Goal: Task Accomplishment & Management: Manage account settings

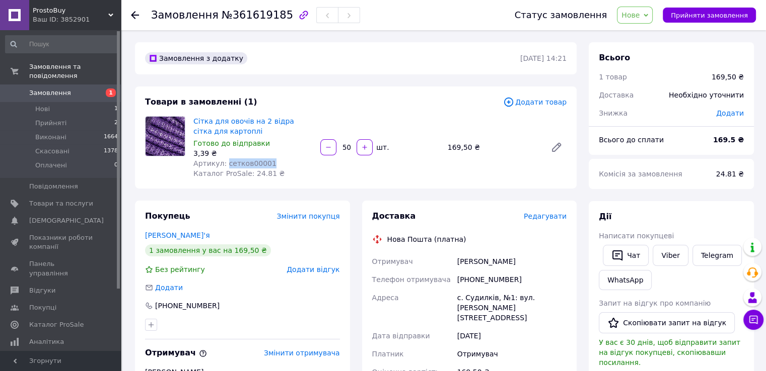
drag, startPoint x: 262, startPoint y: 163, endPoint x: 223, endPoint y: 164, distance: 38.3
click at [223, 164] on span "Артикул: сетков00001" at bounding box center [234, 164] width 83 height 8
copy span "сетков00001"
click at [639, 14] on span "Нове" at bounding box center [630, 15] width 18 height 8
click at [637, 35] on li "Прийнято" at bounding box center [640, 35] width 46 height 15
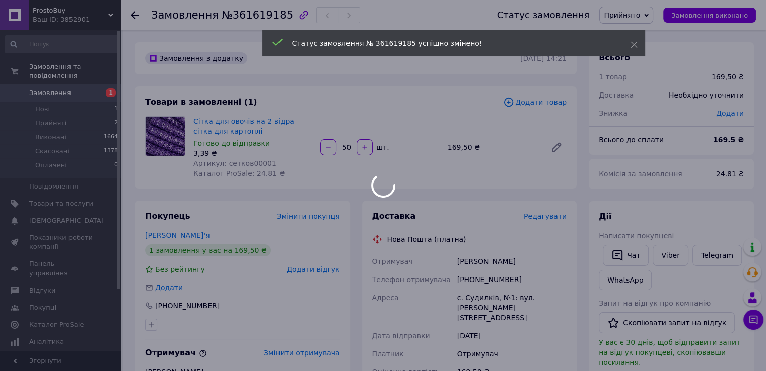
drag, startPoint x: 528, startPoint y: 262, endPoint x: 456, endPoint y: 263, distance: 71.5
click at [456, 263] on body "ProstoBuy Ваш ID: 3852901 Сайт ProstoBuy Кабінет покупця Перевірити стан систем…" at bounding box center [383, 371] width 766 height 742
click at [479, 262] on div "Артерчук Володимир" at bounding box center [511, 262] width 113 height 18
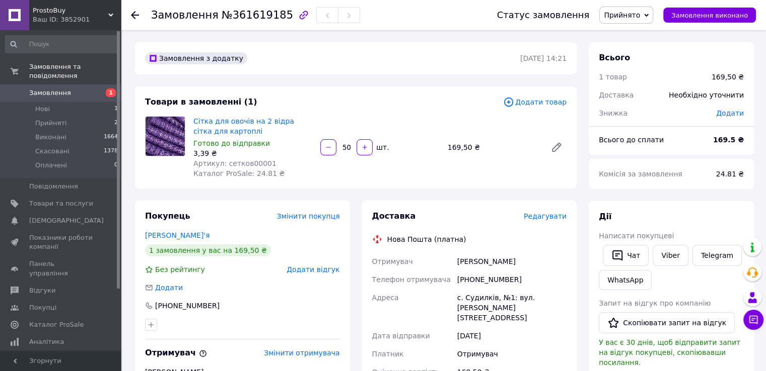
drag, startPoint x: 525, startPoint y: 262, endPoint x: 454, endPoint y: 262, distance: 71.5
click at [454, 262] on div "Отримувач Артерчук Володимир Телефон отримувача +380967246094 Адреса с. Судилкі…" at bounding box center [469, 349] width 199 height 193
copy div "Отримувач Артерчук Володимир"
drag, startPoint x: 507, startPoint y: 282, endPoint x: 458, endPoint y: 282, distance: 49.8
click at [458, 282] on div "+380967246094" at bounding box center [511, 280] width 113 height 18
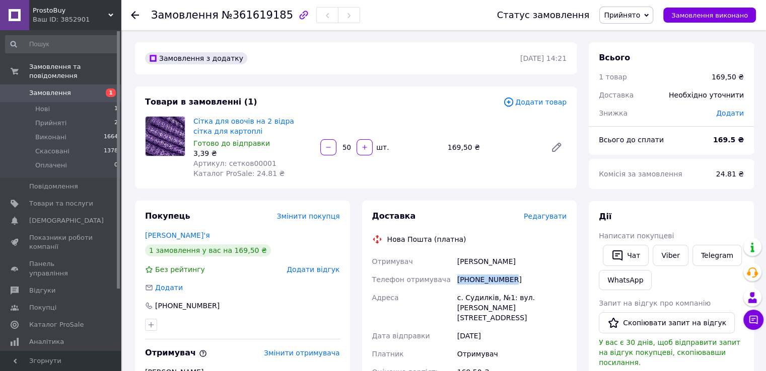
copy div "+380967246094"
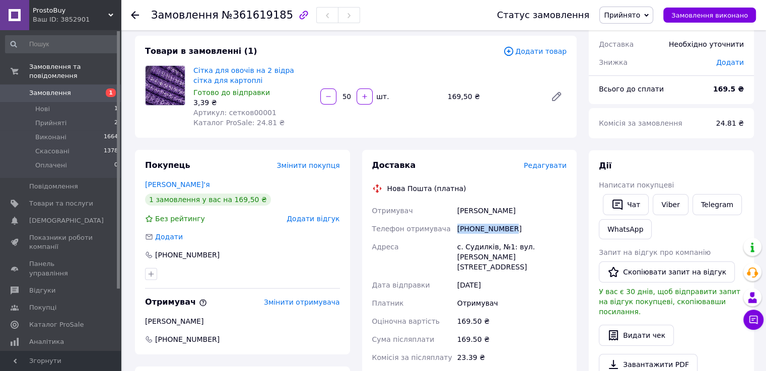
scroll to position [101, 0]
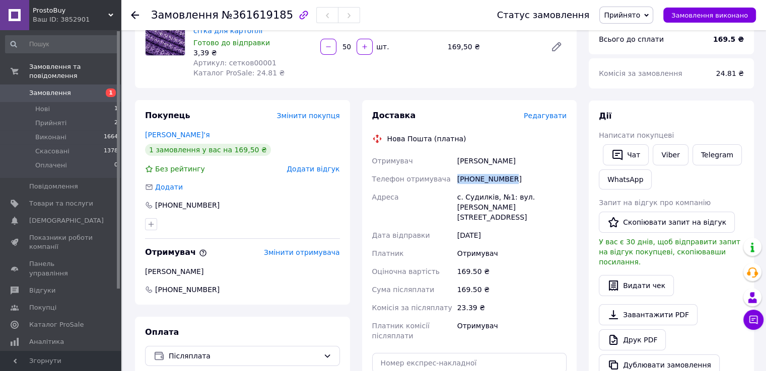
drag, startPoint x: 529, startPoint y: 163, endPoint x: 458, endPoint y: 163, distance: 71.0
click at [458, 163] on div "Артерчук Володимир" at bounding box center [511, 161] width 113 height 18
copy div "Артерчук Володимир"
drag, startPoint x: 510, startPoint y: 182, endPoint x: 456, endPoint y: 179, distance: 53.9
click at [456, 179] on div "+380967246094" at bounding box center [511, 179] width 113 height 18
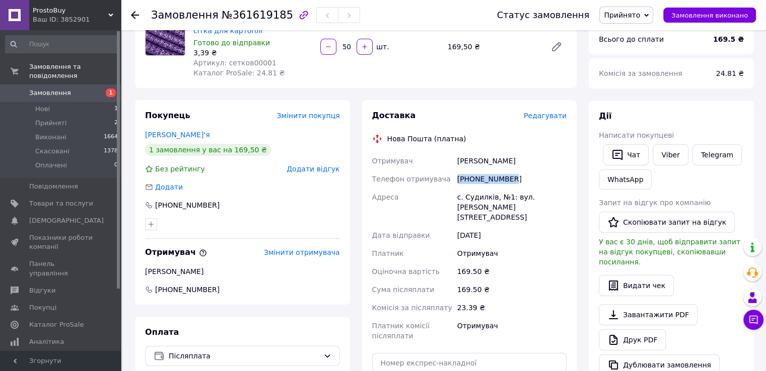
copy div "+380967246094"
drag, startPoint x: 505, startPoint y: 210, endPoint x: 457, endPoint y: 198, distance: 49.9
click at [457, 198] on div "с. Судилків, №1: вул. [PERSON_NAME][STREET_ADDRESS]" at bounding box center [511, 207] width 113 height 38
copy div "с. Судилків, №1: вул. [PERSON_NAME][STREET_ADDRESS]"
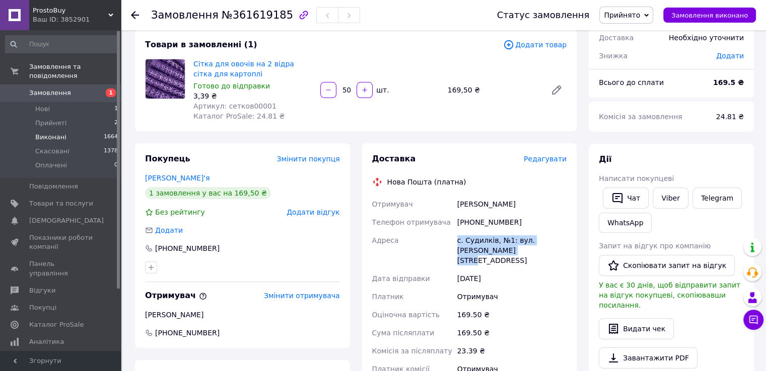
scroll to position [0, 0]
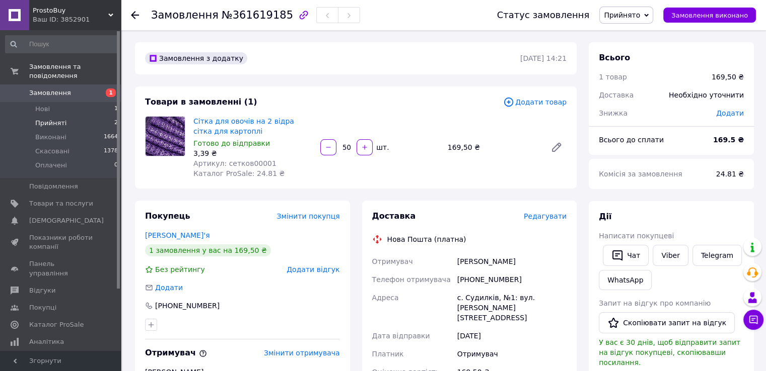
click at [47, 119] on span "Прийняті" at bounding box center [50, 123] width 31 height 9
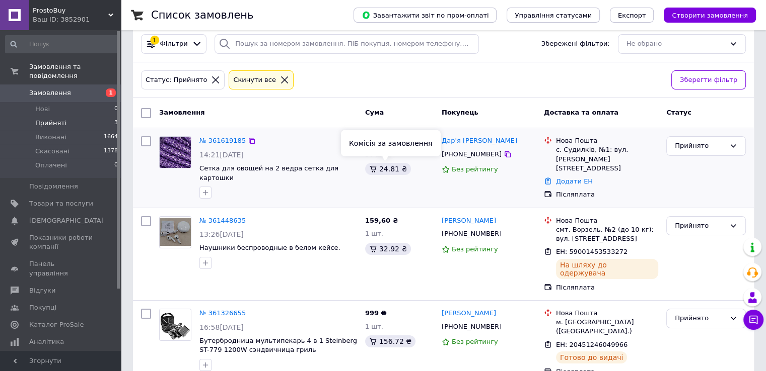
scroll to position [68, 0]
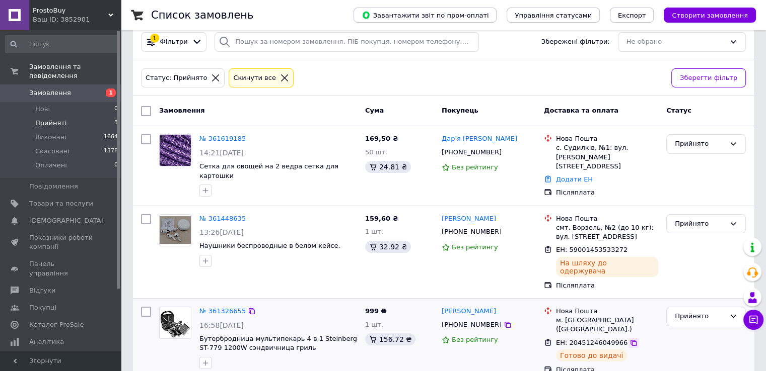
click at [630, 340] on icon at bounding box center [633, 343] width 6 height 6
click at [42, 11] on span "ProstoBuy" at bounding box center [70, 10] width 75 height 9
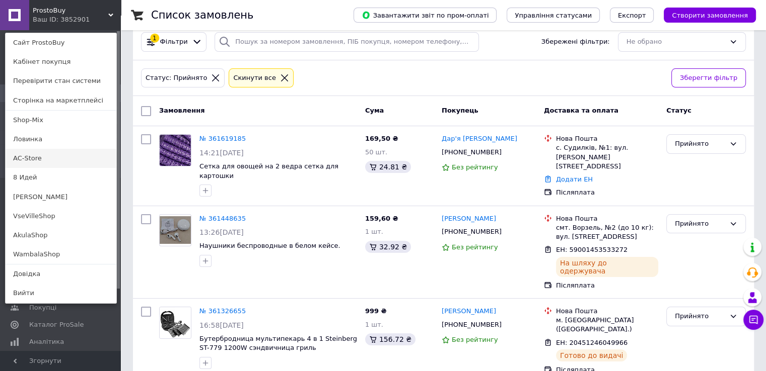
click at [42, 162] on link "AC-Store" at bounding box center [61, 158] width 111 height 19
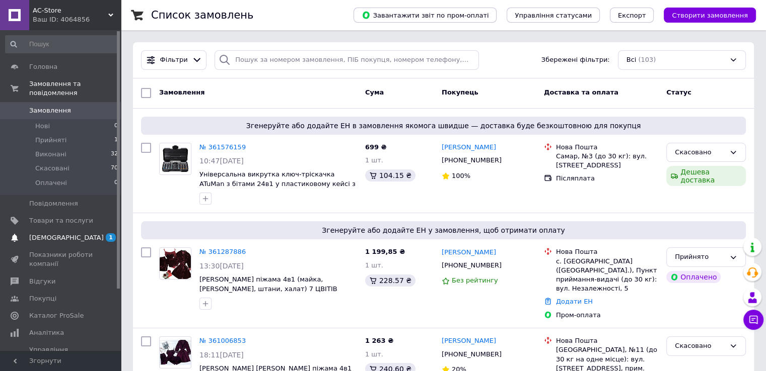
click at [61, 234] on span "[DEMOGRAPHIC_DATA]" at bounding box center [66, 238] width 74 height 9
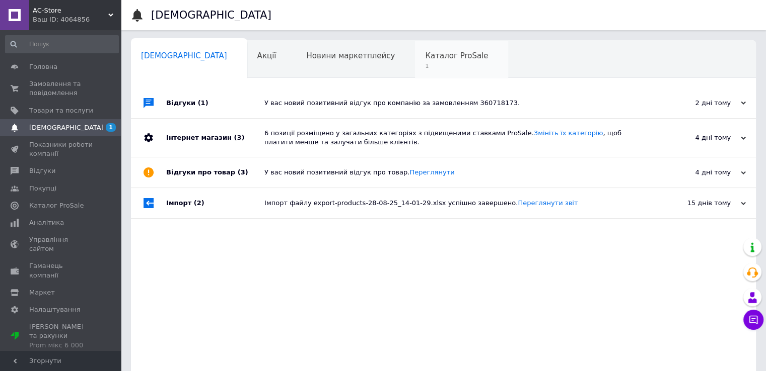
click at [425, 60] on span "Каталог ProSale" at bounding box center [456, 55] width 63 height 9
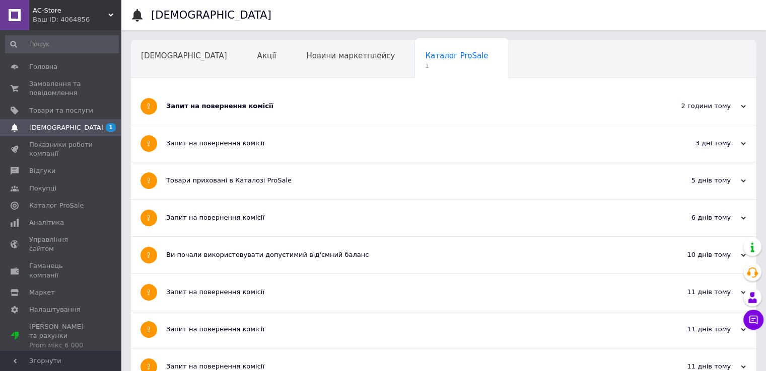
click at [187, 105] on div "Запит на повернення комісії" at bounding box center [405, 106] width 479 height 9
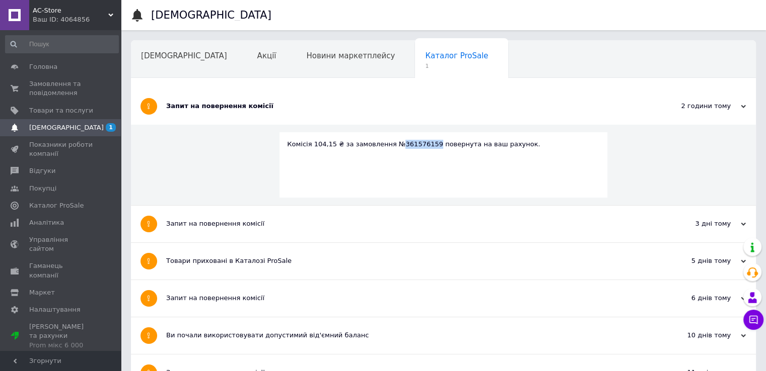
drag, startPoint x: 420, startPoint y: 144, endPoint x: 391, endPoint y: 143, distance: 29.2
click at [391, 143] on div "Комісія 104,15 ₴ за замовлення №361576159 повернута на ваш рахунок." at bounding box center [443, 144] width 313 height 9
copy div "361576159"
click at [35, 81] on span "Замовлення та повідомлення" at bounding box center [61, 89] width 64 height 18
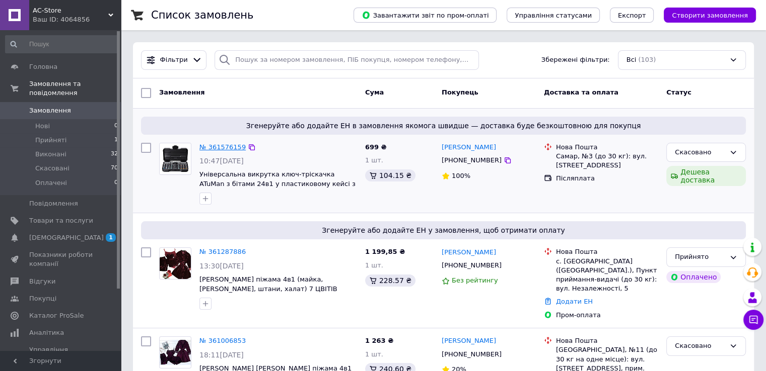
click at [231, 145] on link "№ 361576159" at bounding box center [222, 147] width 46 height 8
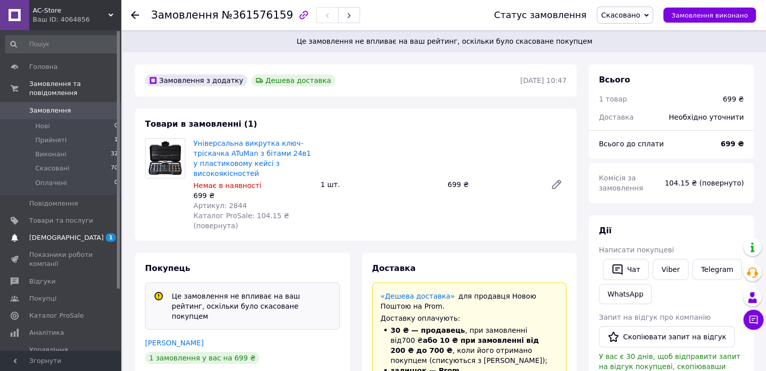
click at [37, 234] on span "[DEMOGRAPHIC_DATA]" at bounding box center [66, 238] width 74 height 9
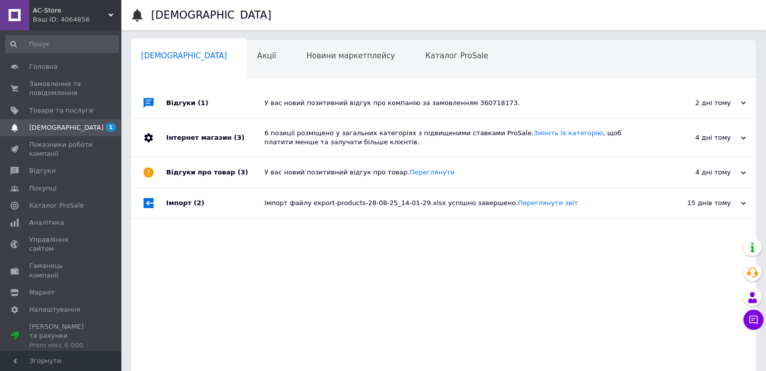
click at [165, 107] on div at bounding box center [148, 103] width 35 height 30
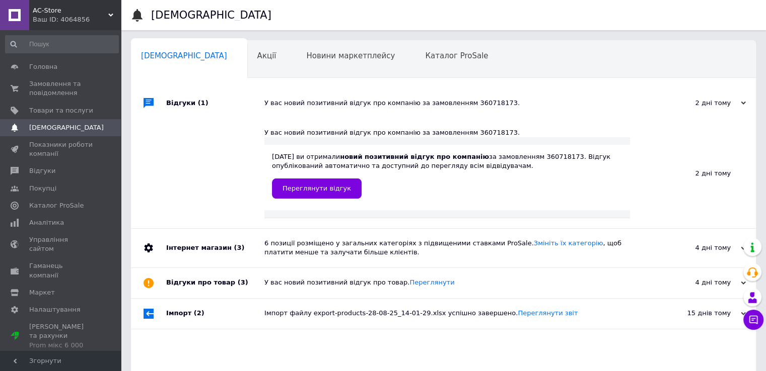
click at [46, 10] on span "AC-Store" at bounding box center [70, 10] width 75 height 9
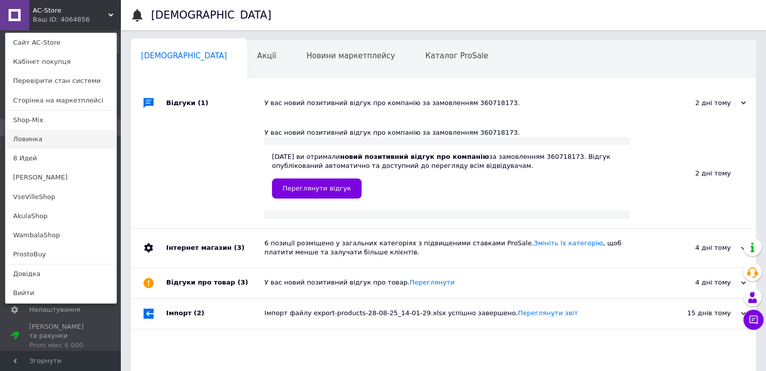
click at [32, 141] on link "Ловинка" at bounding box center [61, 139] width 111 height 19
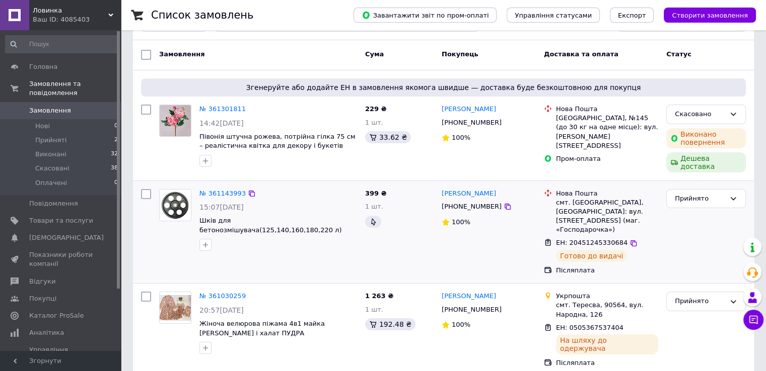
scroll to position [101, 0]
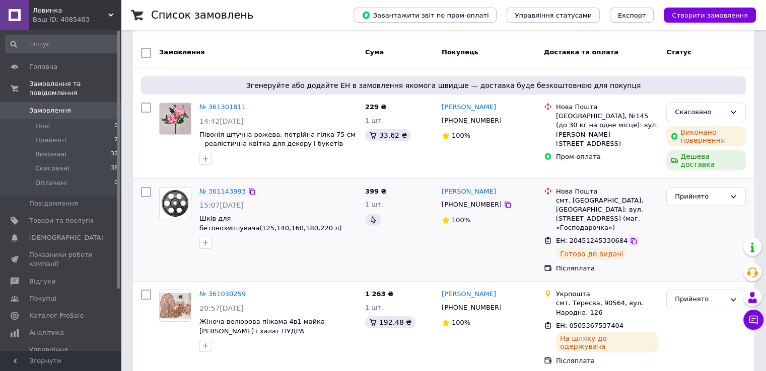
click at [630, 239] on icon at bounding box center [633, 242] width 6 height 6
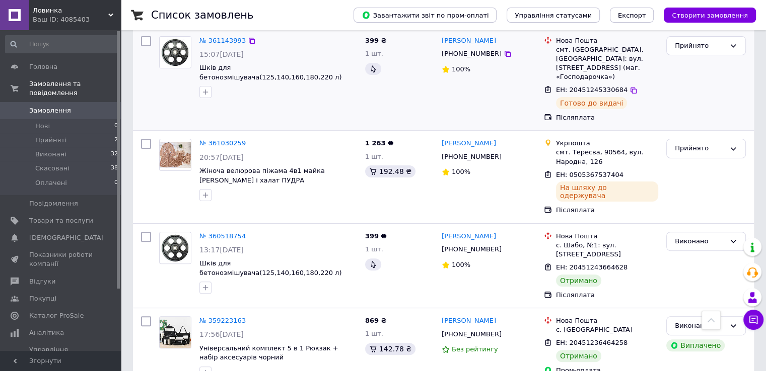
scroll to position [201, 0]
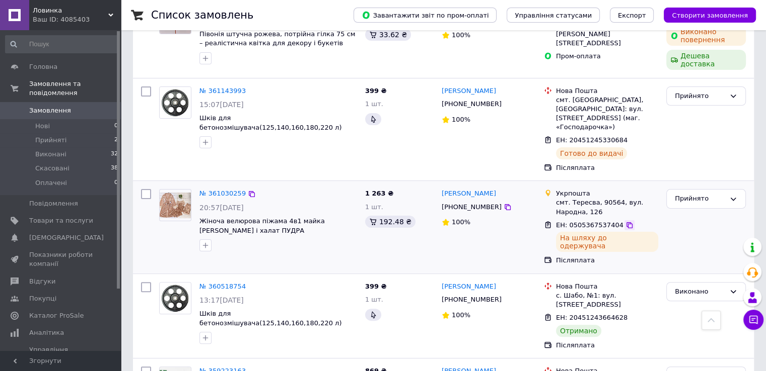
click at [625, 221] on icon at bounding box center [629, 225] width 8 height 8
click at [48, 17] on div "Ваш ID: 4085403" at bounding box center [77, 19] width 88 height 9
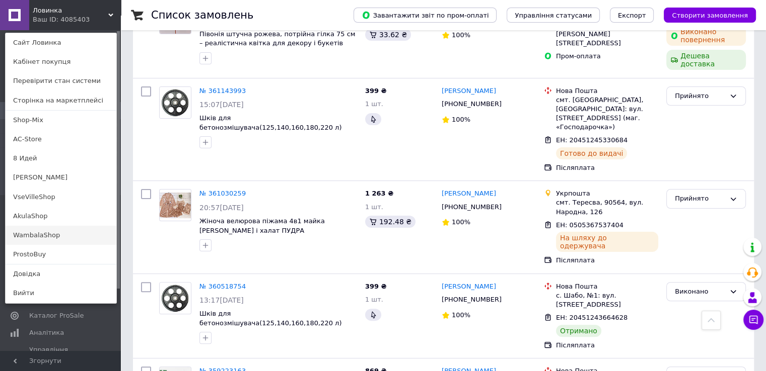
click at [60, 234] on link "WambalaShop" at bounding box center [61, 235] width 111 height 19
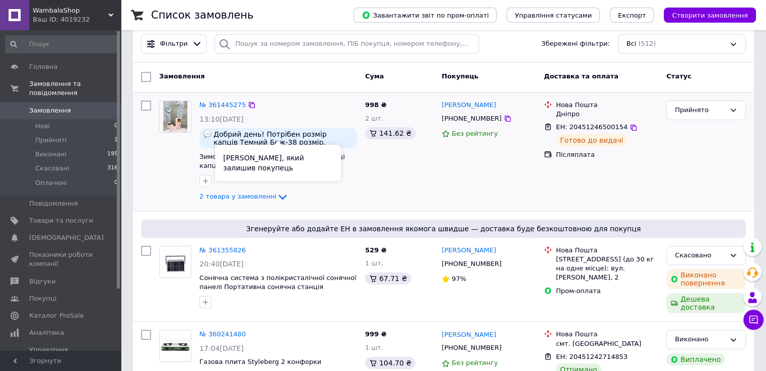
scroll to position [101, 0]
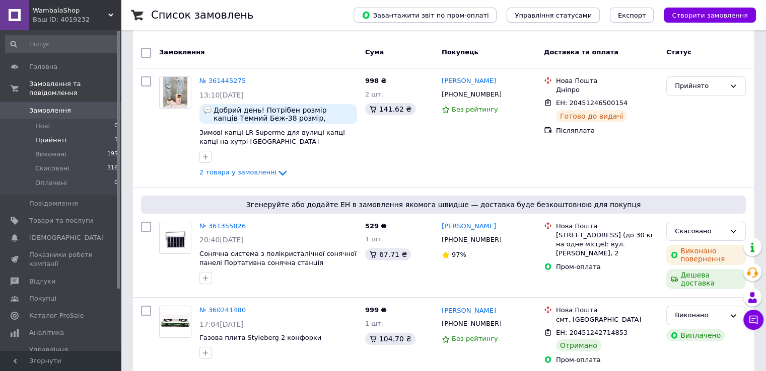
click at [56, 136] on span "Прийняті" at bounding box center [50, 140] width 31 height 9
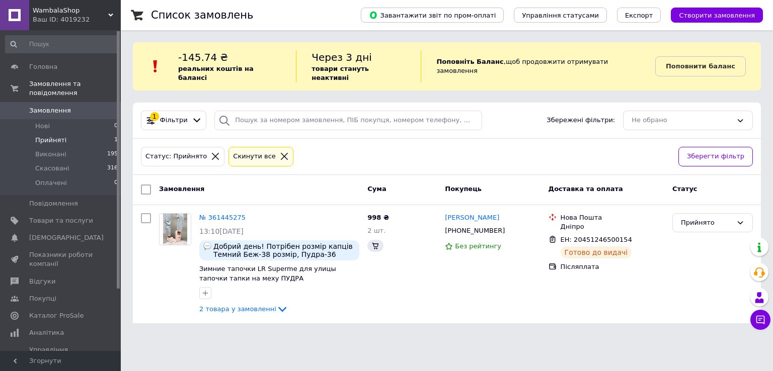
click at [46, 13] on span "WambalaShop" at bounding box center [70, 10] width 75 height 9
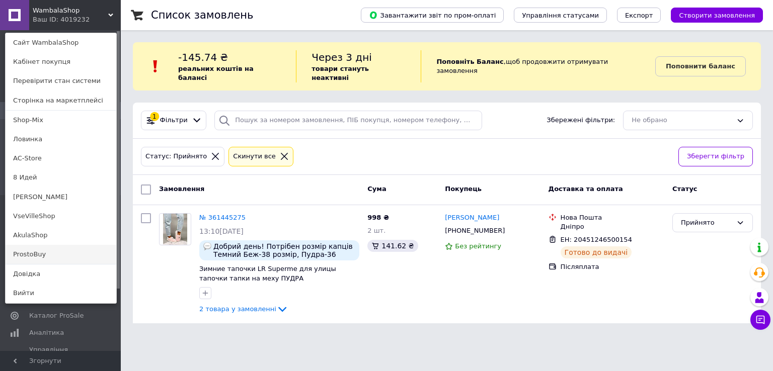
click at [35, 254] on link "ProstoBuy" at bounding box center [61, 254] width 111 height 19
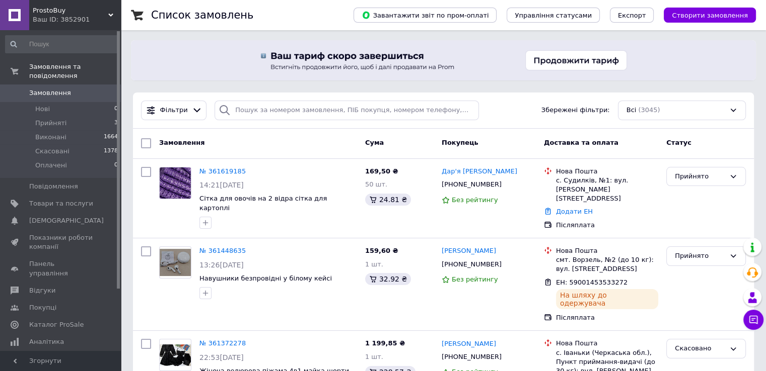
click at [46, 14] on span "ProstoBuy" at bounding box center [70, 10] width 75 height 9
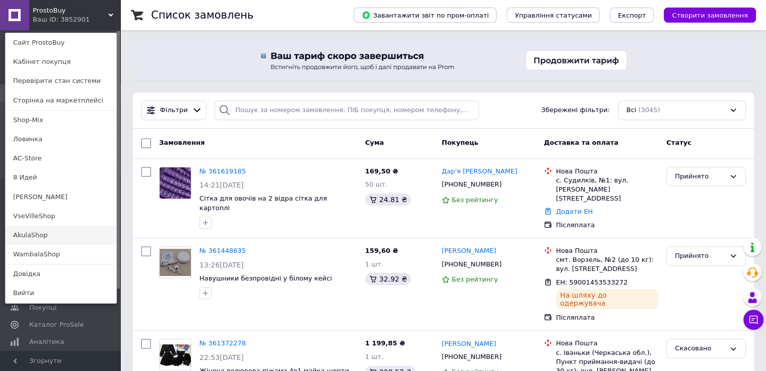
click at [28, 236] on link "AkulaShop" at bounding box center [61, 235] width 111 height 19
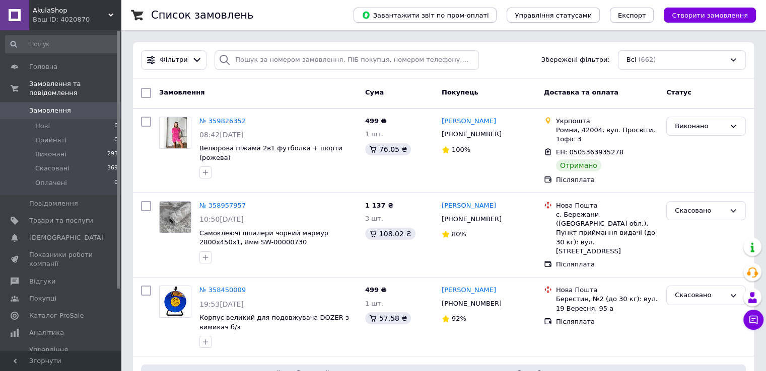
click at [46, 17] on div "Ваш ID: 4020870" at bounding box center [77, 19] width 88 height 9
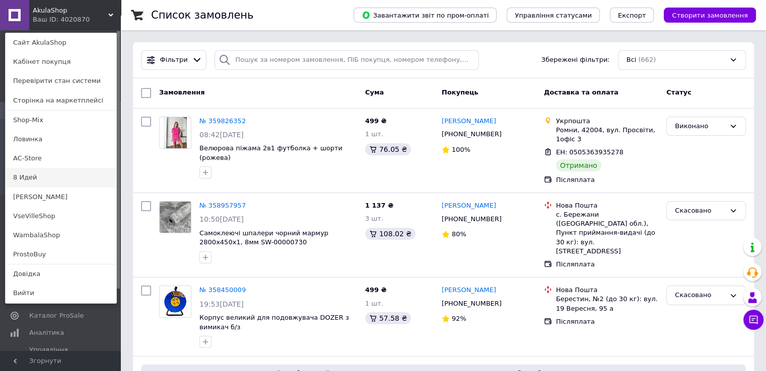
click at [30, 180] on link "8 Идей" at bounding box center [61, 177] width 111 height 19
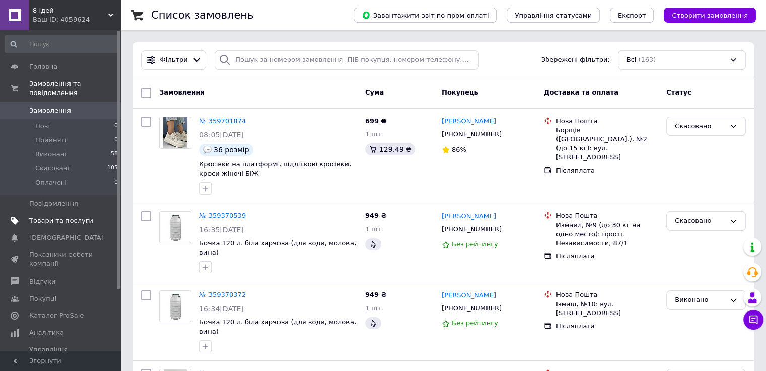
click at [73, 216] on span "Товари та послуги" at bounding box center [61, 220] width 64 height 9
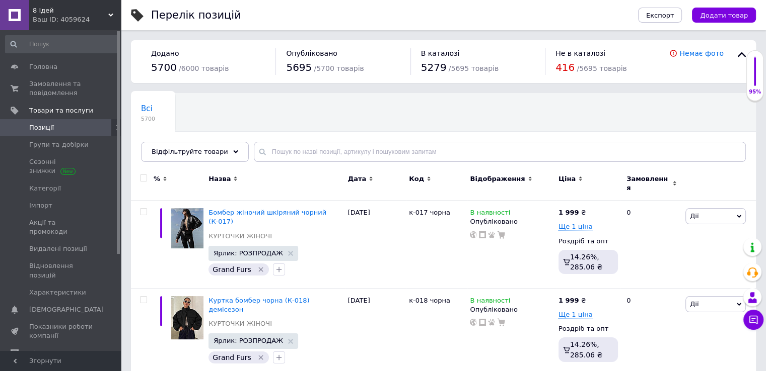
click at [44, 12] on span "8 Ідей" at bounding box center [70, 10] width 75 height 9
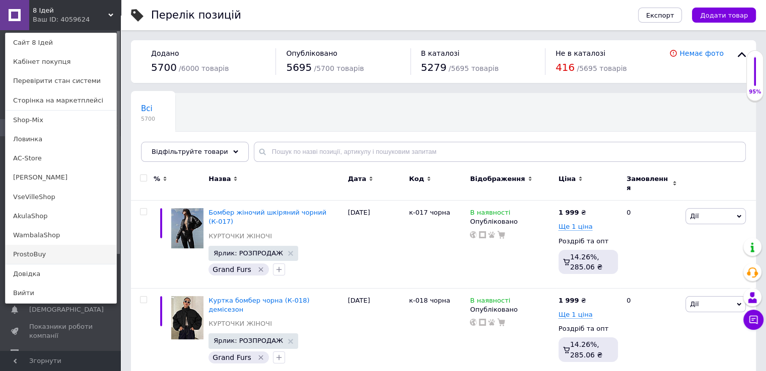
click at [44, 256] on link "ProstoBuy" at bounding box center [61, 254] width 111 height 19
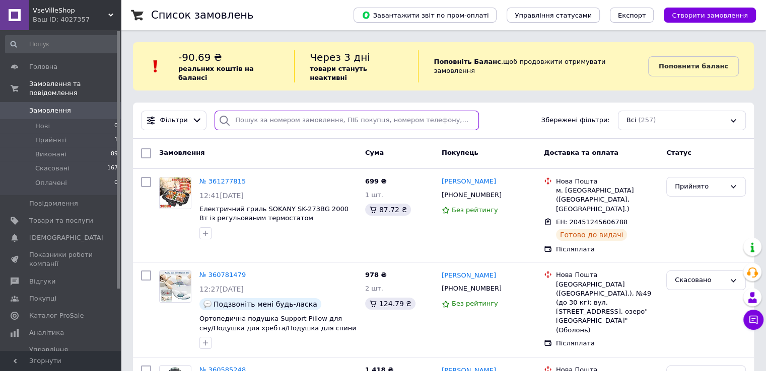
click at [273, 112] on input "search" at bounding box center [346, 121] width 264 height 20
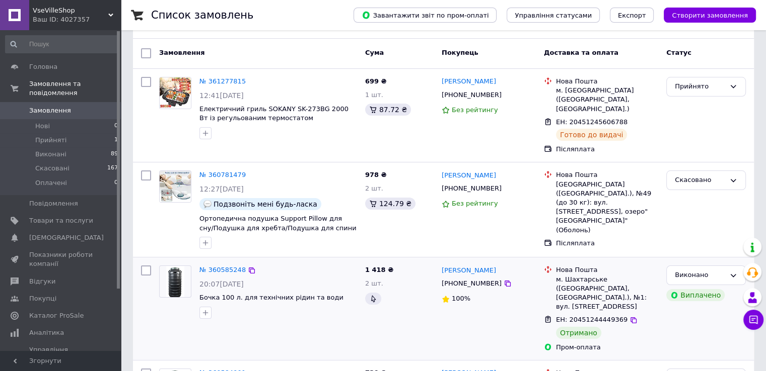
scroll to position [50, 0]
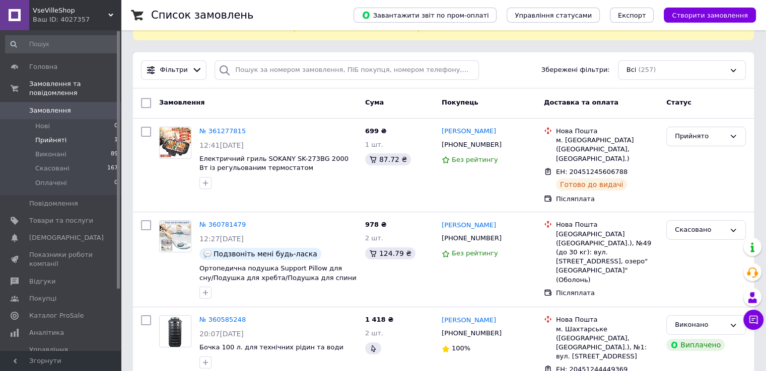
click at [50, 136] on span "Прийняті" at bounding box center [50, 140] width 31 height 9
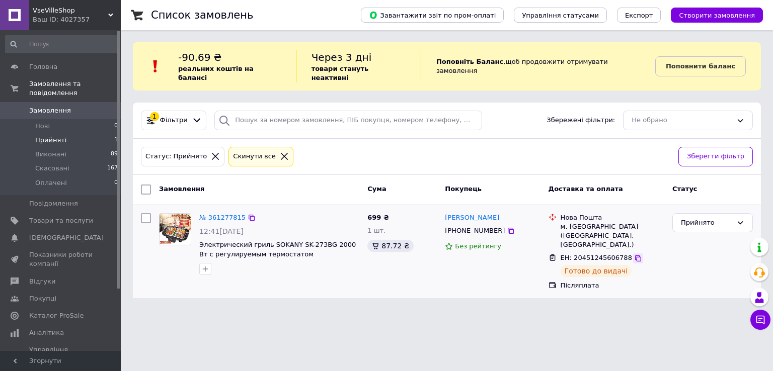
click at [634, 255] on icon at bounding box center [638, 259] width 8 height 8
click at [56, 14] on span "VseVilleShop" at bounding box center [70, 10] width 75 height 9
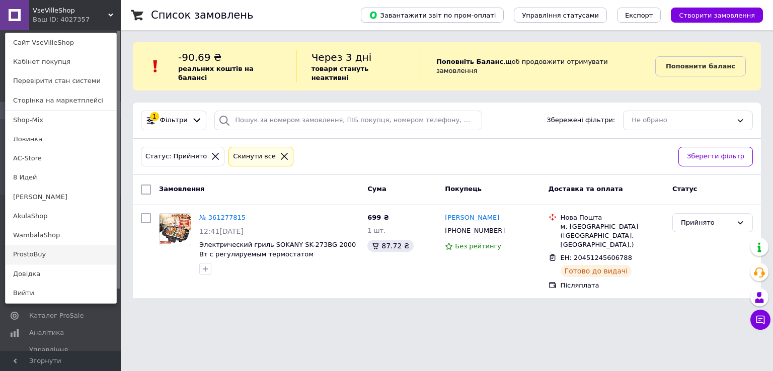
click at [50, 252] on link "ProstoBuy" at bounding box center [61, 254] width 111 height 19
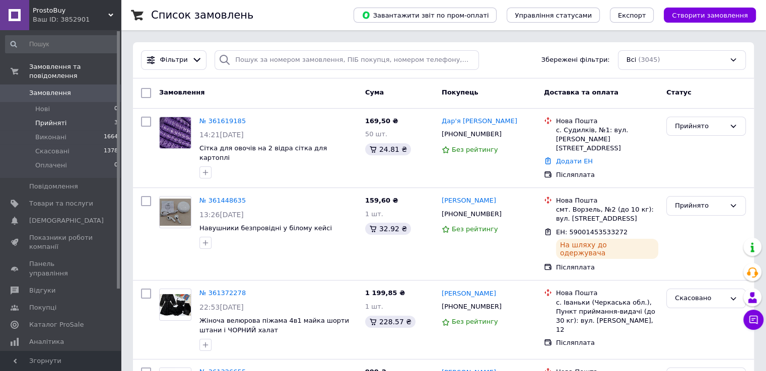
click at [54, 119] on span "Прийняті" at bounding box center [50, 123] width 31 height 9
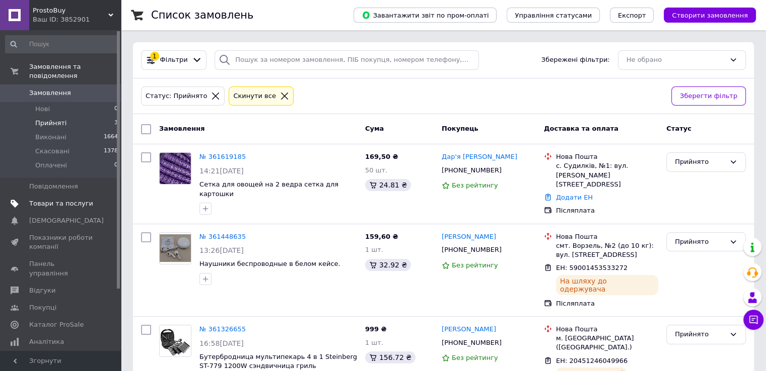
click at [68, 199] on span "Товари та послуги" at bounding box center [61, 203] width 64 height 9
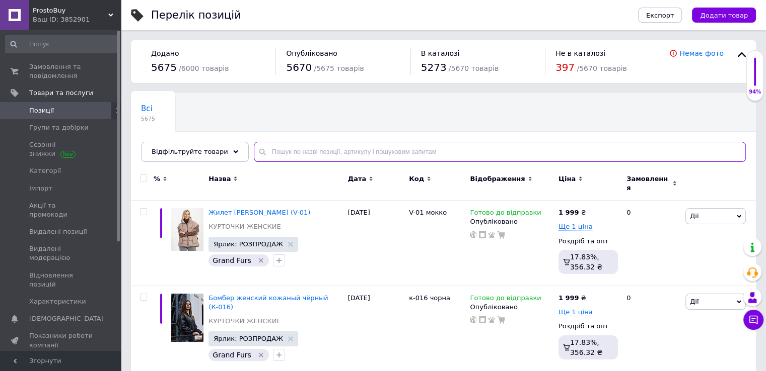
click at [271, 150] on input "text" at bounding box center [500, 152] width 492 height 20
click at [157, 149] on span "Відфільтруйте товари" at bounding box center [189, 152] width 77 height 8
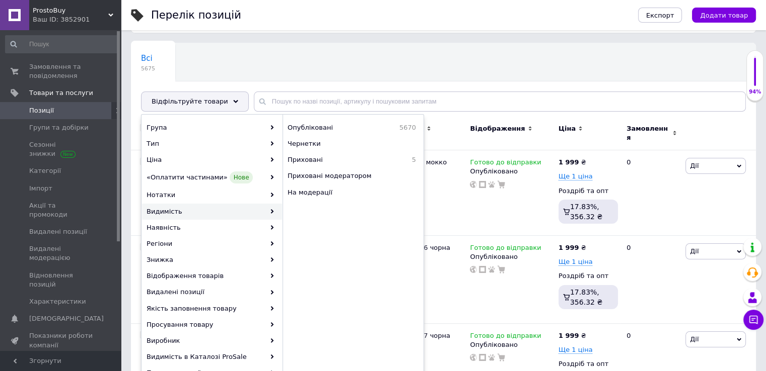
scroll to position [101, 0]
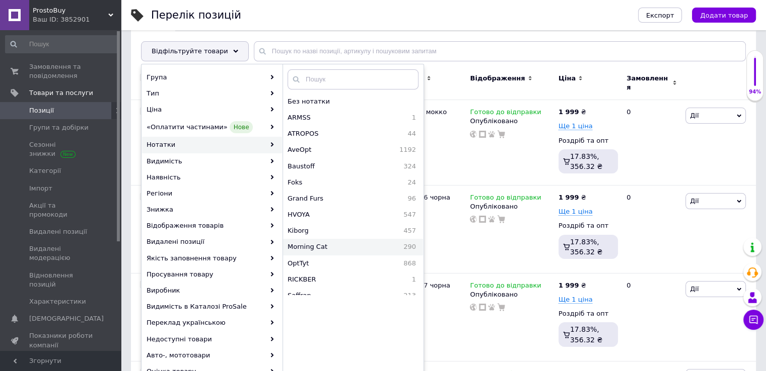
click at [326, 245] on span "Morning Cat" at bounding box center [331, 247] width 89 height 9
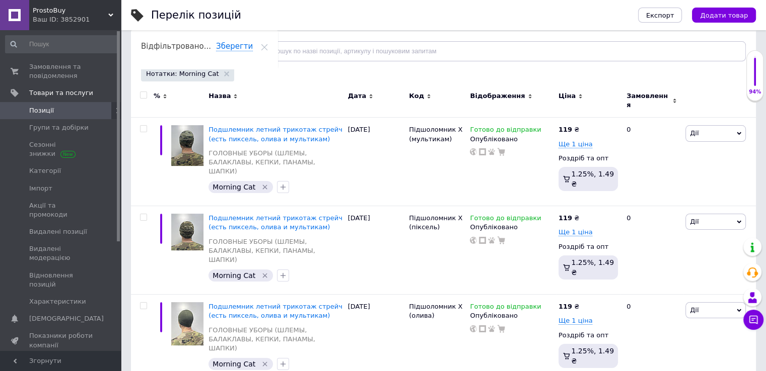
click at [411, 97] on span "Код" at bounding box center [416, 96] width 15 height 9
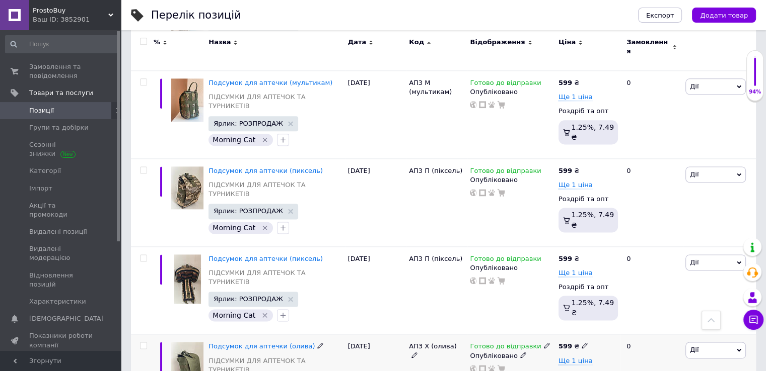
scroll to position [1309, 0]
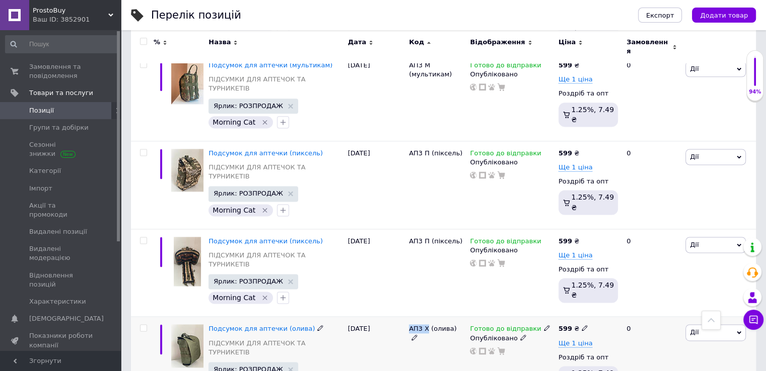
drag, startPoint x: 409, startPoint y: 178, endPoint x: 426, endPoint y: 178, distance: 17.1
click at [426, 325] on span "АП3 Х (олива)" at bounding box center [433, 329] width 48 height 8
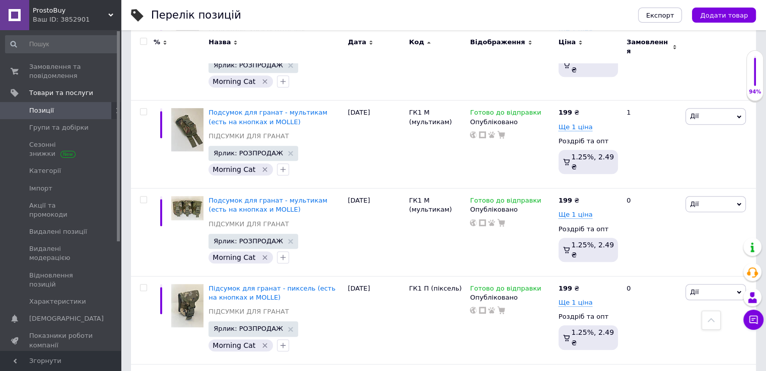
scroll to position [8243, 0]
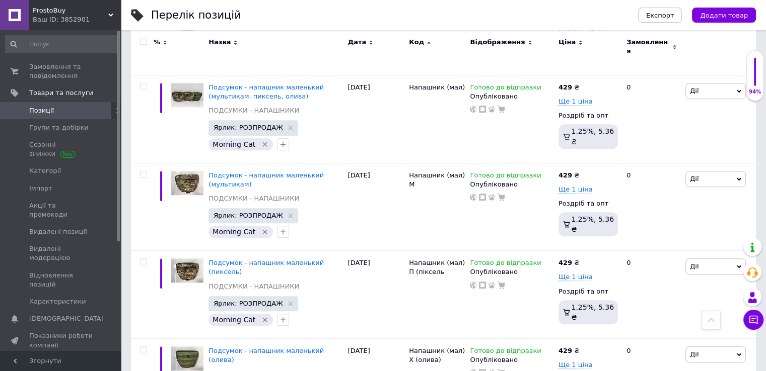
scroll to position [8337, 0]
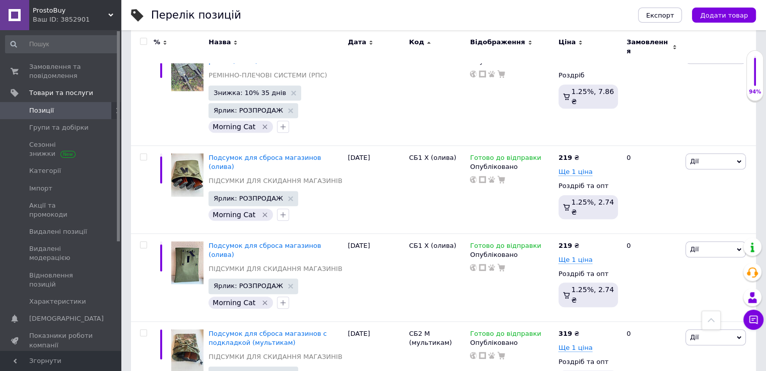
scroll to position [4858, 0]
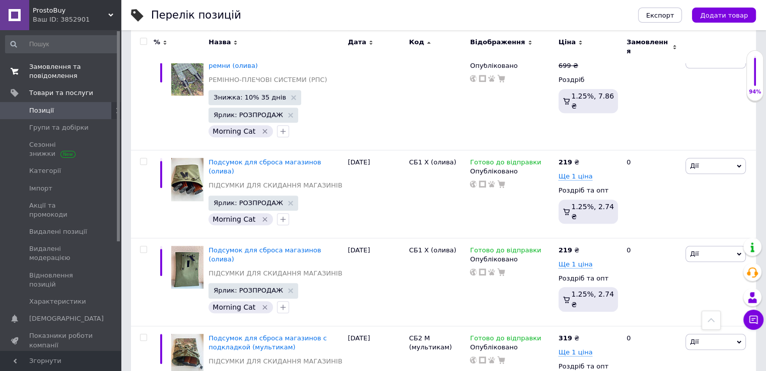
click at [42, 67] on span "Замовлення та повідомлення" at bounding box center [61, 71] width 64 height 18
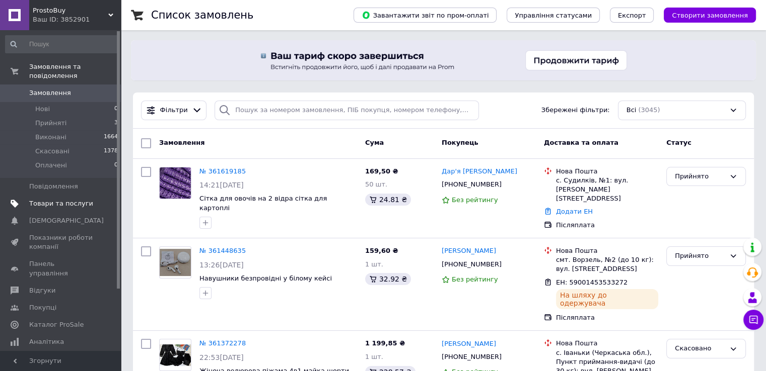
click at [47, 199] on span "Товари та послуги" at bounding box center [61, 203] width 64 height 9
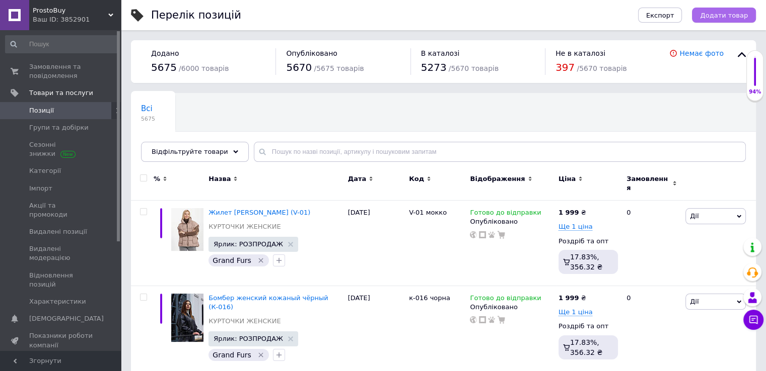
click at [723, 15] on span "Додати товар" at bounding box center [724, 16] width 48 height 8
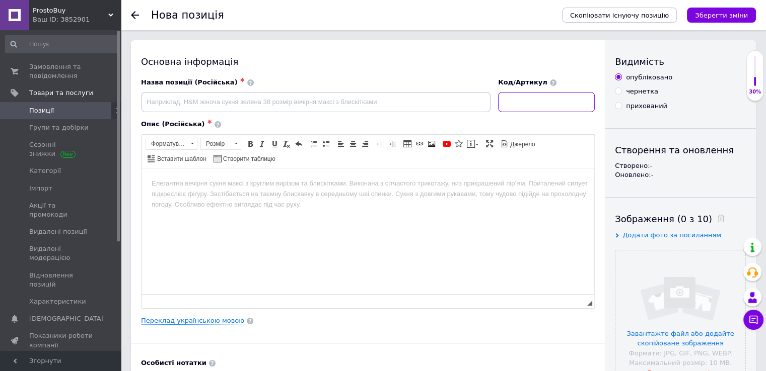
click at [518, 111] on input at bounding box center [546, 102] width 97 height 20
paste input "СУП зменш. М"
type input "СУП зменш. М"
click at [673, 284] on input "file" at bounding box center [680, 316] width 130 height 130
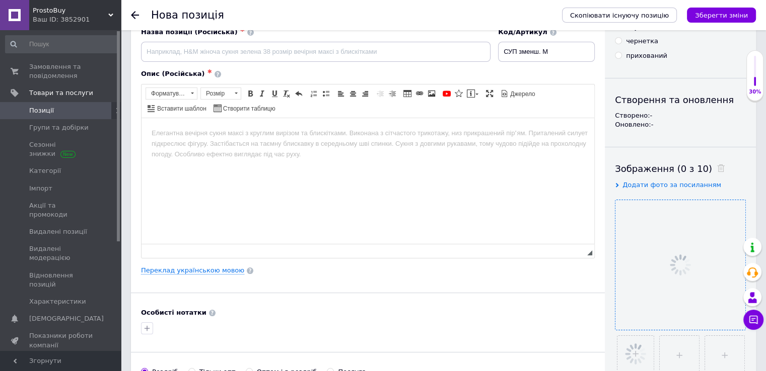
scroll to position [151, 0]
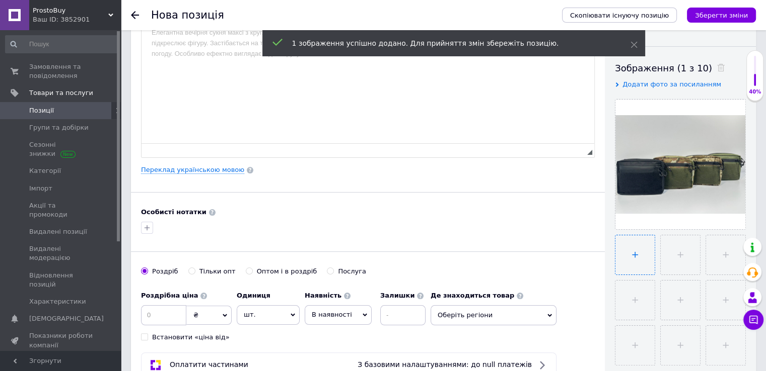
click at [639, 260] on input "file" at bounding box center [634, 255] width 39 height 39
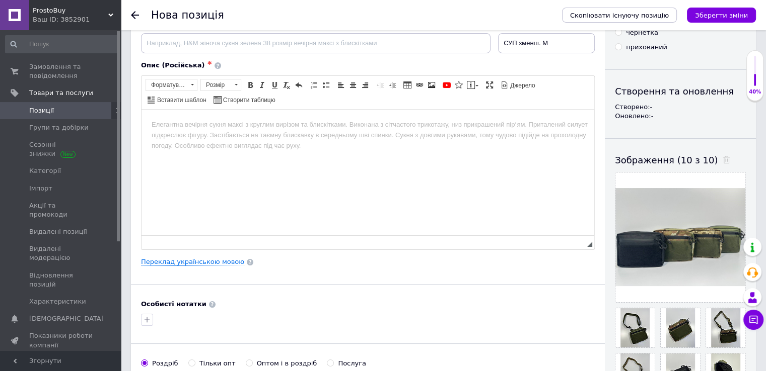
scroll to position [0, 0]
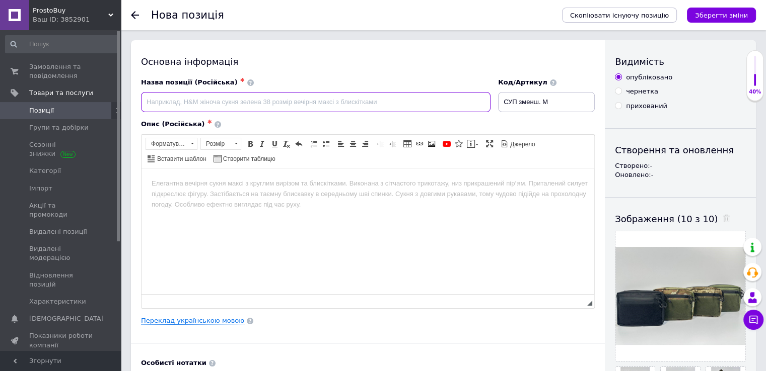
click at [165, 103] on input at bounding box center [315, 102] width 349 height 20
paste input "Сумки - органайзери для військових. Є мультикам, олива, піксель, чорні"
type input "Сумки - органайзери для військових. Є мультикам, олива, піксель, чорні"
click at [204, 186] on body "Редактор, AF76473B-28BD-4DFC-9AD7-56C8491B1AF8" at bounding box center [367, 183] width 432 height 11
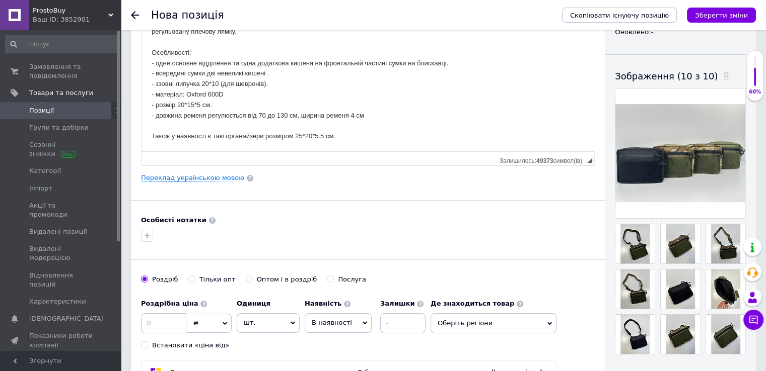
scroll to position [151, 0]
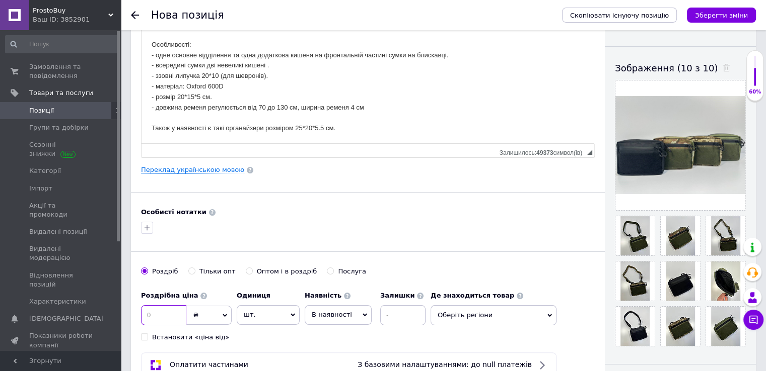
drag, startPoint x: 160, startPoint y: 312, endPoint x: 142, endPoint y: 313, distance: 17.6
click at [142, 313] on input at bounding box center [163, 316] width 45 height 20
type input "449"
click at [246, 269] on input "Оптом і в роздріб" at bounding box center [249, 271] width 7 height 7
radio input "true"
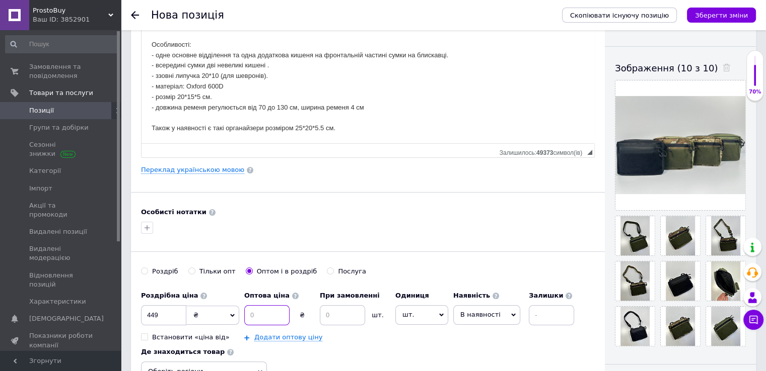
click at [259, 313] on input at bounding box center [266, 316] width 45 height 20
type input "440"
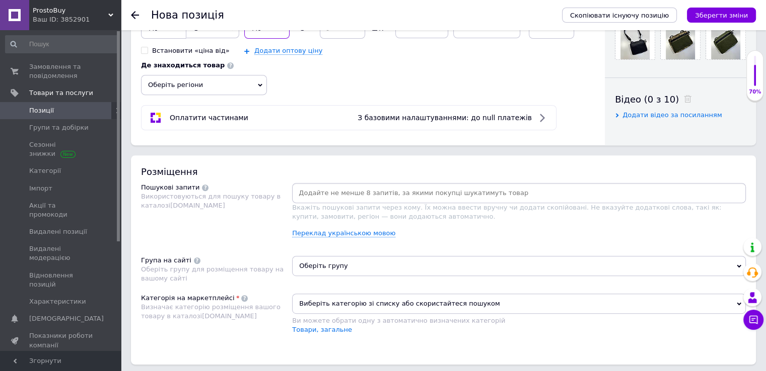
scroll to position [453, 0]
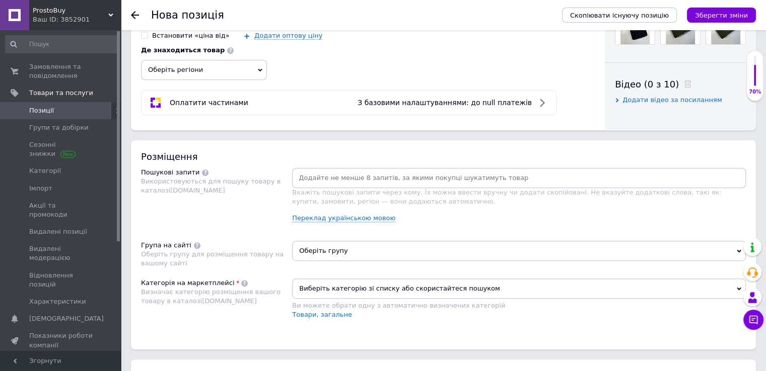
click at [332, 249] on span "Оберіть групу" at bounding box center [518, 251] width 453 height 20
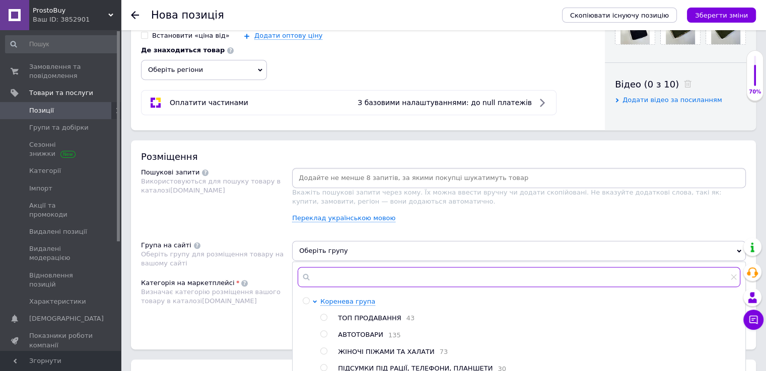
click at [338, 275] on input "text" at bounding box center [518, 277] width 442 height 20
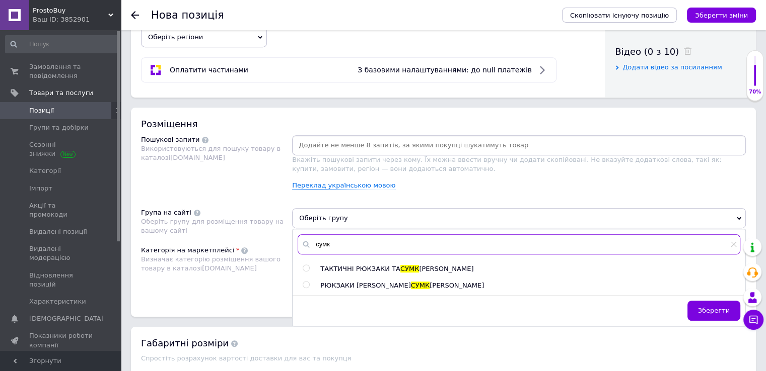
scroll to position [503, 0]
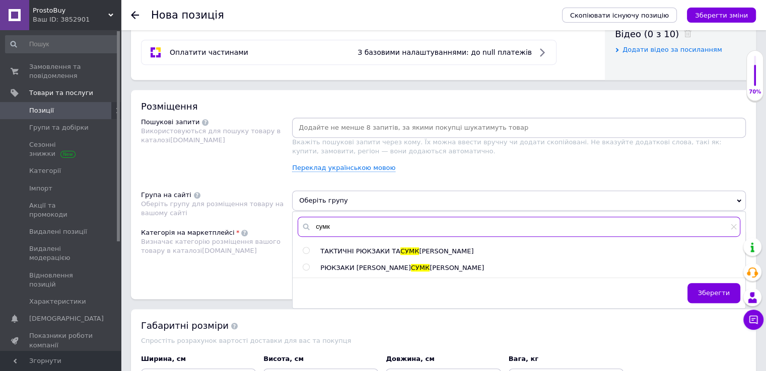
type input "сумк"
click at [306, 250] on input "radio" at bounding box center [305, 251] width 7 height 7
radio input "true"
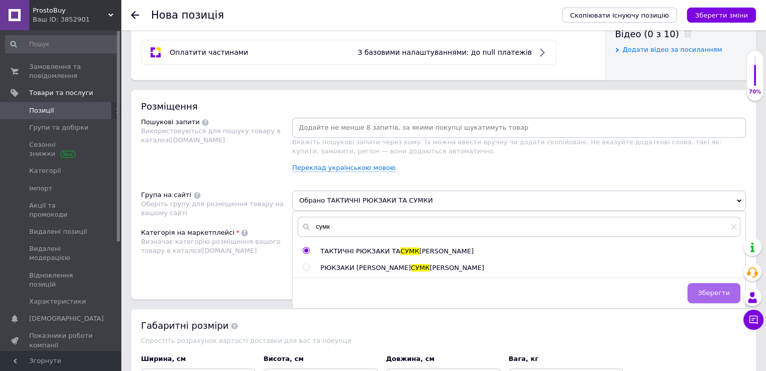
click at [704, 292] on span "Зберегти" at bounding box center [714, 293] width 32 height 8
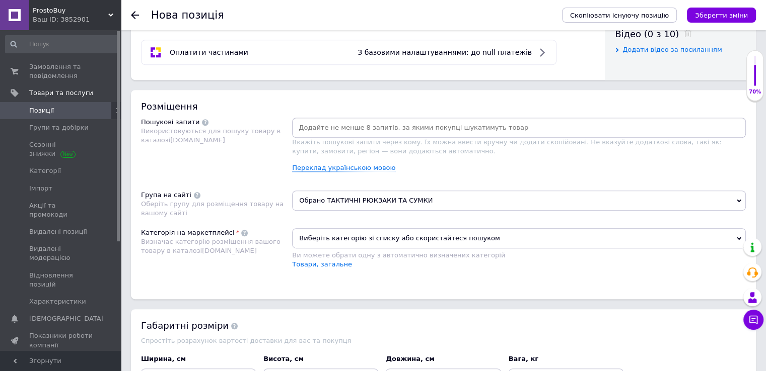
click at [329, 238] on span "Виберіть категорію зі списку або скористайтеся пошуком" at bounding box center [518, 238] width 453 height 20
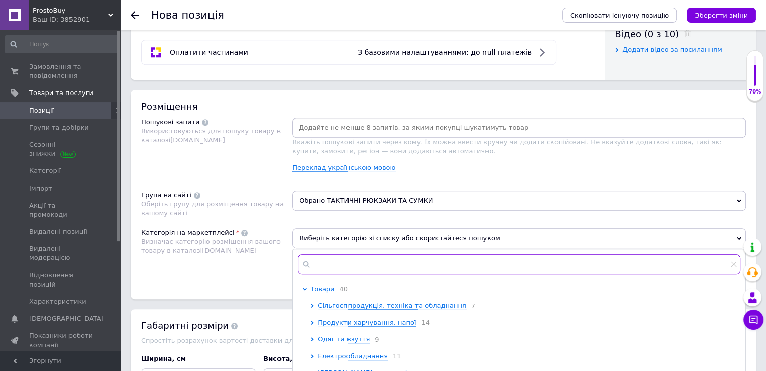
click at [328, 262] on input "text" at bounding box center [518, 265] width 442 height 20
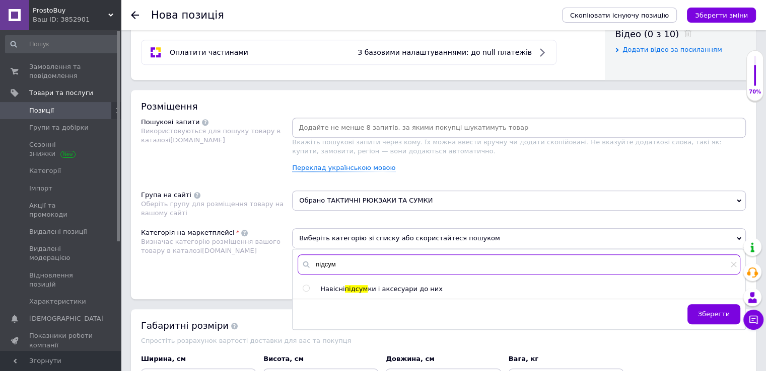
type input "підсум"
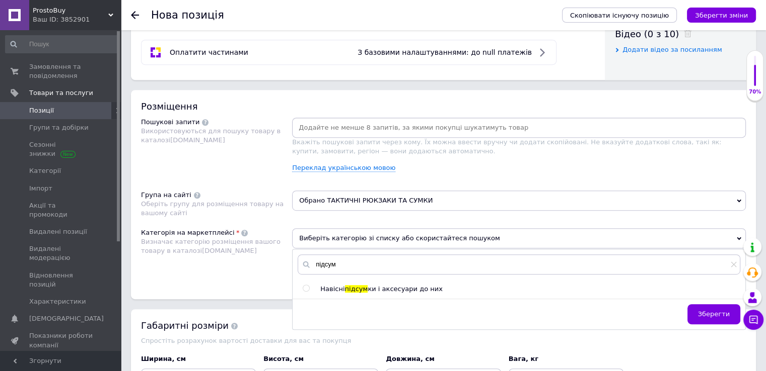
click at [303, 286] on input "radio" at bounding box center [305, 288] width 7 height 7
radio input "true"
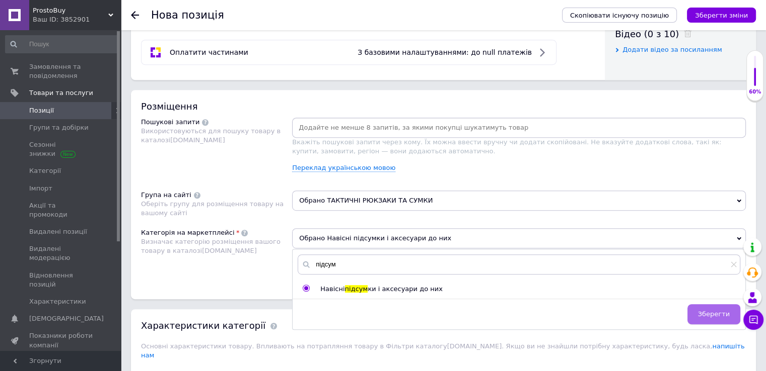
click at [715, 312] on span "Зберегти" at bounding box center [714, 315] width 32 height 8
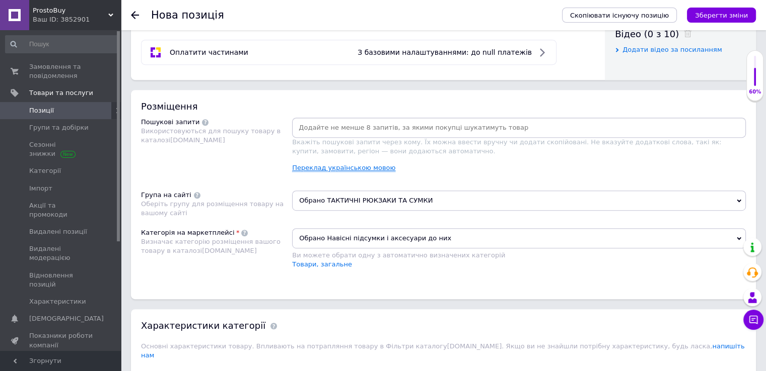
click at [322, 168] on link "Переклад українською мовою" at bounding box center [343, 168] width 103 height 8
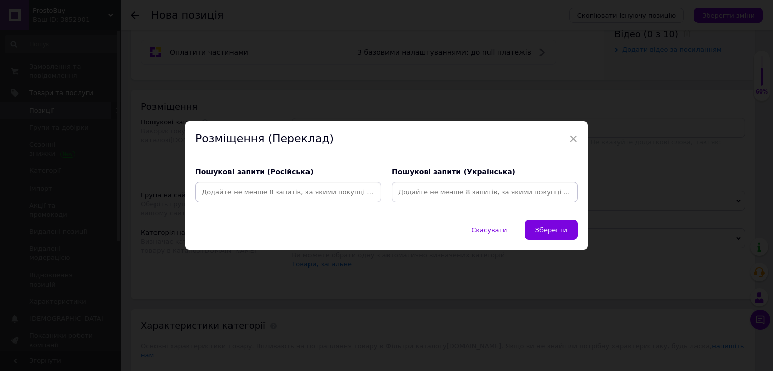
click at [229, 192] on input at bounding box center [288, 192] width 182 height 15
click at [295, 189] on input at bounding box center [288, 192] width 182 height 15
type input "Подсумок"
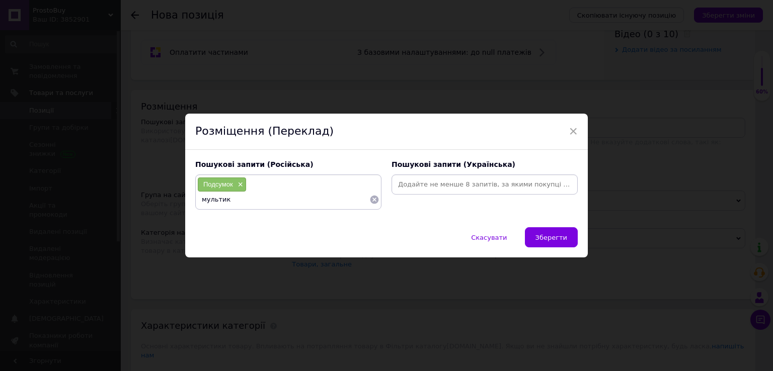
type input "мультика"
type input "пиксель"
type input "олива"
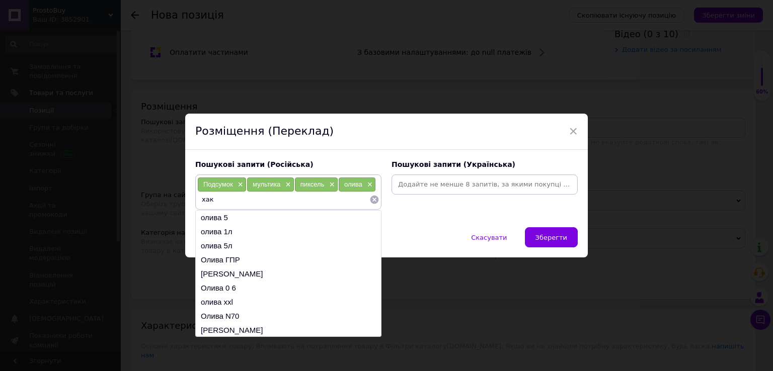
type input "хаки"
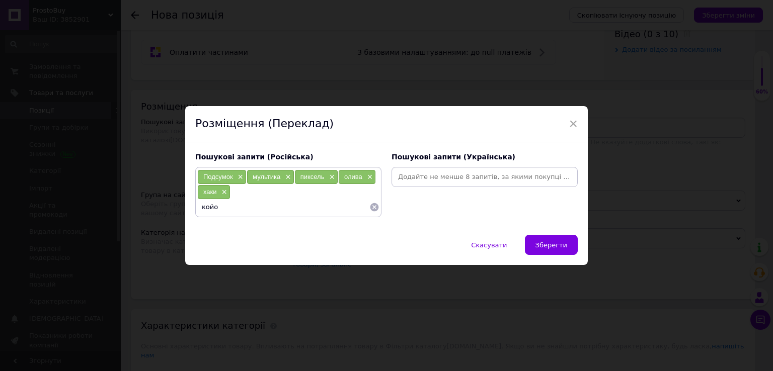
type input "койот"
type input "сумка"
type input "тактический"
type input "тактическая"
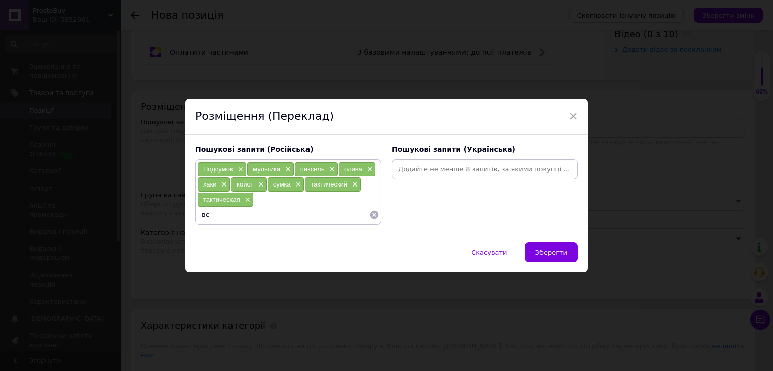
type input "всу"
type input "мультикам"
click at [286, 170] on span "×" at bounding box center [287, 170] width 8 height 9
click at [287, 216] on input at bounding box center [283, 214] width 172 height 15
type input "тактические"
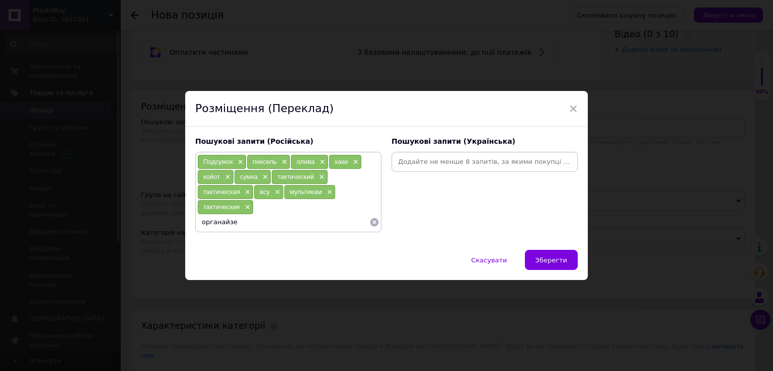
type input "органайзер"
click at [407, 162] on input at bounding box center [485, 162] width 182 height 15
type input "підсумок"
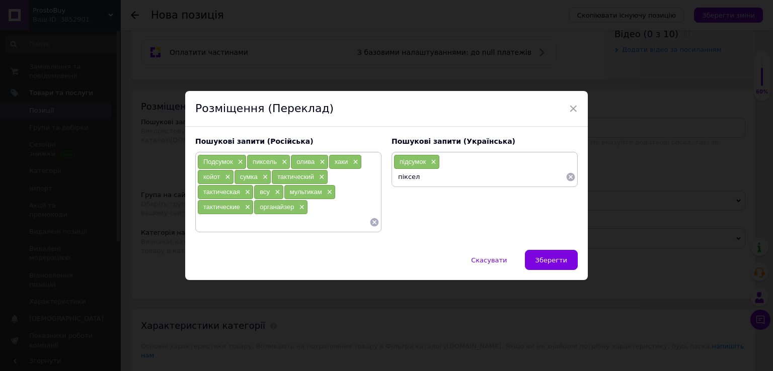
type input "піксель"
type input "койот"
type input "мультикам"
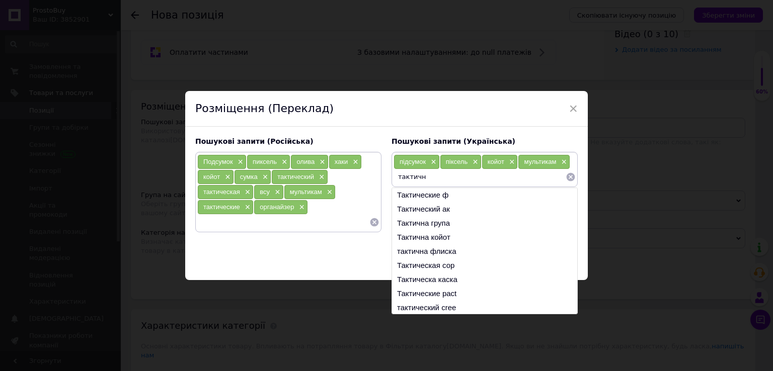
type input "тактична"
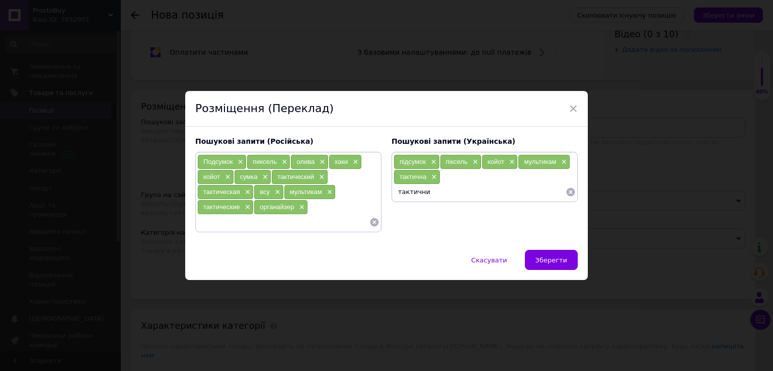
type input "тактичний"
type input "всу"
type input "тактичні"
type input "органайзер"
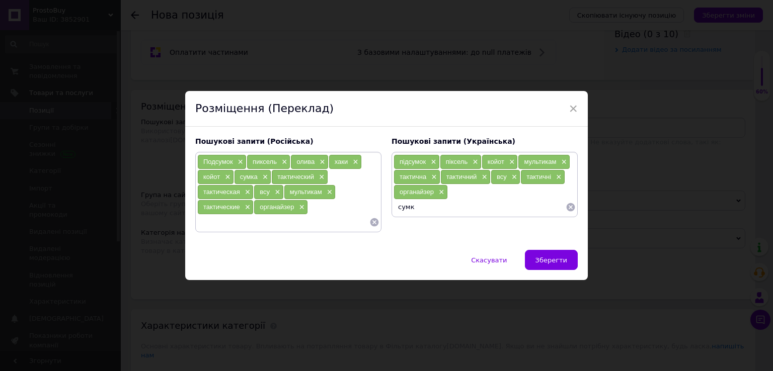
type input "сумка"
click at [318, 253] on div "Скасувати   Зберегти" at bounding box center [386, 265] width 403 height 30
click at [555, 260] on span "Зберегти" at bounding box center [552, 261] width 32 height 8
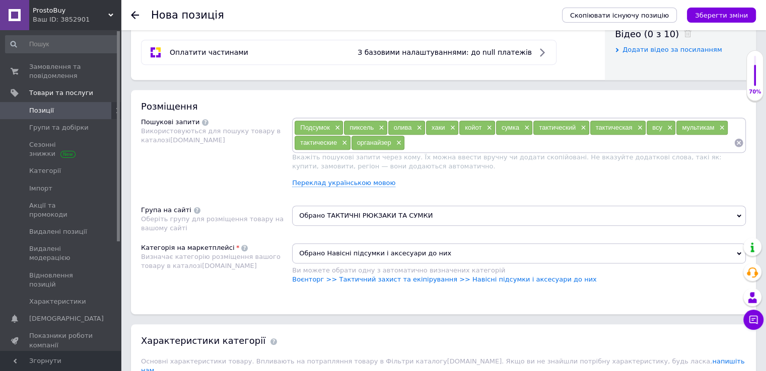
click at [314, 186] on div "Подсумок × пиксель × олива × хаки × койот × сумка × тактический × тактическая ×…" at bounding box center [518, 157] width 453 height 78
click at [314, 185] on link "Переклад українською мовою" at bounding box center [343, 183] width 103 height 8
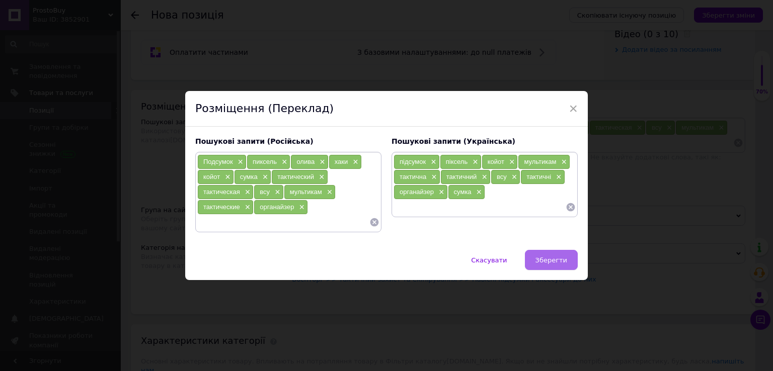
click at [548, 267] on button "Зберегти" at bounding box center [551, 260] width 53 height 20
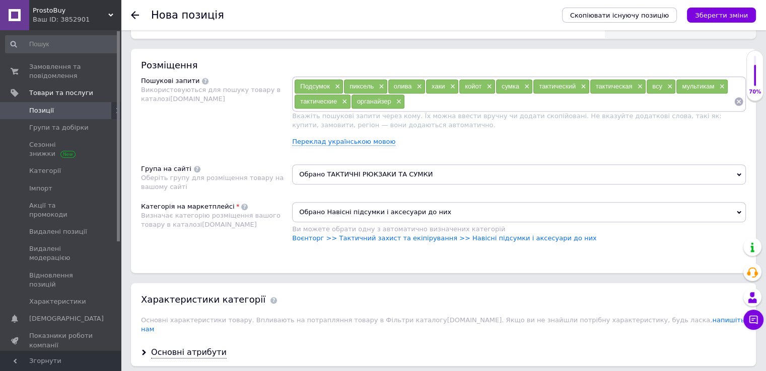
scroll to position [654, 0]
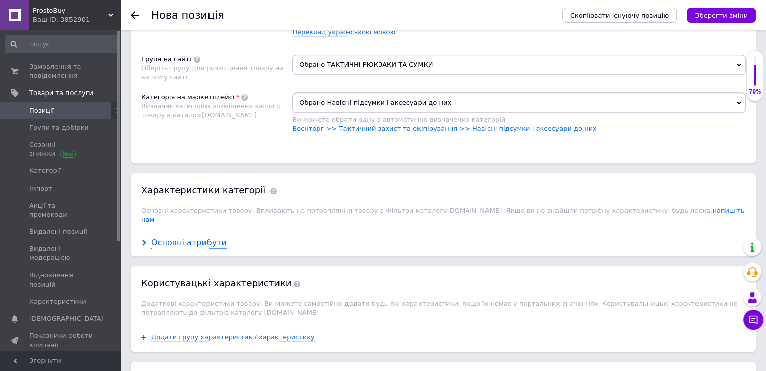
click at [192, 238] on div "Основні атрибути" at bounding box center [188, 244] width 75 height 12
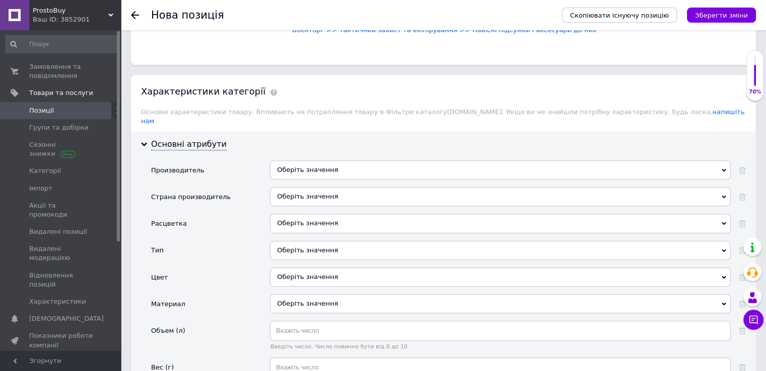
scroll to position [755, 0]
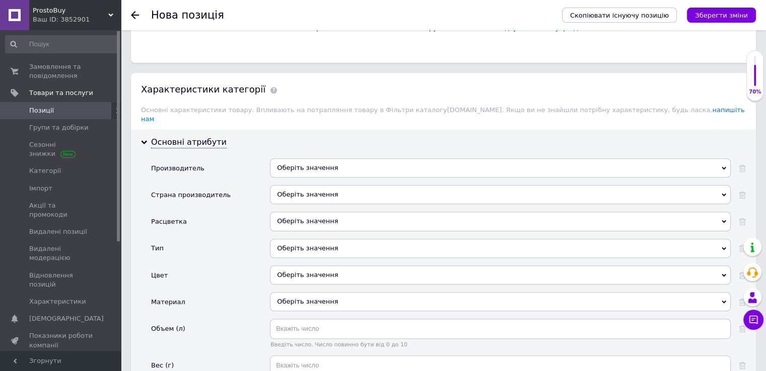
click at [298, 159] on div "Оберіть значення" at bounding box center [500, 168] width 461 height 19
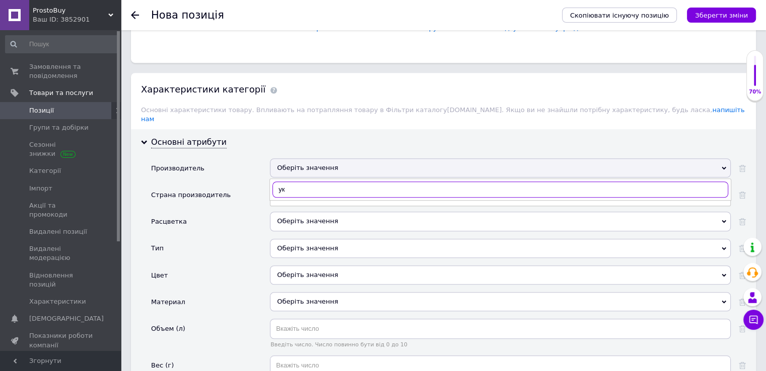
type input "укр"
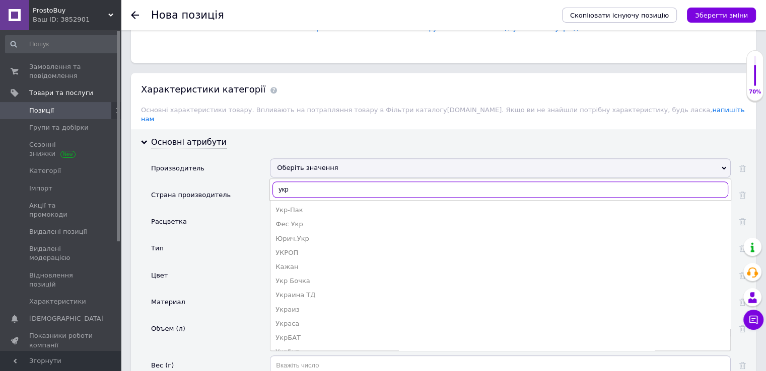
drag, startPoint x: 290, startPoint y: 177, endPoint x: 277, endPoint y: 178, distance: 12.6
click at [277, 182] on input "укр" at bounding box center [499, 190] width 455 height 16
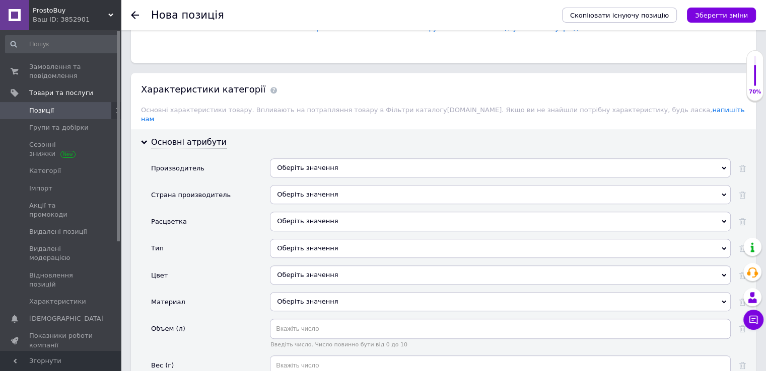
click at [250, 187] on div "Страна производитель" at bounding box center [210, 198] width 119 height 27
click at [291, 185] on div "Оберіть значення" at bounding box center [500, 194] width 461 height 19
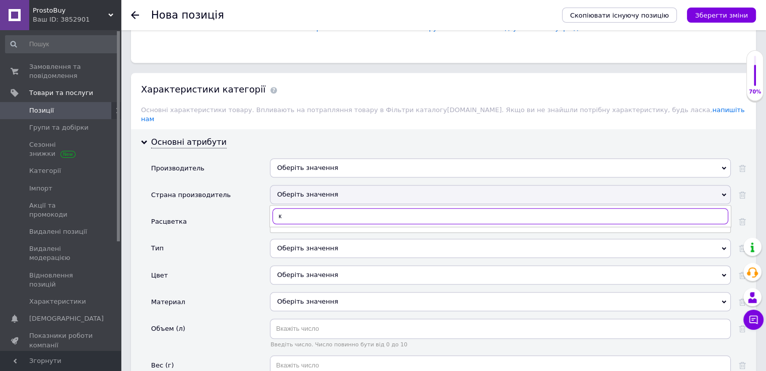
type input "к"
type input "укр"
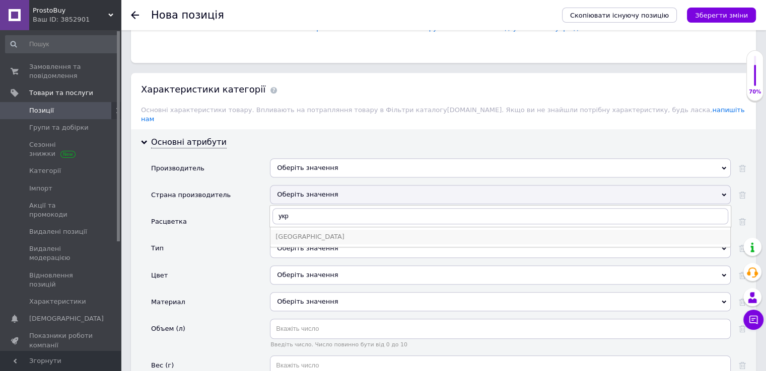
click at [290, 233] on div "Украина" at bounding box center [499, 237] width 449 height 9
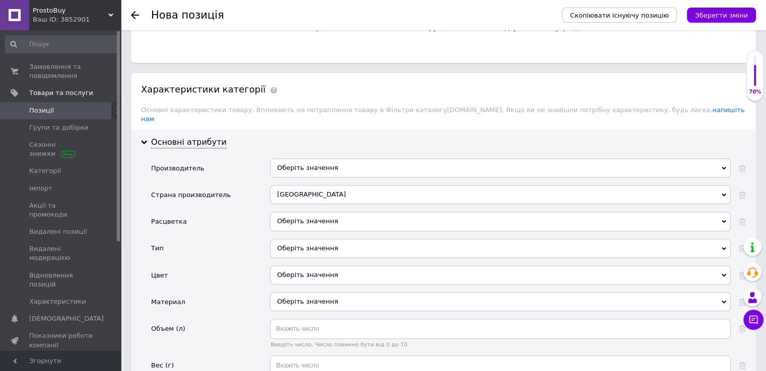
click at [285, 212] on div "Оберіть значення" at bounding box center [500, 221] width 461 height 19
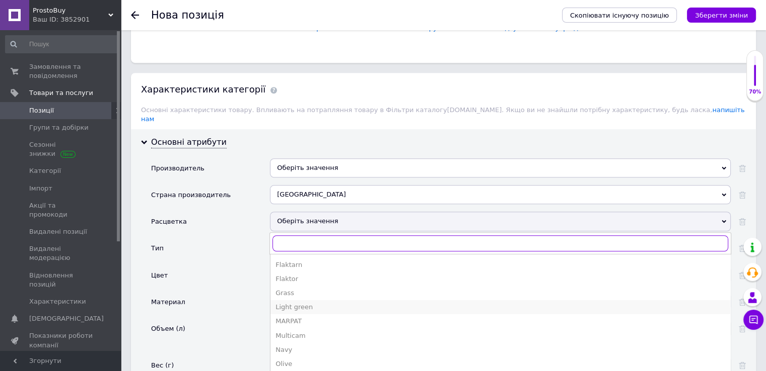
scroll to position [101, 0]
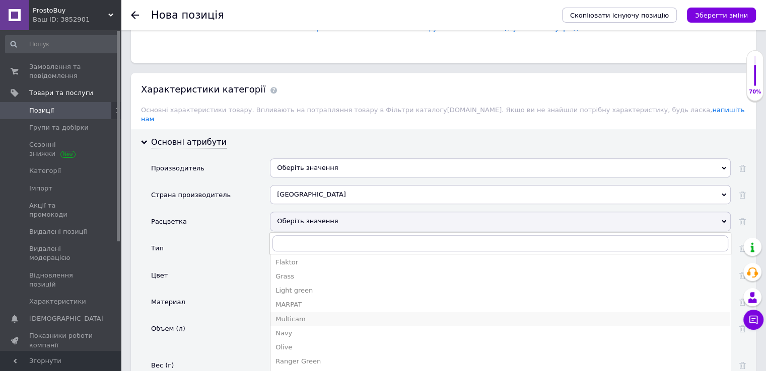
click at [302, 315] on div "Multicam" at bounding box center [499, 319] width 449 height 9
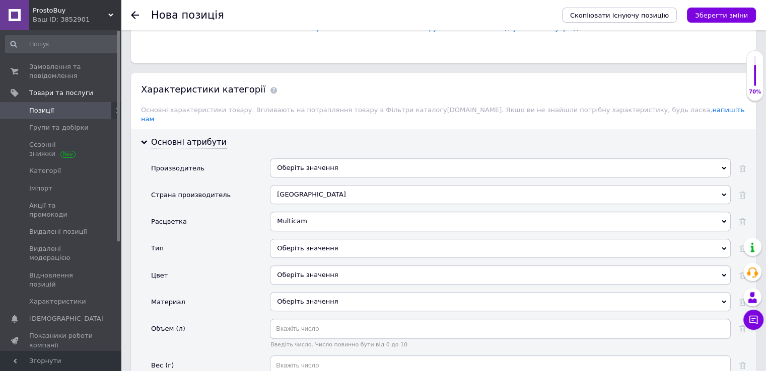
click at [285, 239] on div "Оберіть значення" at bounding box center [500, 248] width 461 height 19
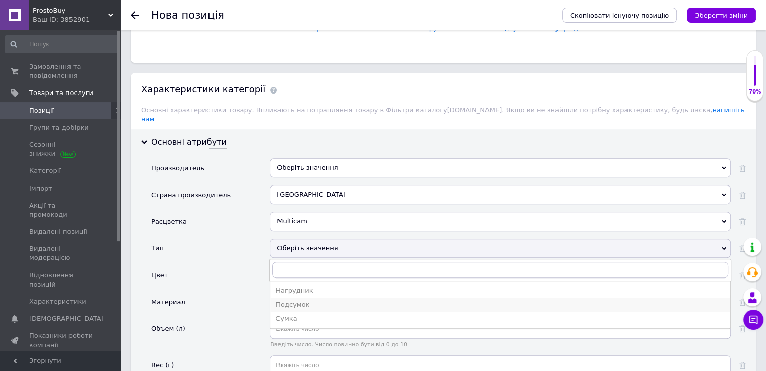
click at [296, 300] on div "Подсумок" at bounding box center [499, 304] width 449 height 9
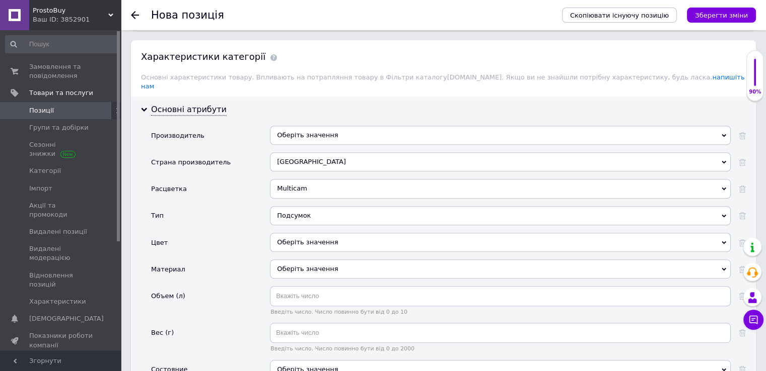
scroll to position [805, 0]
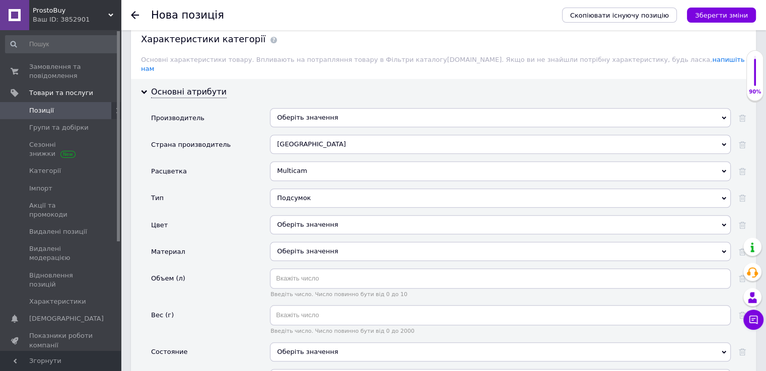
click at [291, 215] on div "Оберіть значення" at bounding box center [500, 224] width 461 height 19
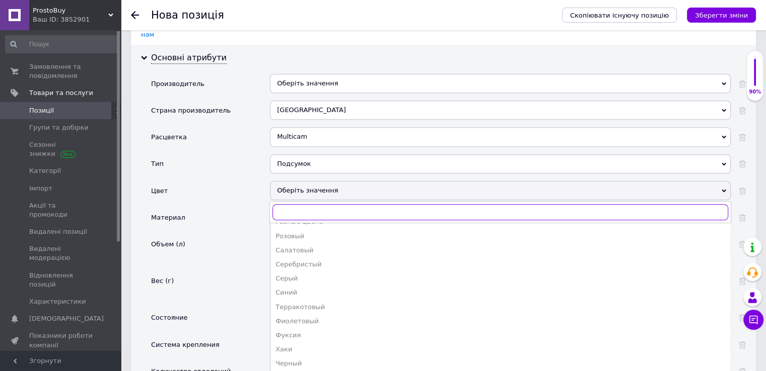
scroll to position [856, 0]
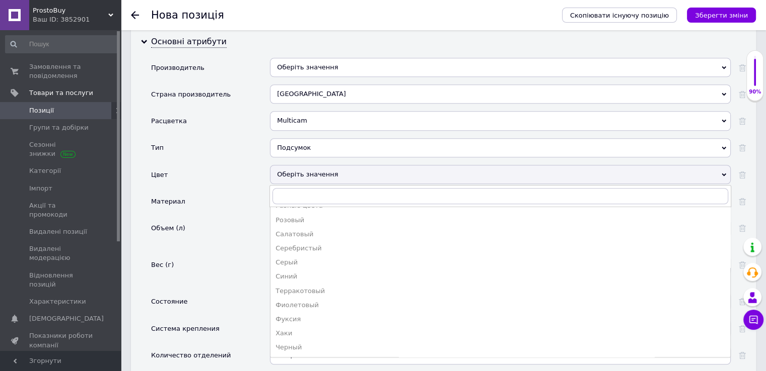
click at [246, 196] on div "Материал" at bounding box center [210, 205] width 119 height 27
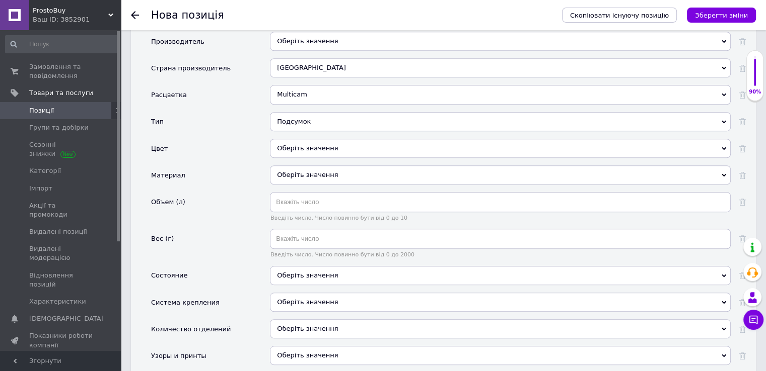
scroll to position [906, 0]
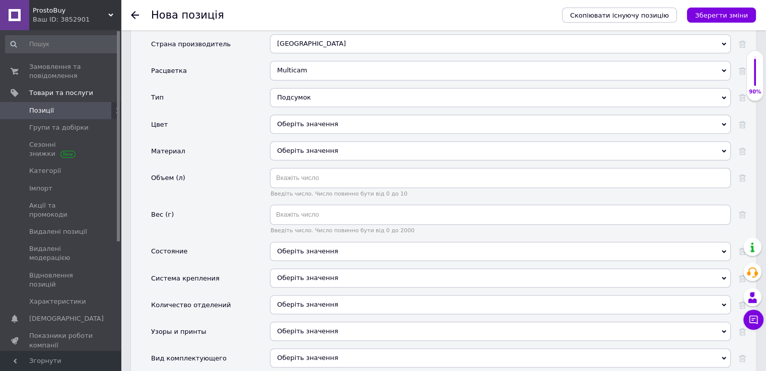
click at [303, 141] on div "Оберіть значення" at bounding box center [500, 150] width 461 height 19
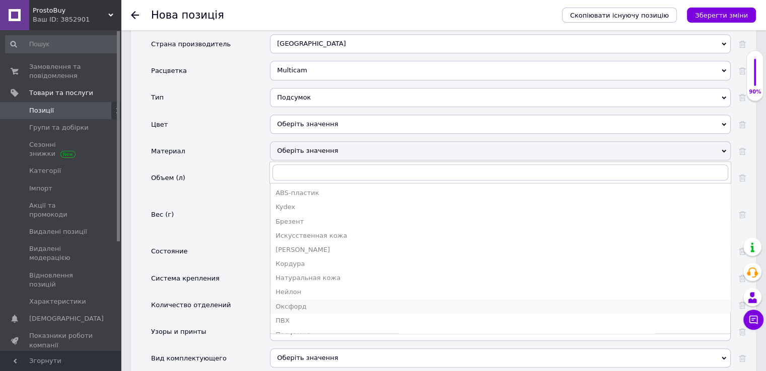
click at [304, 302] on div "Оксфорд" at bounding box center [499, 306] width 449 height 9
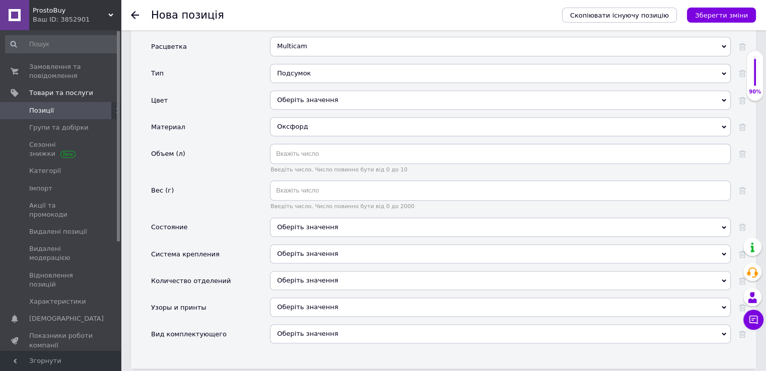
scroll to position [956, 0]
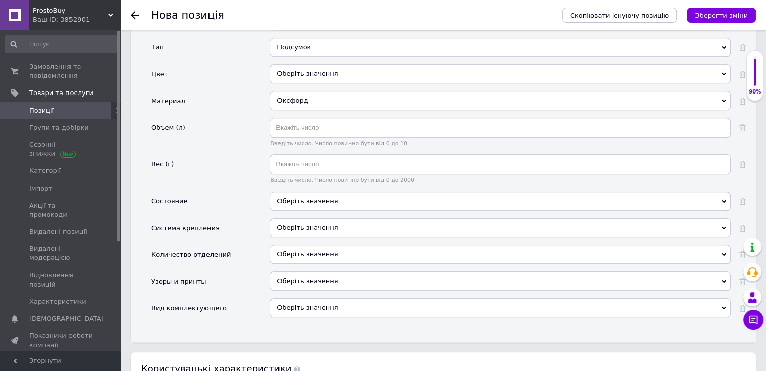
click at [304, 192] on div "Оберіть значення" at bounding box center [500, 201] width 461 height 19
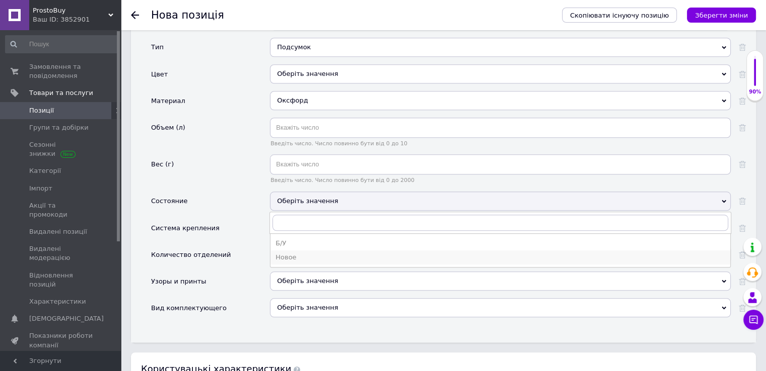
click at [291, 253] on div "Новое" at bounding box center [499, 257] width 449 height 9
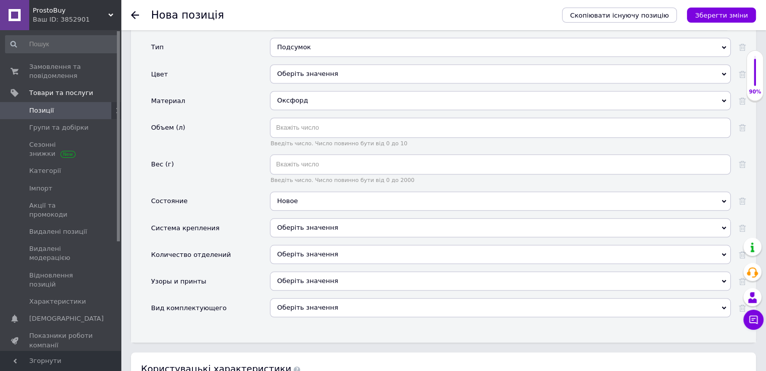
click at [289, 218] on div "Оберіть значення" at bounding box center [500, 227] width 461 height 19
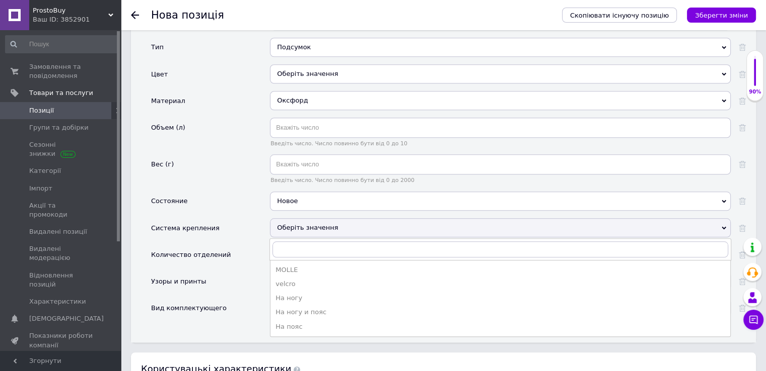
click at [261, 252] on div "Количество отделений" at bounding box center [210, 258] width 119 height 27
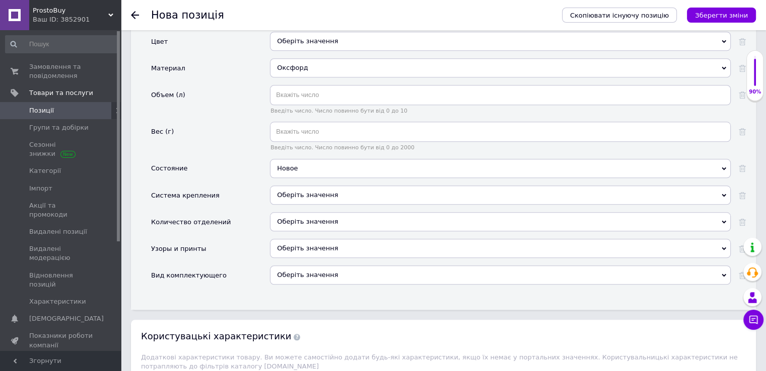
scroll to position [1007, 0]
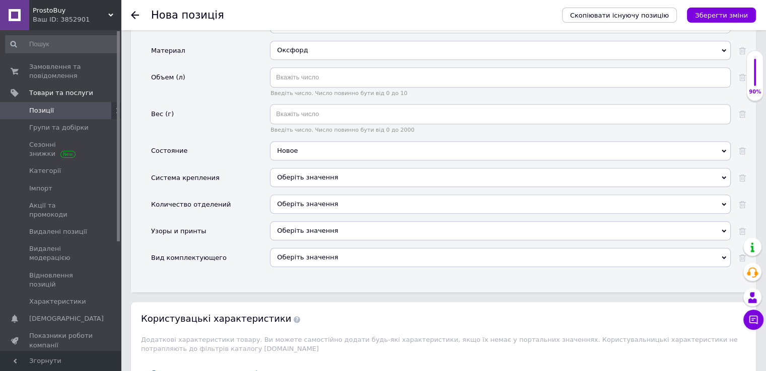
click at [296, 248] on div "Оберіть значення" at bounding box center [500, 257] width 461 height 19
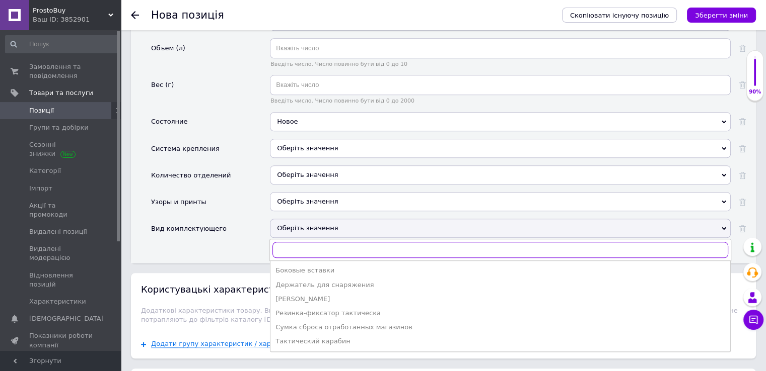
scroll to position [1057, 0]
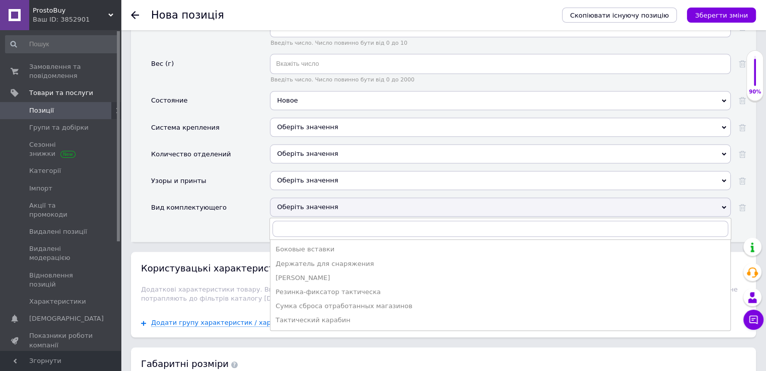
click at [256, 210] on div "Основні атрибути Производитель Оберіть значення Укр-Пак Фес Укр Юрич.Укр УКРОП …" at bounding box center [443, 34] width 625 height 415
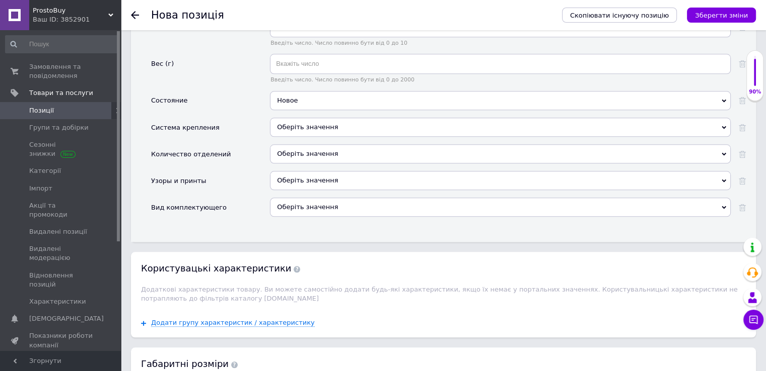
click at [297, 198] on div "Оберіть значення" at bounding box center [500, 207] width 461 height 19
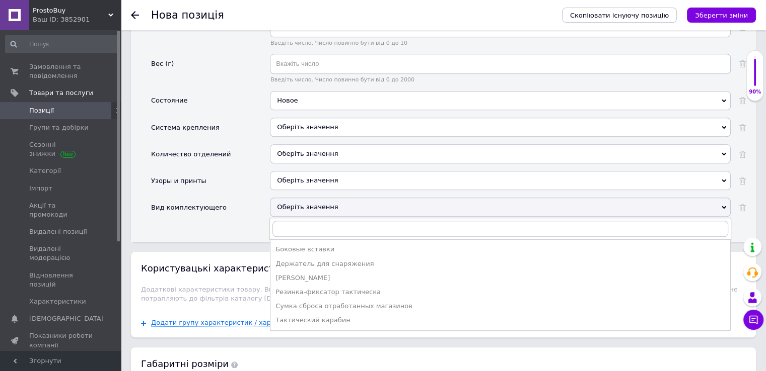
click at [256, 211] on div "Основні атрибути Производитель Оберіть значення Укр-Пак Фес Укр Юрич.Укр УКРОП …" at bounding box center [443, 34] width 625 height 415
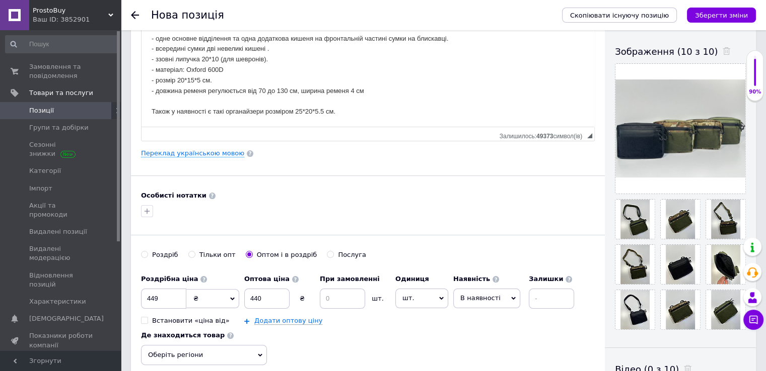
scroll to position [151, 0]
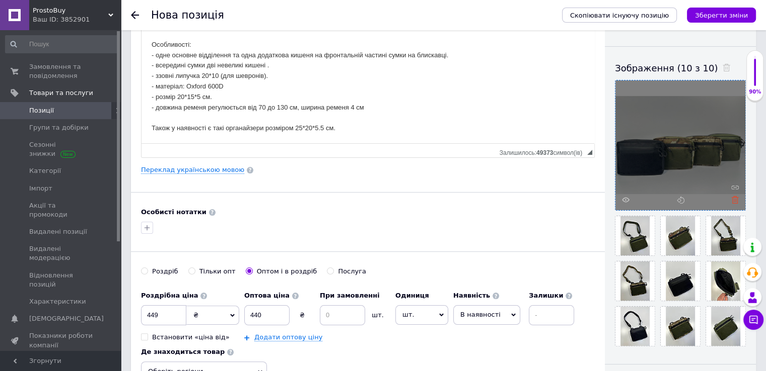
click at [733, 198] on icon at bounding box center [735, 200] width 8 height 8
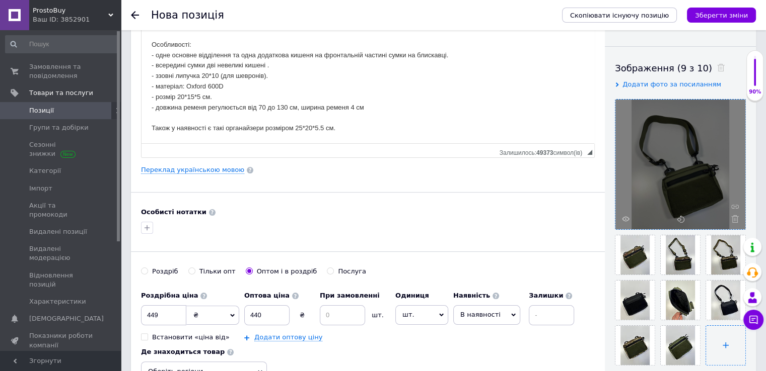
click at [724, 348] on input "file" at bounding box center [725, 345] width 39 height 39
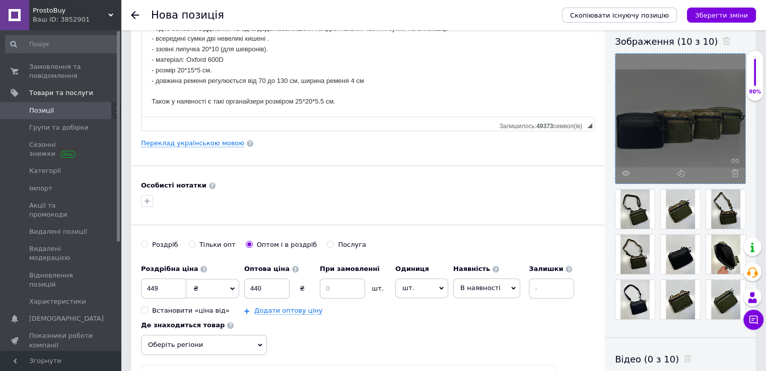
scroll to position [0, 0]
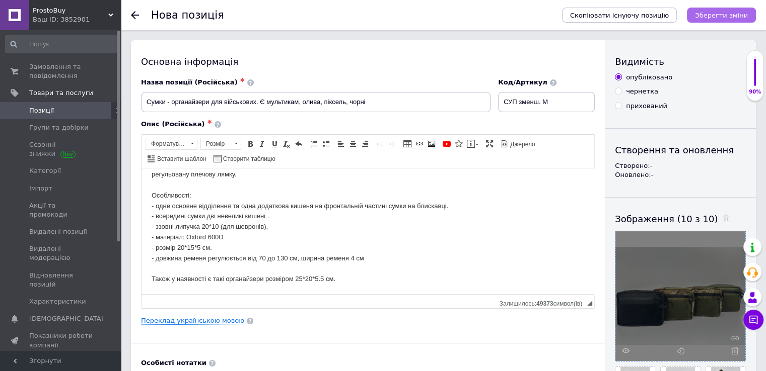
click at [713, 15] on icon "Зберегти зміни" at bounding box center [721, 16] width 53 height 8
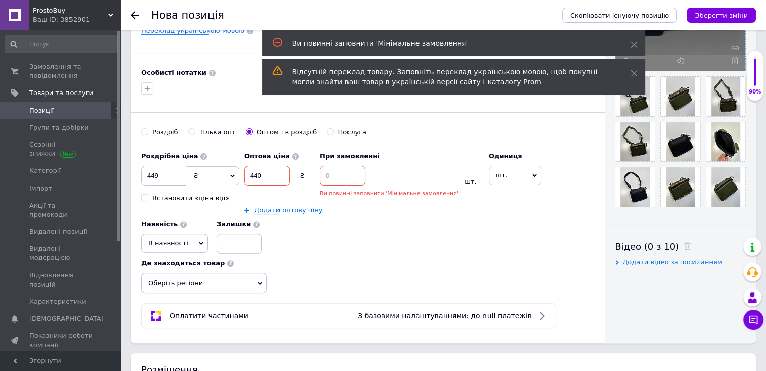
scroll to position [297, 0]
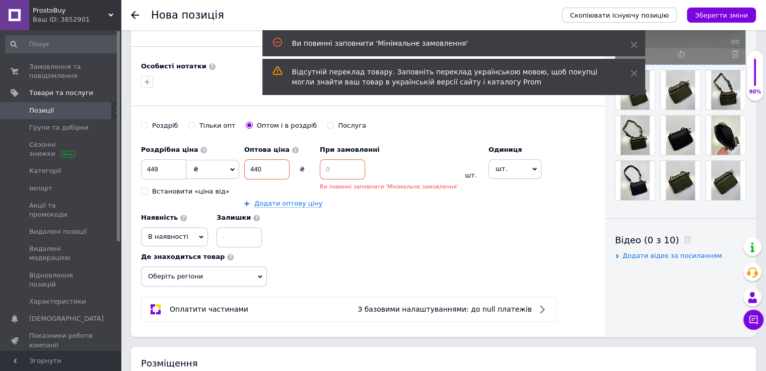
drag, startPoint x: 334, startPoint y: 168, endPoint x: 324, endPoint y: 168, distance: 10.6
click at [324, 168] on input at bounding box center [342, 170] width 45 height 20
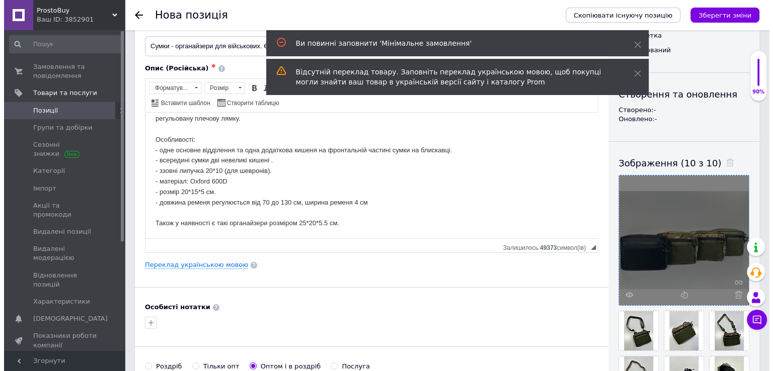
scroll to position [45, 0]
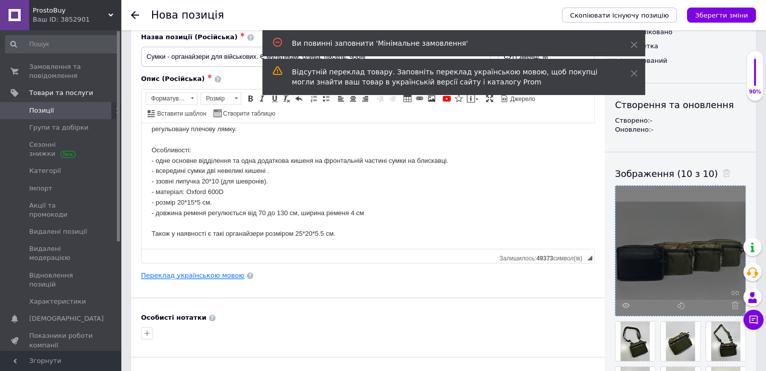
type input "2"
click at [202, 272] on link "Переклад українською мовою" at bounding box center [192, 276] width 103 height 8
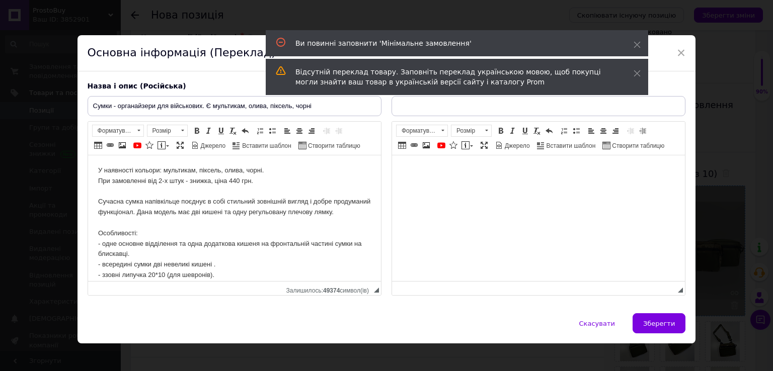
scroll to position [1, 0]
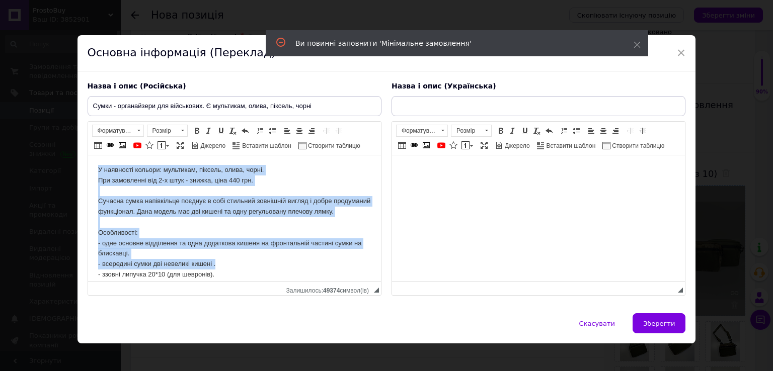
drag, startPoint x: 215, startPoint y: 276, endPoint x: 95, endPoint y: 165, distance: 163.9
click at [95, 165] on html "У наявності кольори: мультикам, піксель, олива, чорні. При замовленні від 2-х ш…" at bounding box center [234, 249] width 293 height 188
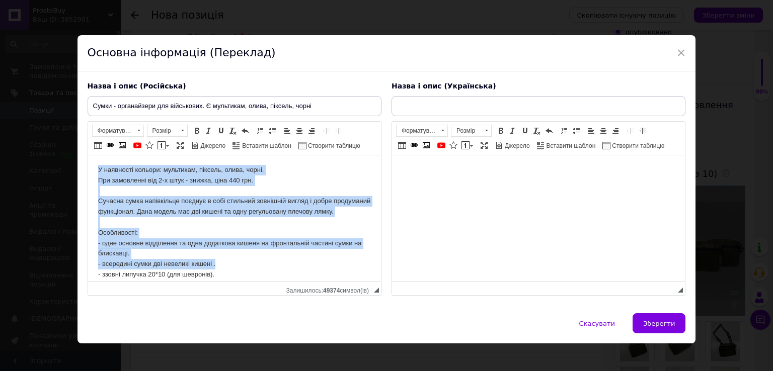
copy body "У наявності кольори: мультикам, піксель, олива, чорні. При замовленні від 2-х ш…"
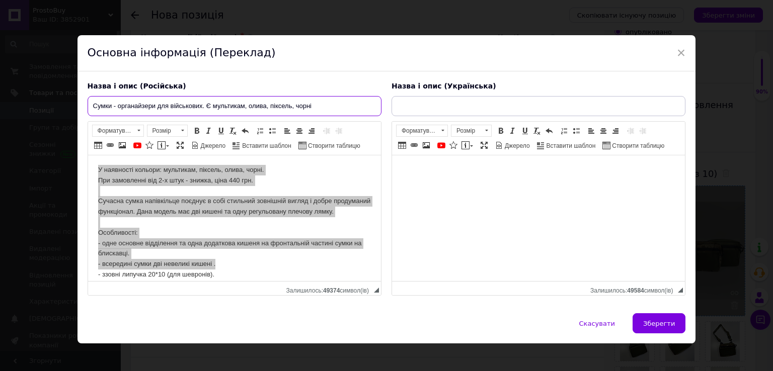
drag, startPoint x: 319, startPoint y: 111, endPoint x: 86, endPoint y: 108, distance: 233.0
click at [86, 108] on div "Назва і опис (Російська) Сумки - органайзери для військових. Є мультикам, олива…" at bounding box center [235, 189] width 304 height 225
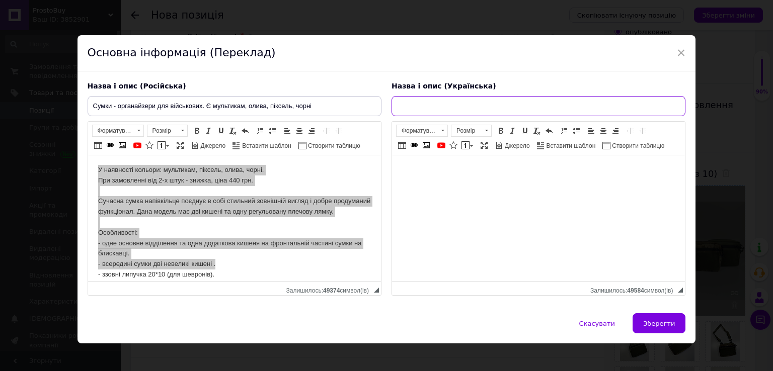
click at [469, 102] on input "text" at bounding box center [539, 106] width 294 height 20
paste input "Сумки - органайзери для військових. Є мультикам, олива, піксель, чорні"
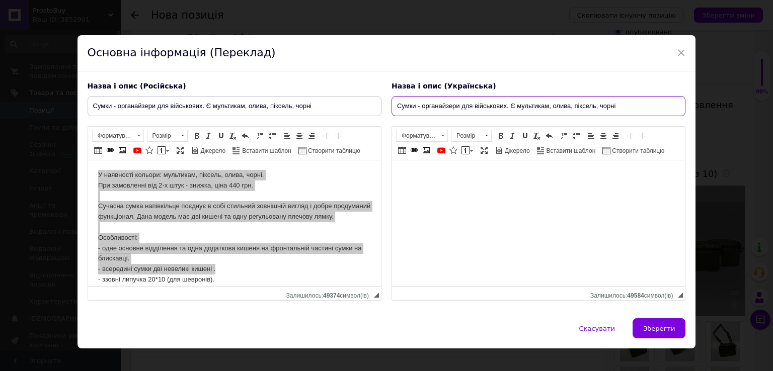
type input "Сумки - органайзери для військових. Є мультикам, олива, піксель, чорні"
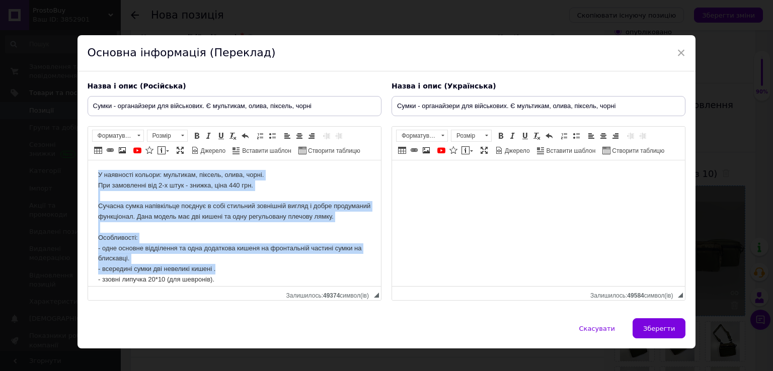
click at [231, 278] on body "У наявності кольори: мультикам, піксель, олива, чорні. При замовленні від 2-х ш…" at bounding box center [234, 254] width 273 height 168
drag, startPoint x: 221, startPoint y: 279, endPoint x: 89, endPoint y: 170, distance: 172.3
click at [89, 170] on html "У наявності кольори: мультикам, піксель, олива, чорні. При замовленні від 2-х ш…" at bounding box center [234, 254] width 293 height 188
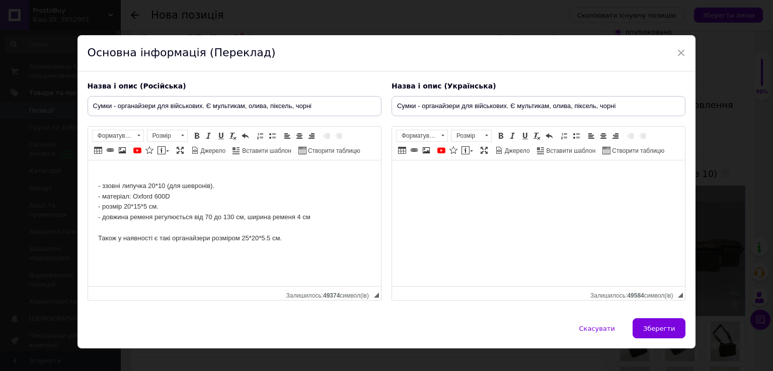
scroll to position [0, 0]
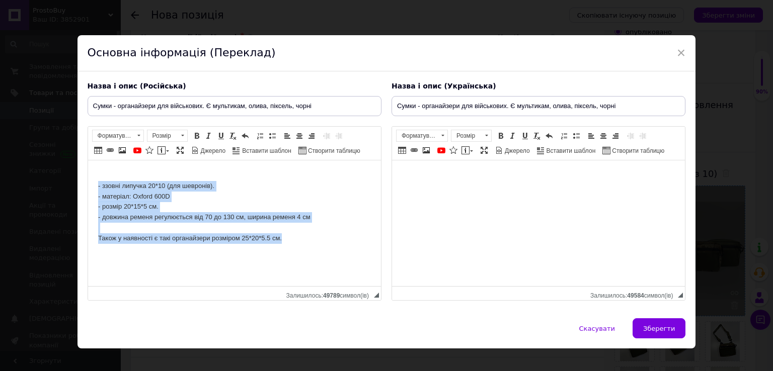
drag, startPoint x: 290, startPoint y: 244, endPoint x: 95, endPoint y: 182, distance: 204.2
click at [95, 182] on html "- ззовні липучка 20*10 (для шевронів). - матеріал: Oxford 600D - розмір 20*15*5…" at bounding box center [234, 208] width 293 height 94
copy body "- ззовні липучка 20*10 (для шевронів). - матеріал: Oxford 600D - розмір 20*15*5…"
click at [298, 251] on html "- ззовні липучка 20*10 (для шевронів). - матеріал: Oxford 600D - розмір 20*15*5…" at bounding box center [234, 208] width 293 height 94
drag, startPoint x: 289, startPoint y: 240, endPoint x: 84, endPoint y: 177, distance: 215.4
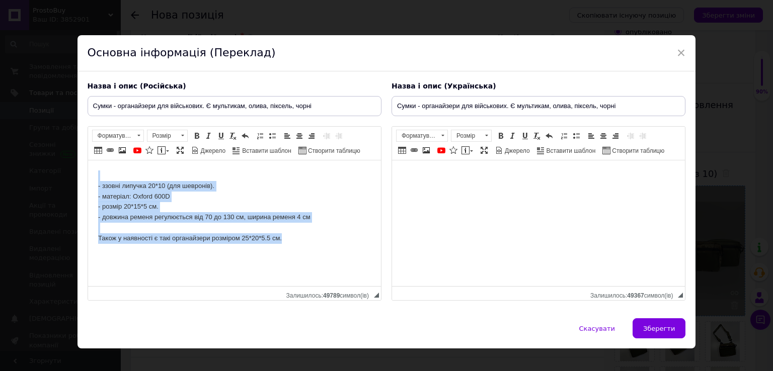
click at [88, 177] on html "- ззовні липучка 20*10 (для шевронів). - матеріал: Oxford 600D - розмір 20*15*5…" at bounding box center [234, 208] width 293 height 94
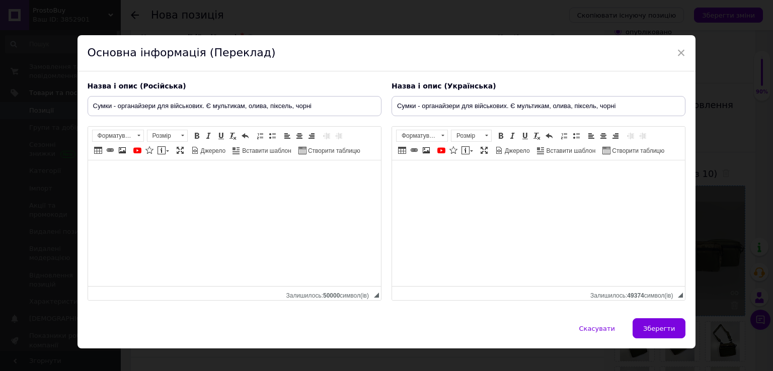
click at [159, 184] on html at bounding box center [234, 176] width 293 height 31
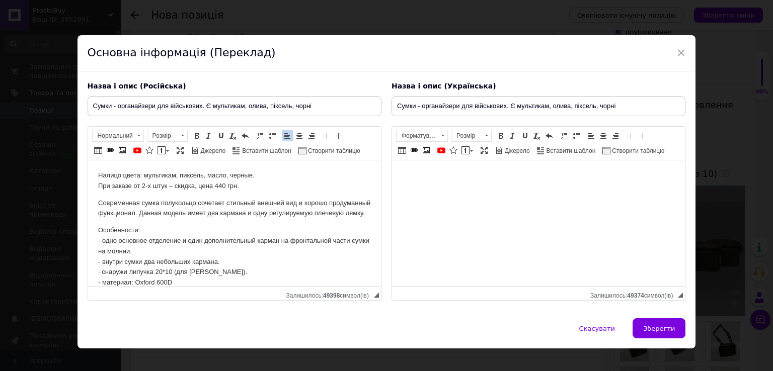
scroll to position [48, 0]
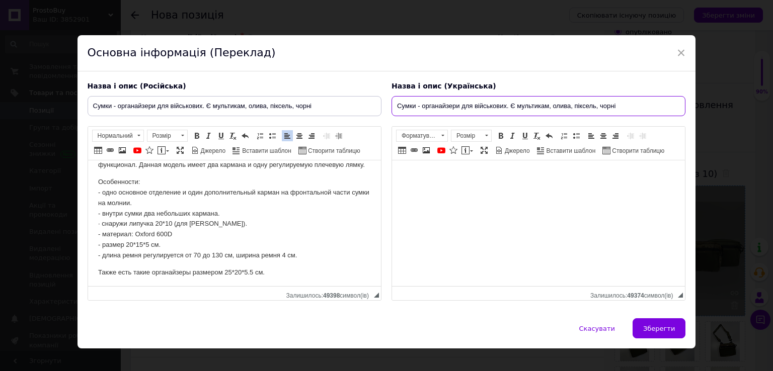
drag, startPoint x: 395, startPoint y: 109, endPoint x: 640, endPoint y: 109, distance: 245.6
click at [640, 109] on input "Сумки - органайзери для військових. Є мультикам, олива, піксель, чорні" at bounding box center [539, 106] width 294 height 20
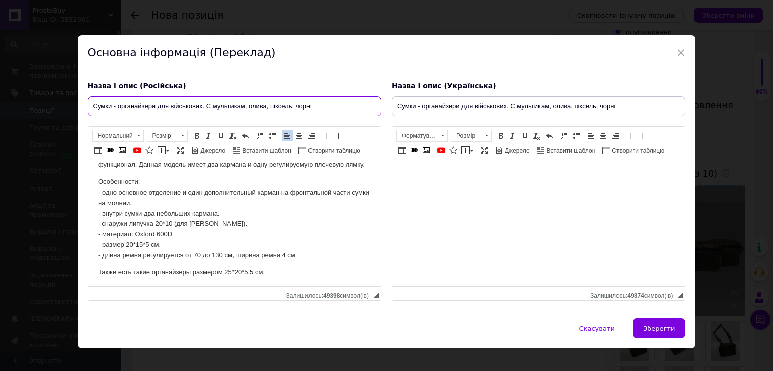
drag, startPoint x: 93, startPoint y: 106, endPoint x: 322, endPoint y: 107, distance: 229.0
click at [322, 107] on input "Сумки - органайзери для військових. Є мультикам, олива, піксель, чорні" at bounding box center [235, 106] width 294 height 20
paste input "– органайзеры для военных. Есть мультикам, масло, пиксель, черные"
drag, startPoint x: 272, startPoint y: 106, endPoint x: 255, endPoint y: 107, distance: 17.1
click at [255, 107] on input "Сумки – органайзеры для военных. Есть мультикам, масло, пиксель, черные" at bounding box center [235, 106] width 294 height 20
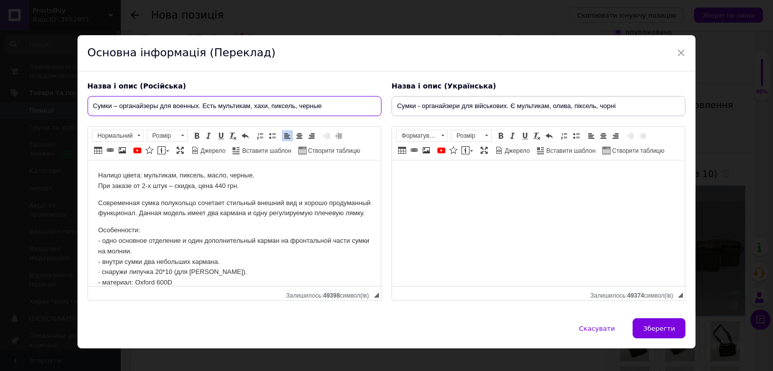
scroll to position [0, 0]
type input "Сумки – органайзеры для военных. Есть мультикам, хахи, пиксель, черные"
drag, startPoint x: 119, startPoint y: 175, endPoint x: 95, endPoint y: 175, distance: 24.2
click at [95, 175] on html "Налицо цвета: мультикам, пиксель, масло, черные. При заказе от 2-х штук – скидк…" at bounding box center [234, 249] width 293 height 176
drag, startPoint x: 233, startPoint y: 177, endPoint x: 215, endPoint y: 177, distance: 17.6
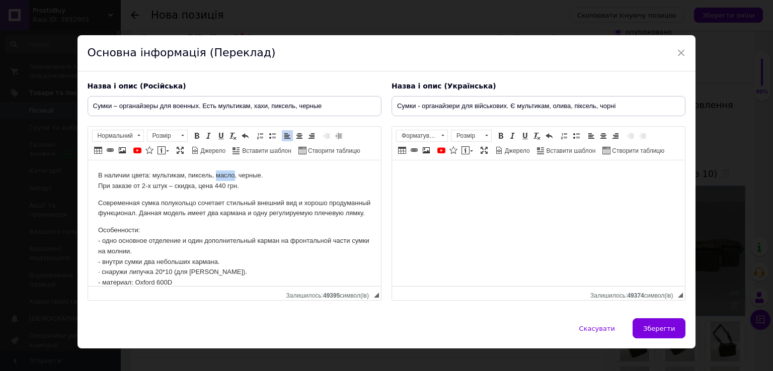
click at [215, 177] on p "В наличии цвета: мультикам, пиксель, масло, черные. При заказе от 2-х штук – ск…" at bounding box center [234, 181] width 273 height 21
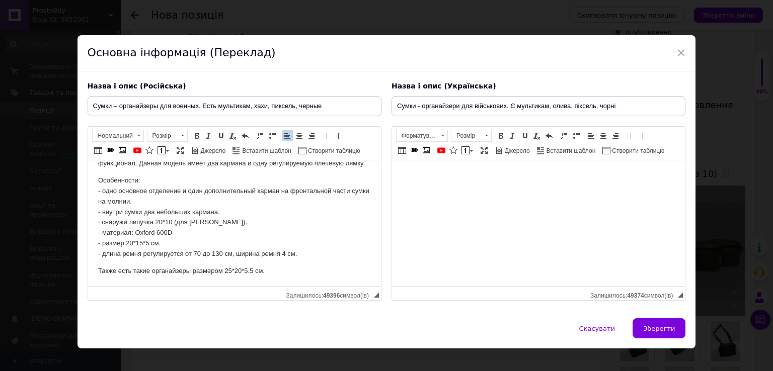
scroll to position [60, 0]
click at [173, 222] on p "Особенности: - одно основное отделение и один дополнительный карман на фронталь…" at bounding box center [234, 218] width 273 height 84
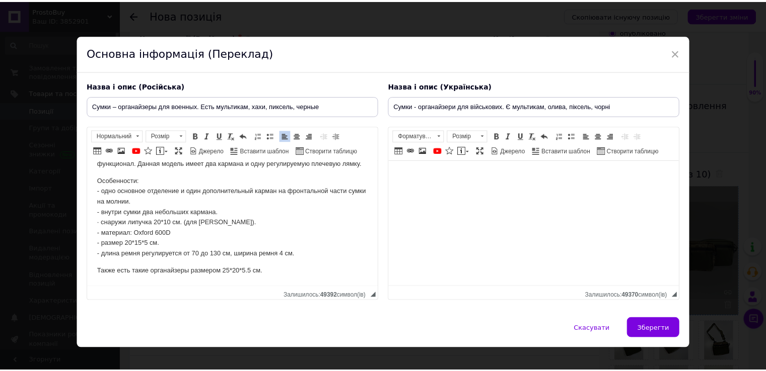
scroll to position [12, 0]
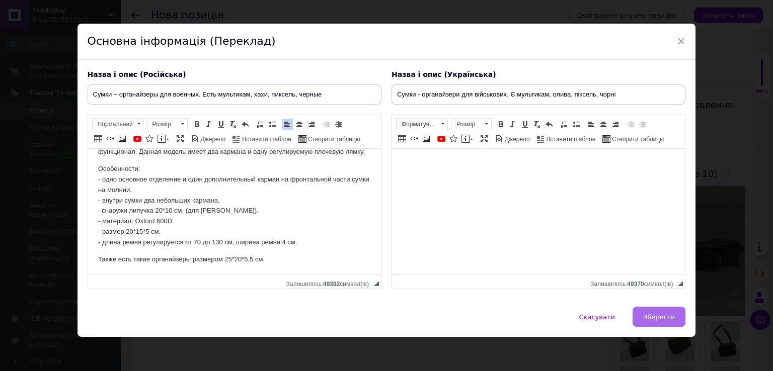
click at [660, 320] on span "Зберегти" at bounding box center [659, 318] width 32 height 8
type input "Сумки – органайзеры для военных. Есть мультикам, хахи, пиксель, черные"
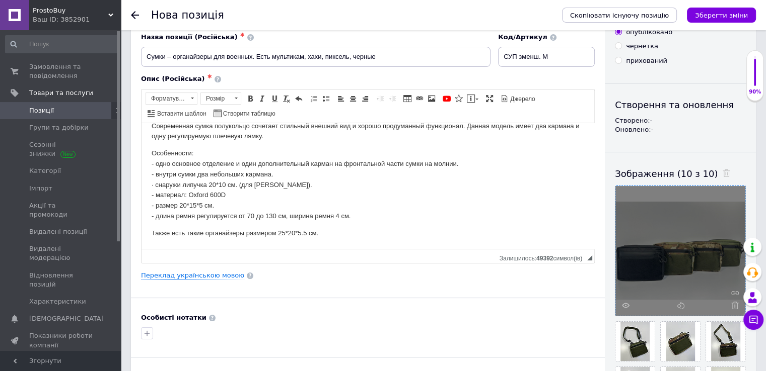
scroll to position [0, 0]
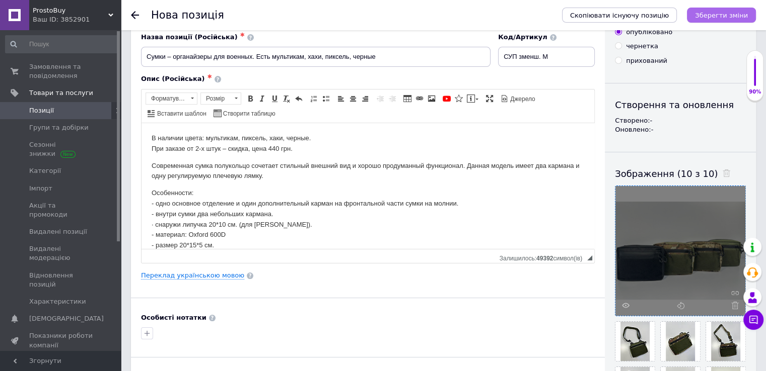
click at [717, 14] on icon "Зберегти зміни" at bounding box center [721, 16] width 53 height 8
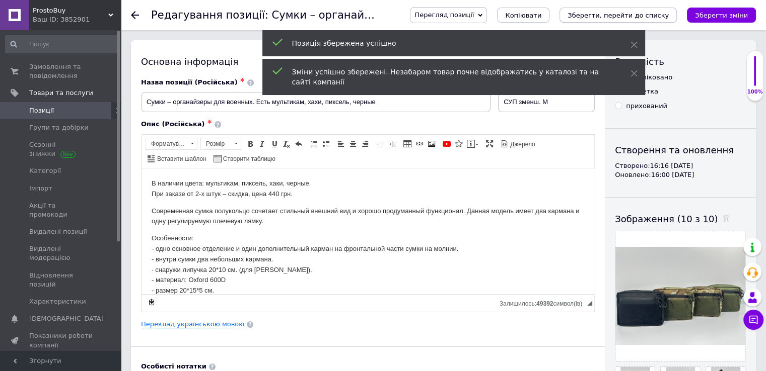
click at [631, 17] on icon "Зберегти, перейти до списку" at bounding box center [617, 16] width 101 height 8
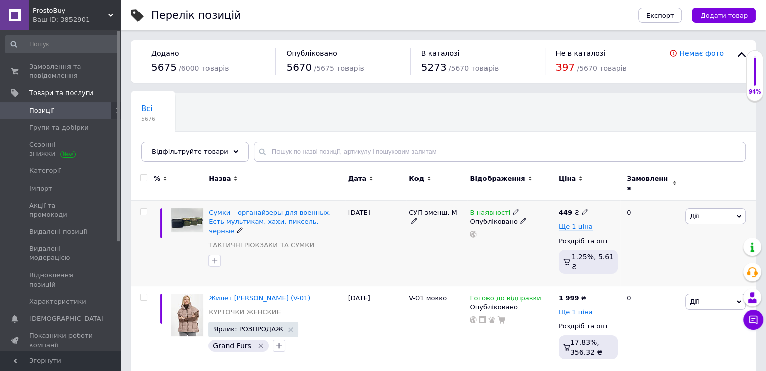
click at [487, 209] on span "В наявності" at bounding box center [490, 214] width 40 height 11
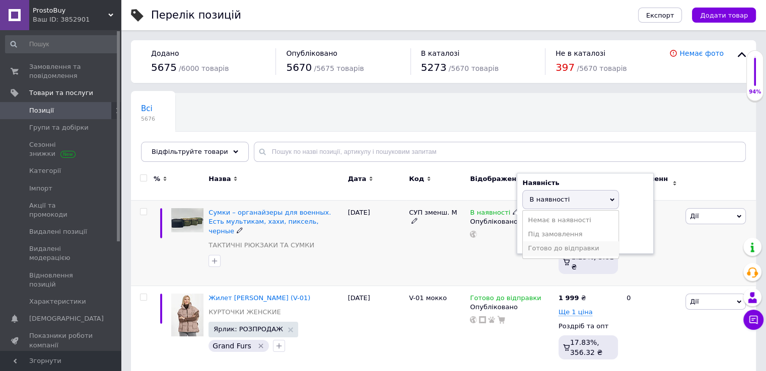
click at [541, 243] on li "Готово до відправки" at bounding box center [570, 249] width 96 height 14
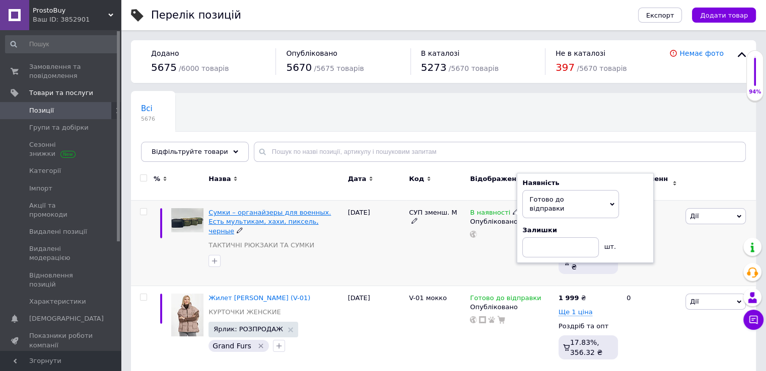
click at [294, 209] on span "Сумки – органайзеры для военных. Есть мультикам, хахи, пиксель, черные" at bounding box center [269, 222] width 122 height 26
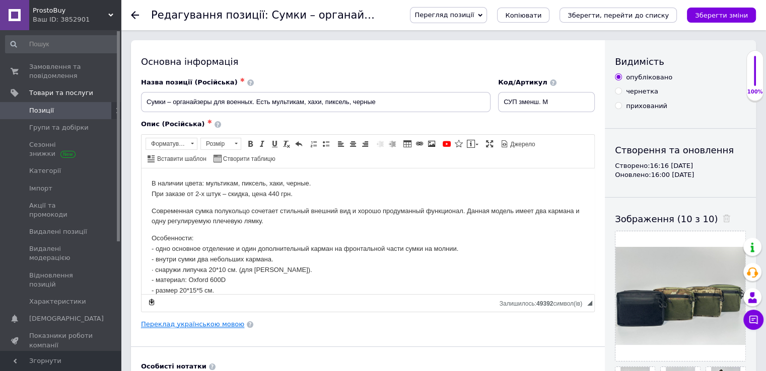
click at [210, 324] on link "Переклад українською мовою" at bounding box center [192, 325] width 103 height 8
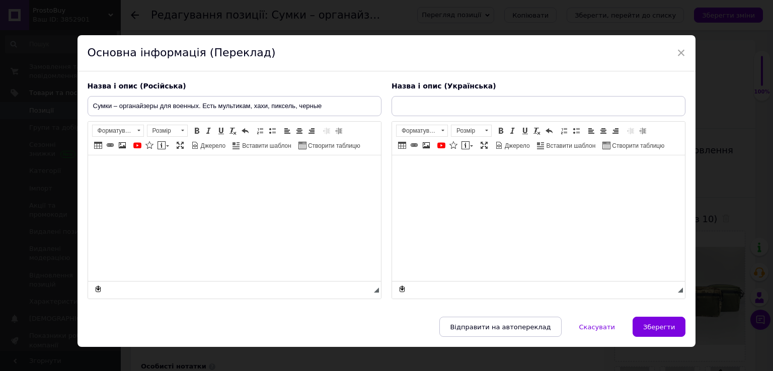
type input "Сумки - органайзери для військових. Є мультикам, олива, піксель, чорні"
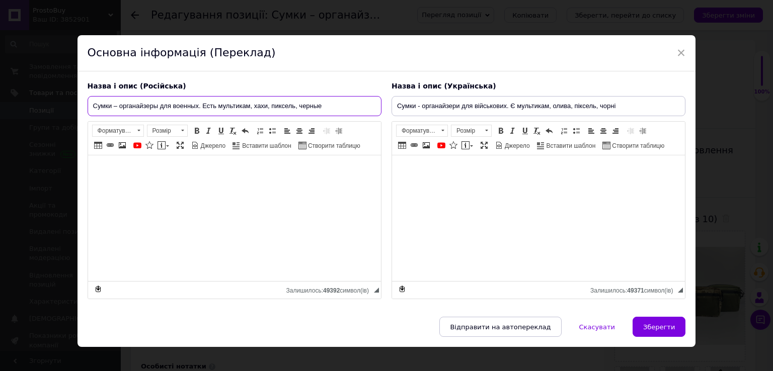
drag, startPoint x: 221, startPoint y: 107, endPoint x: 201, endPoint y: 107, distance: 20.1
click at [201, 107] on input "Сумки – органайзеры для военных. Есть мультикам, хахи, пиксель, черные" at bounding box center [235, 106] width 294 height 20
click at [261, 107] on input "Сумки – органайзеры для военных. Есть мультикам, хахи, пиксель, черные" at bounding box center [235, 106] width 294 height 20
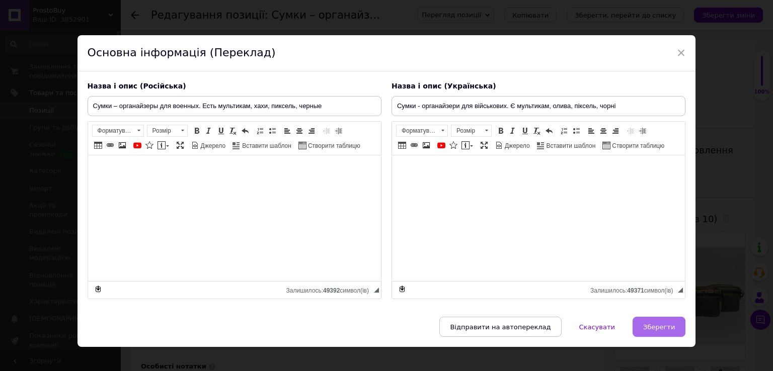
click at [666, 329] on span "Зберегти" at bounding box center [659, 328] width 32 height 8
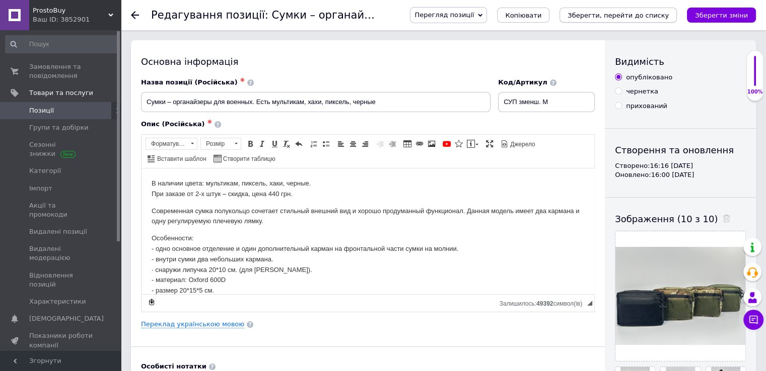
click at [621, 19] on icon "Зберегти, перейти до списку" at bounding box center [617, 16] width 101 height 8
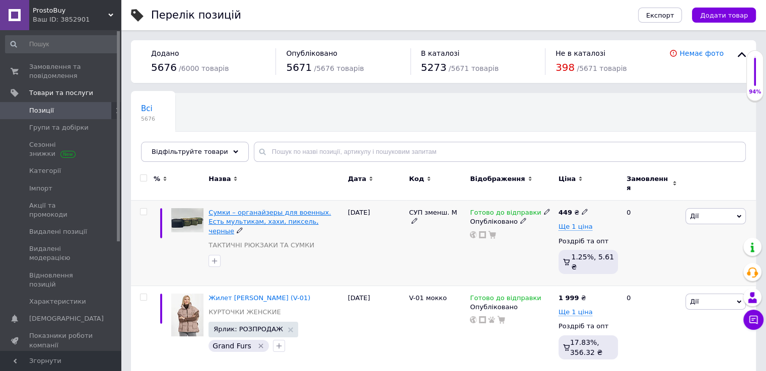
click at [299, 209] on span "Сумки – органайзеры для военных. Есть мультикам, хахи, пиксель, черные" at bounding box center [269, 222] width 122 height 26
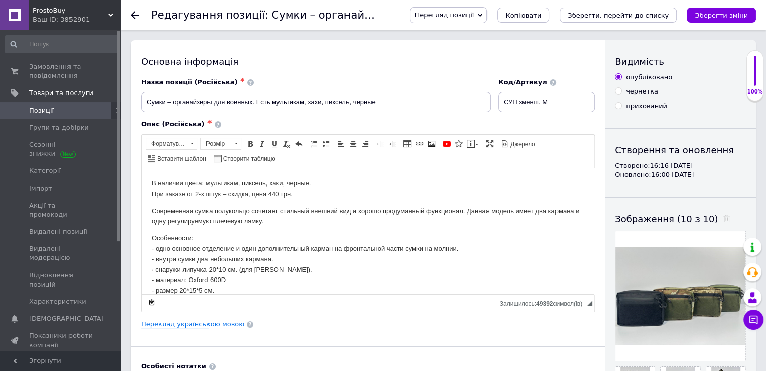
scroll to position [39, 0]
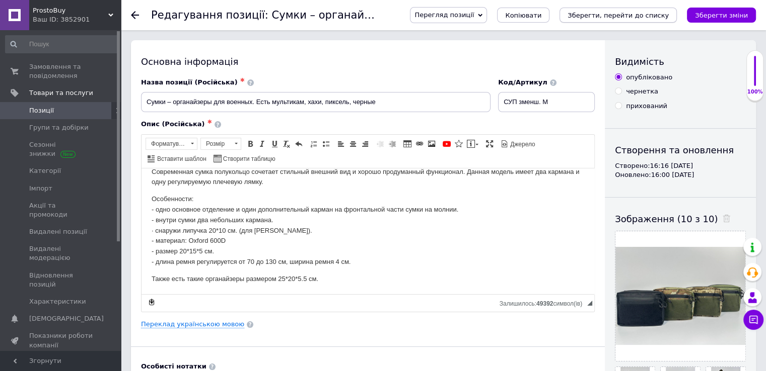
click at [629, 17] on icon "Зберегти, перейти до списку" at bounding box center [617, 16] width 101 height 8
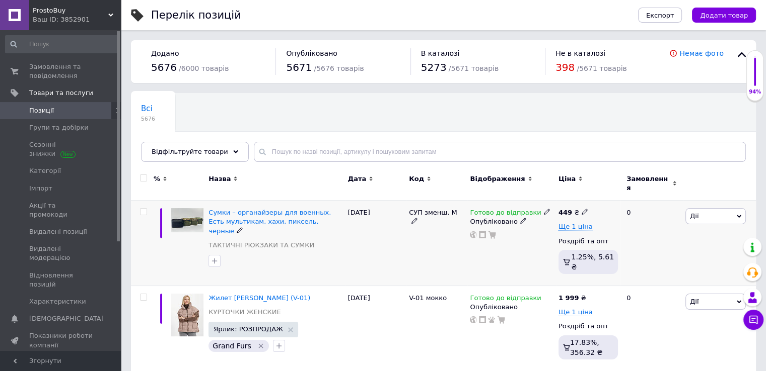
click at [417, 218] on icon at bounding box center [414, 221] width 6 height 6
type input "СУП зменш."
click at [421, 252] on div "СУП зменш." at bounding box center [436, 244] width 61 height 86
click at [705, 208] on span "Дії" at bounding box center [715, 216] width 60 height 16
click at [666, 257] on li "Копіювати" at bounding box center [678, 264] width 133 height 14
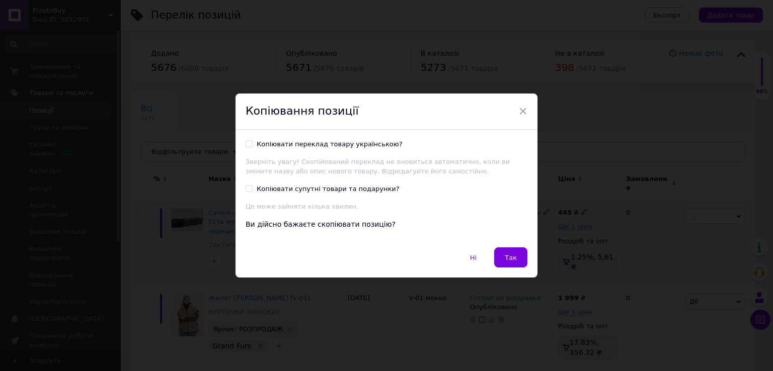
click at [248, 144] on input "Копіювати переклад товару українською?" at bounding box center [249, 143] width 7 height 7
checkbox input "true"
click at [507, 255] on span "Так" at bounding box center [511, 258] width 12 height 8
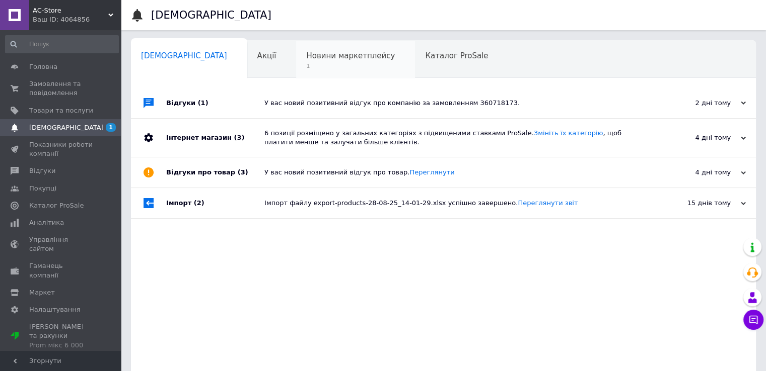
click at [308, 63] on span "1" at bounding box center [350, 66] width 89 height 8
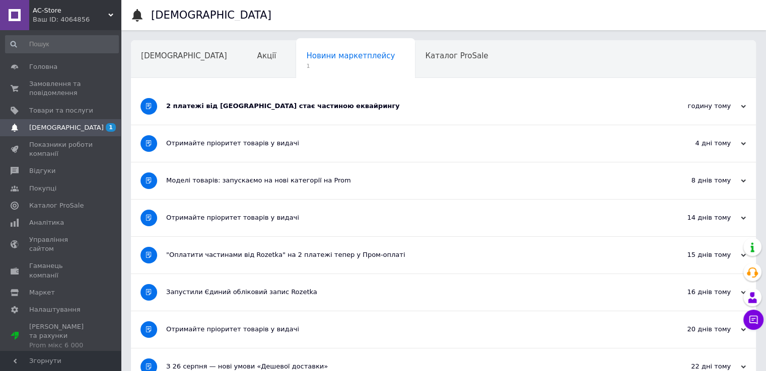
click at [183, 107] on div "2 платежі від [GEOGRAPHIC_DATA] стає частиною еквайрингу" at bounding box center [405, 106] width 479 height 9
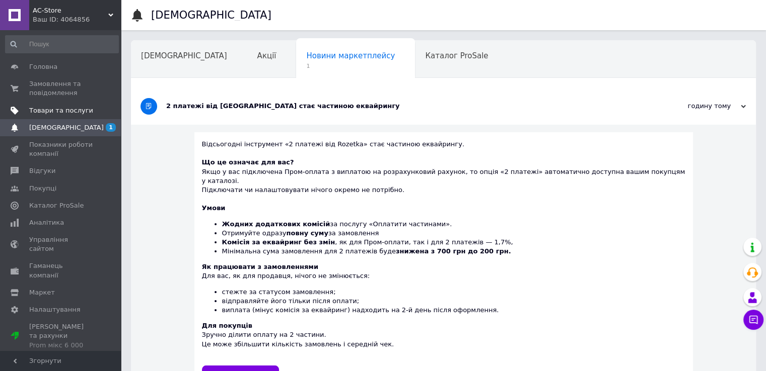
click at [49, 113] on span "Товари та послуги" at bounding box center [61, 110] width 64 height 9
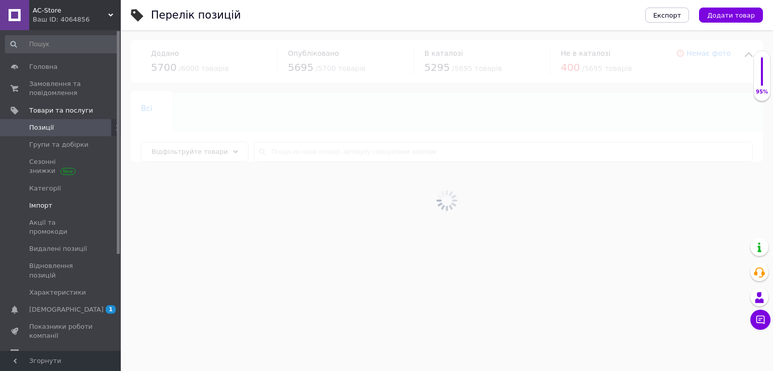
click at [44, 206] on span "Імпорт" at bounding box center [40, 205] width 23 height 9
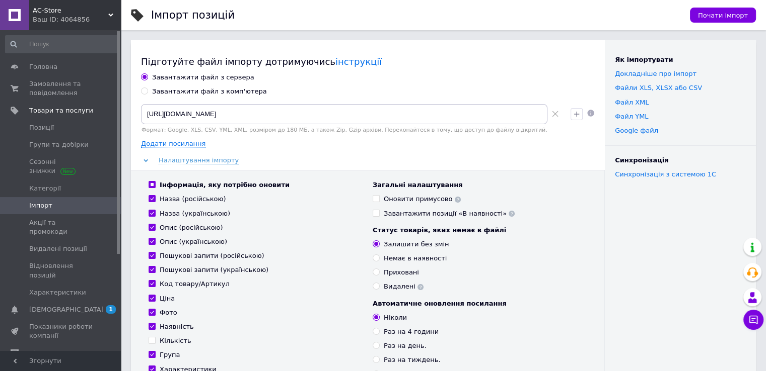
click at [146, 92] on input "Завантажити файл з комп'ютера" at bounding box center [144, 91] width 7 height 7
radio input "true"
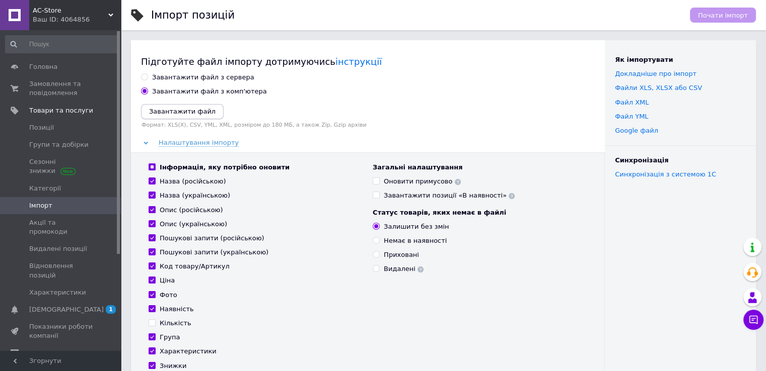
click at [173, 110] on icon "Завантажити файл" at bounding box center [182, 112] width 66 height 8
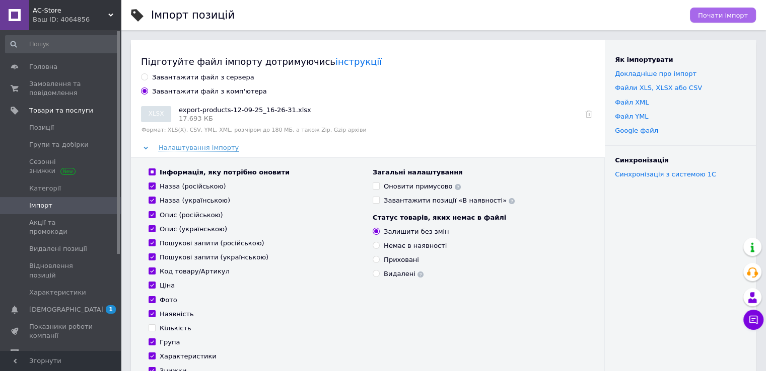
click at [727, 17] on span "Почати імпорт" at bounding box center [723, 16] width 50 height 8
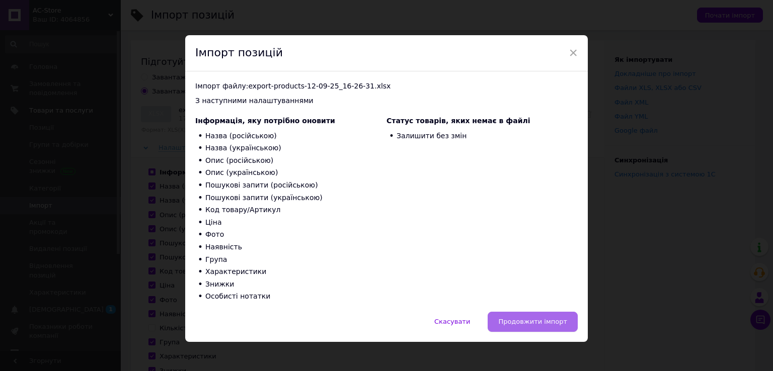
click at [509, 321] on span "Продовжити імпорт" at bounding box center [532, 322] width 69 height 8
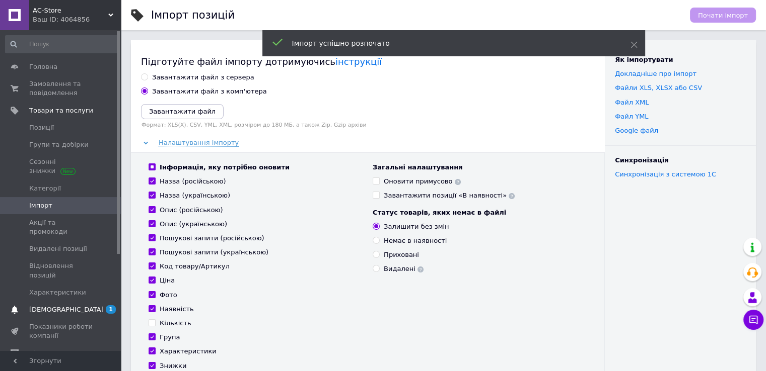
click at [37, 306] on span "[DEMOGRAPHIC_DATA]" at bounding box center [66, 310] width 74 height 9
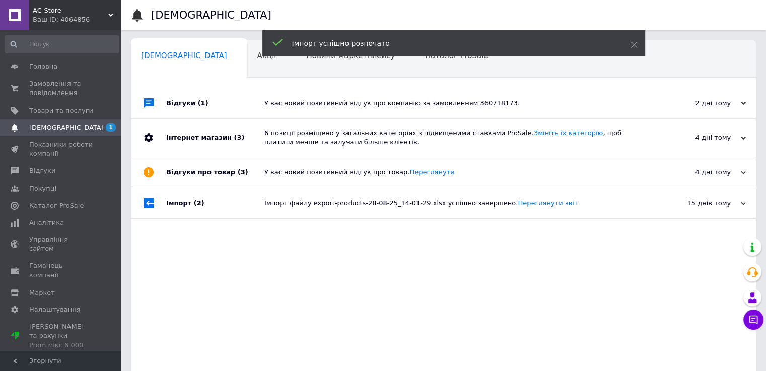
click at [184, 107] on div "Відгуки (1)" at bounding box center [215, 103] width 98 height 30
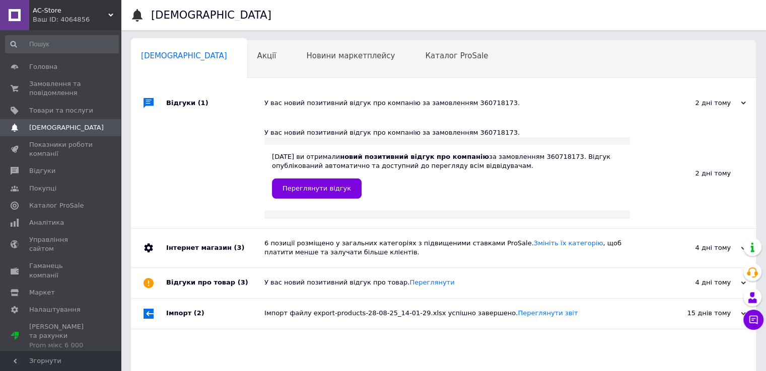
click at [40, 13] on span "AC-Store" at bounding box center [70, 10] width 75 height 9
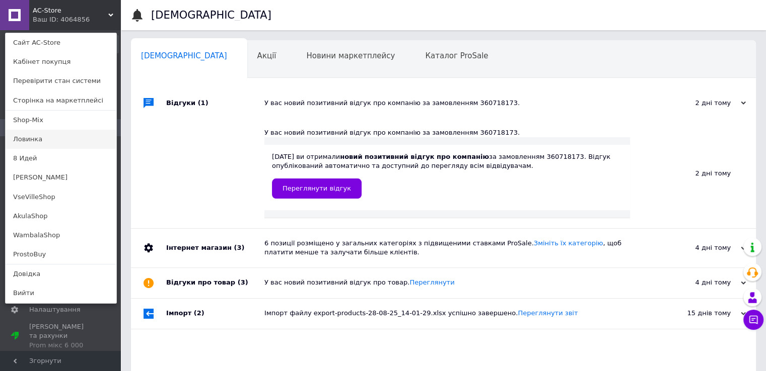
click at [32, 143] on link "Ловинка" at bounding box center [61, 139] width 111 height 19
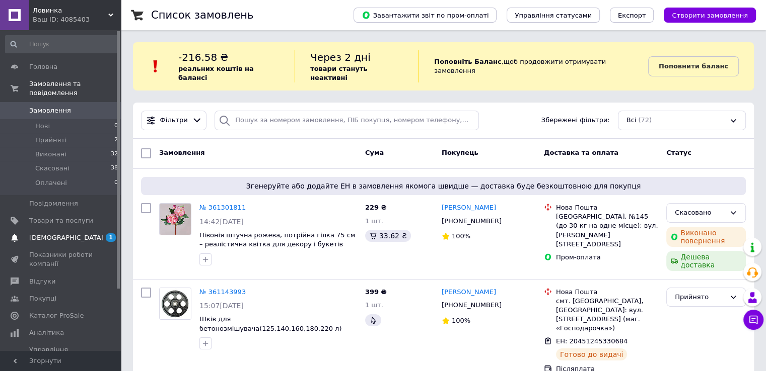
click at [60, 234] on span "[DEMOGRAPHIC_DATA]" at bounding box center [66, 238] width 74 height 9
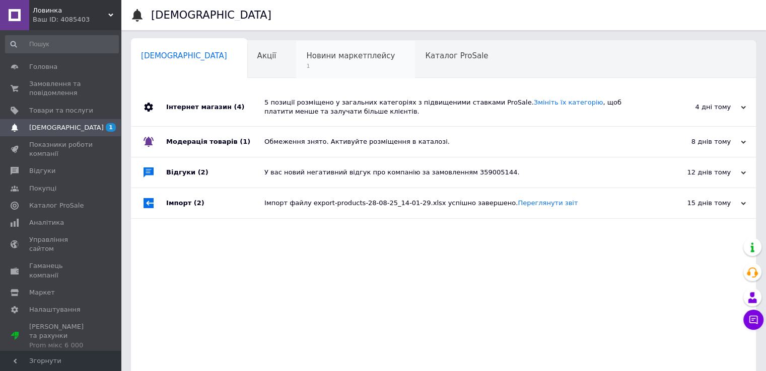
click at [296, 61] on div "Новини маркетплейсу 1" at bounding box center [355, 60] width 119 height 38
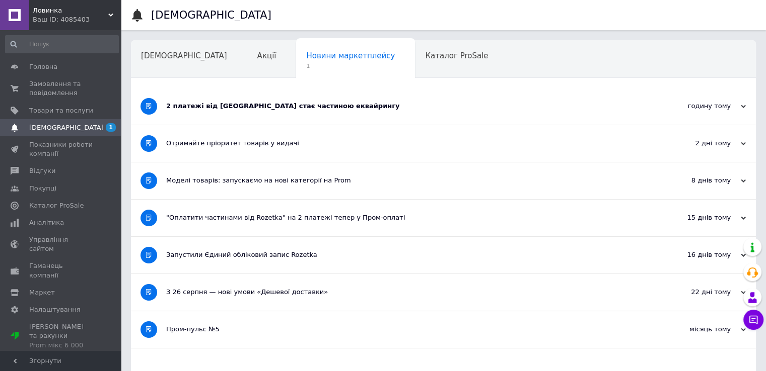
click at [266, 103] on div "2 платежі від [GEOGRAPHIC_DATA] стає частиною еквайрингу" at bounding box center [405, 106] width 479 height 9
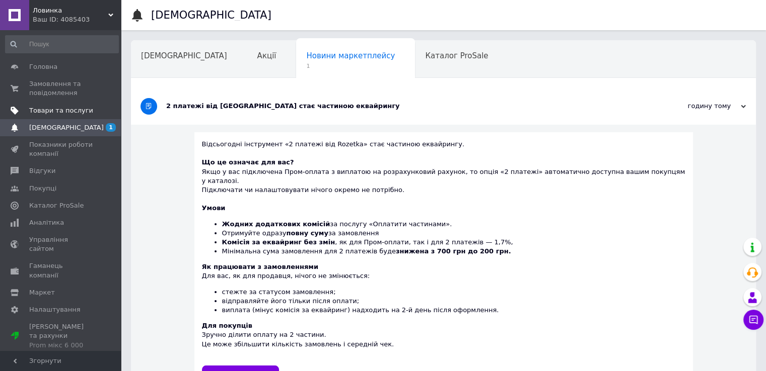
click at [47, 111] on span "Товари та послуги" at bounding box center [61, 110] width 64 height 9
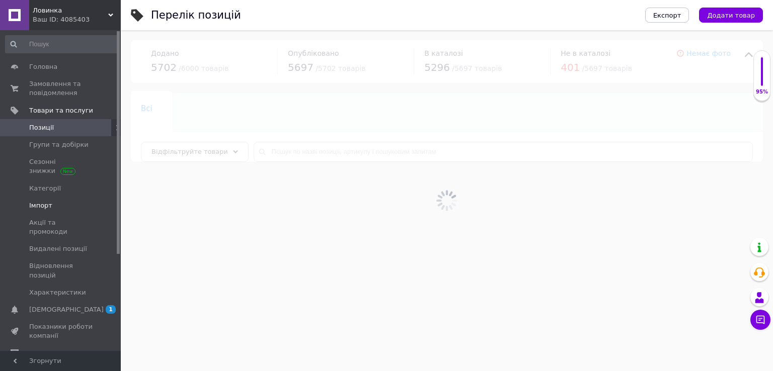
click at [42, 204] on span "Імпорт" at bounding box center [40, 205] width 23 height 9
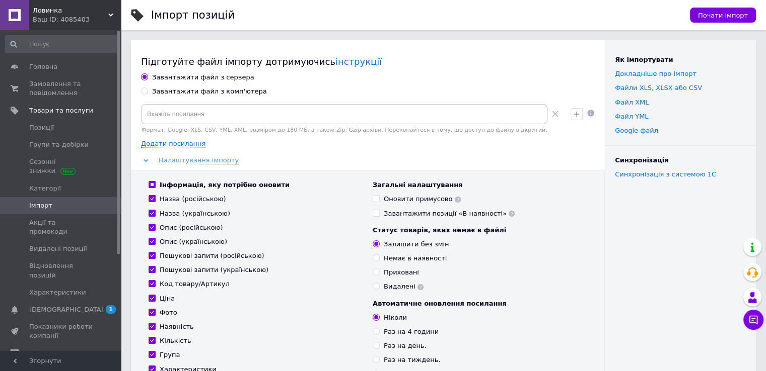
click at [147, 91] on label "Завантажити файл з комп'ютера" at bounding box center [204, 91] width 126 height 9
click at [147, 91] on input "Завантажити файл з комп'ютера" at bounding box center [144, 91] width 7 height 7
radio input "true"
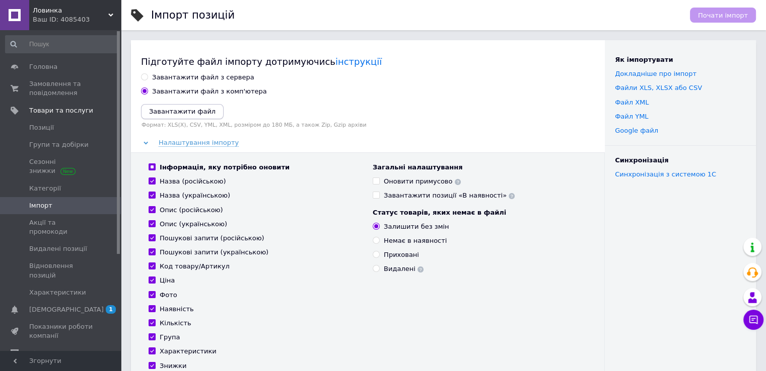
click at [162, 105] on button "Завантажити файл" at bounding box center [182, 111] width 83 height 15
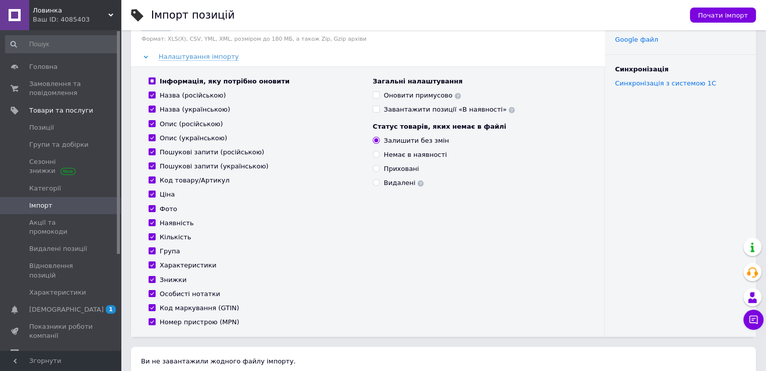
scroll to position [101, 0]
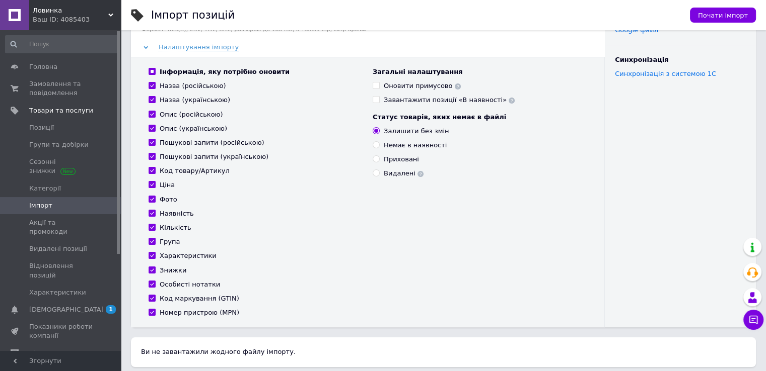
click at [153, 226] on input "Кількість" at bounding box center [151, 227] width 7 height 7
checkbox input "false"
click at [151, 298] on input "Код маркування (GTIN)" at bounding box center [151, 298] width 7 height 7
checkbox input "false"
click at [153, 312] on input "Номер пристрою (MPN)" at bounding box center [151, 312] width 7 height 7
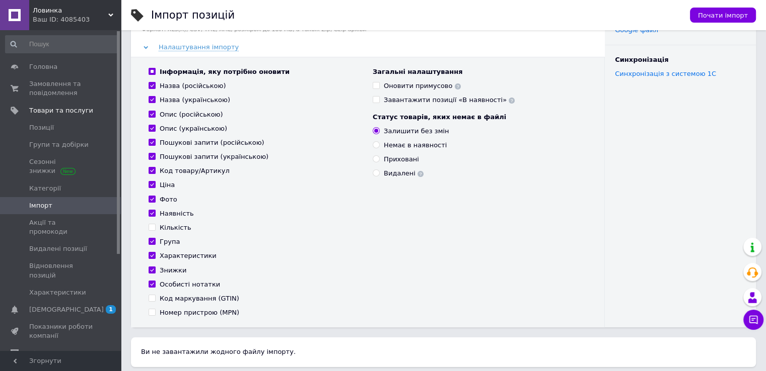
checkbox input "false"
click at [719, 9] on button "Почати імпорт" at bounding box center [723, 15] width 66 height 15
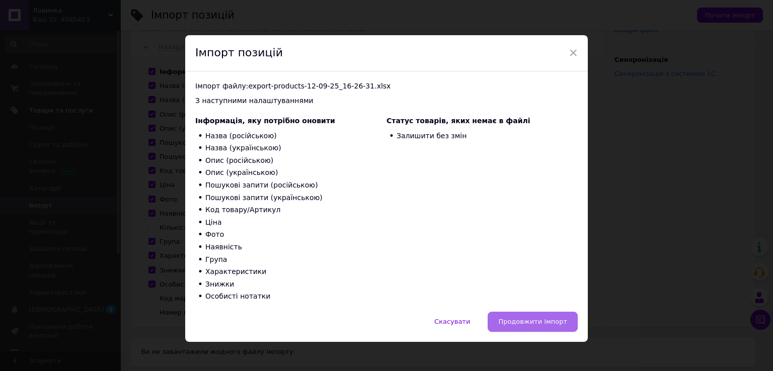
click at [499, 326] on button "Продовжити імпорт" at bounding box center [533, 322] width 90 height 20
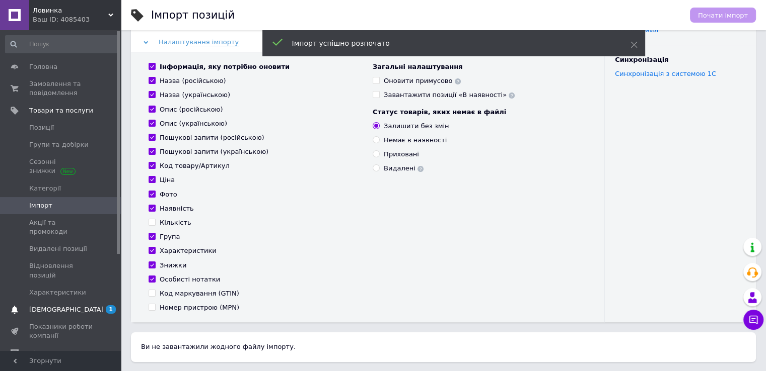
click at [36, 306] on span "[DEMOGRAPHIC_DATA]" at bounding box center [66, 310] width 74 height 9
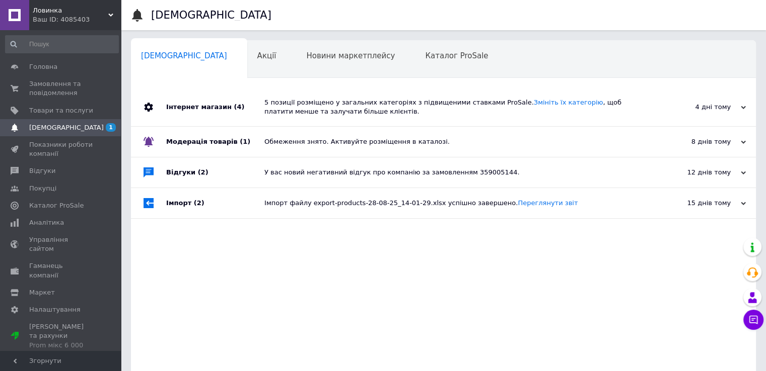
click at [218, 111] on div "Інтернет магазин (4)" at bounding box center [215, 107] width 98 height 38
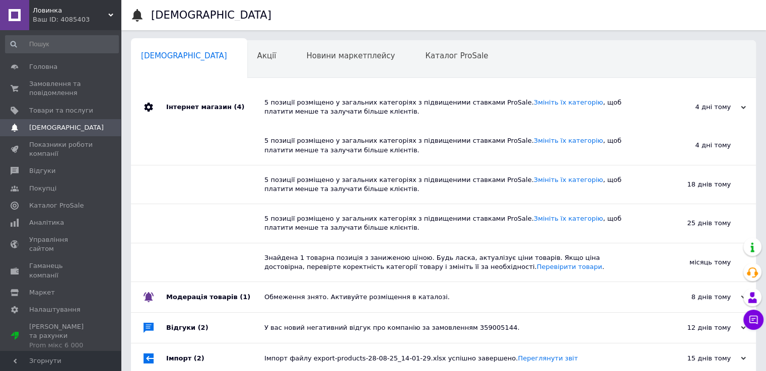
click at [54, 18] on div "Ваш ID: 4085403" at bounding box center [77, 19] width 88 height 9
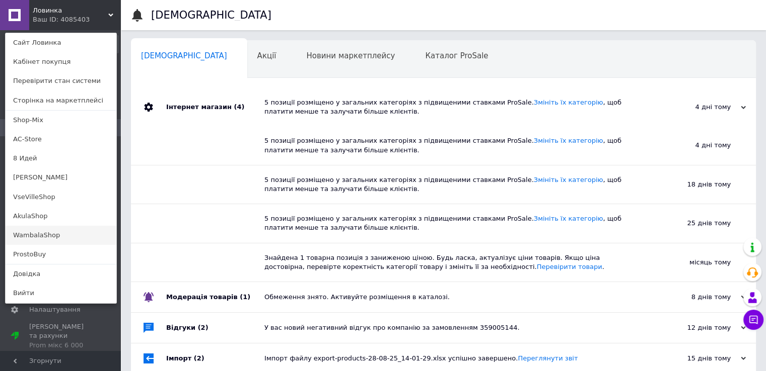
click at [44, 234] on link "WambalaShop" at bounding box center [61, 235] width 111 height 19
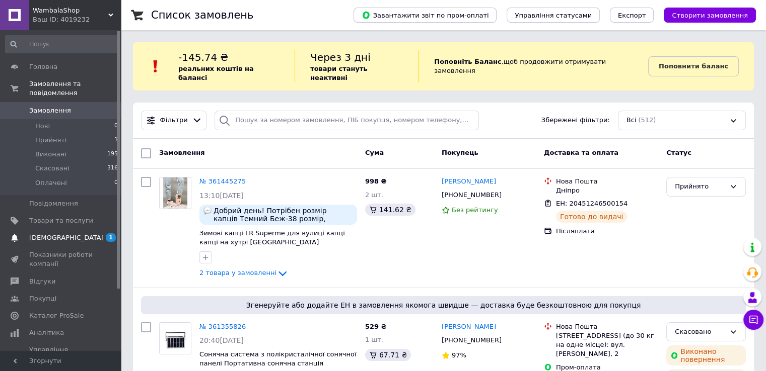
click at [45, 234] on span "[DEMOGRAPHIC_DATA]" at bounding box center [66, 238] width 74 height 9
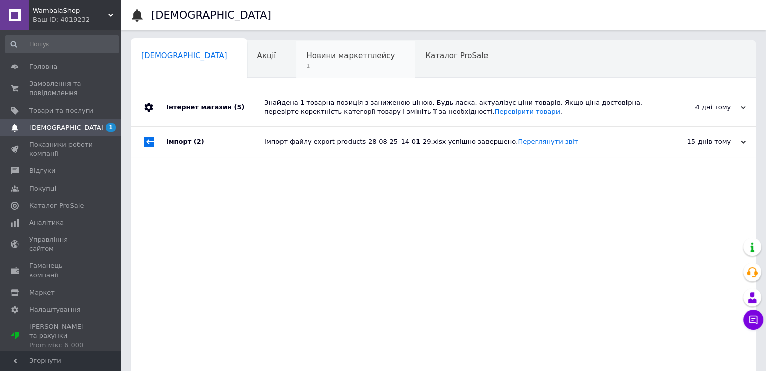
click at [306, 66] on span "1" at bounding box center [350, 66] width 89 height 8
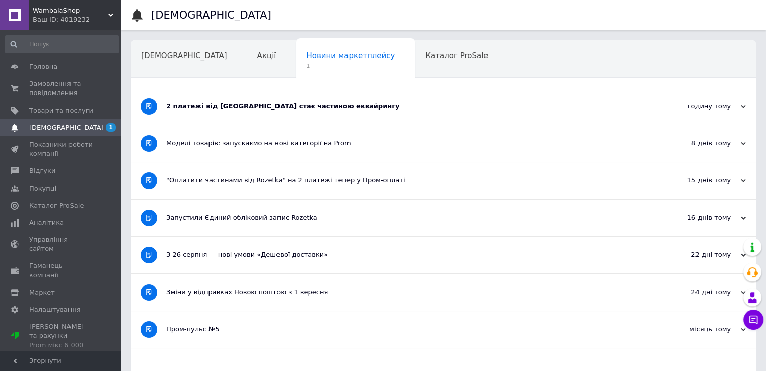
click at [197, 103] on div "2 платежі від [GEOGRAPHIC_DATA] стає частиною еквайрингу" at bounding box center [405, 106] width 479 height 9
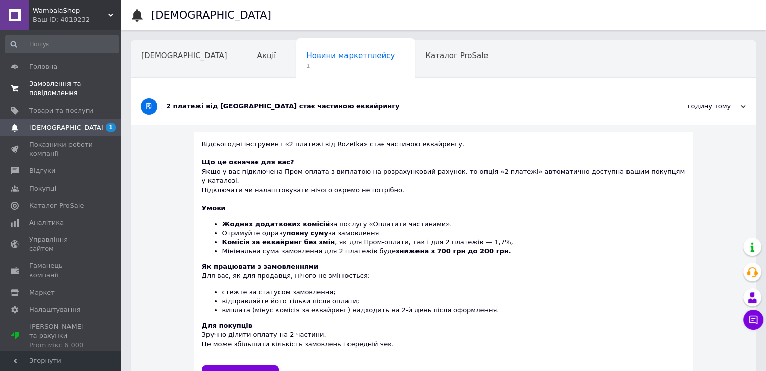
click at [58, 86] on span "Замовлення та повідомлення" at bounding box center [61, 89] width 64 height 18
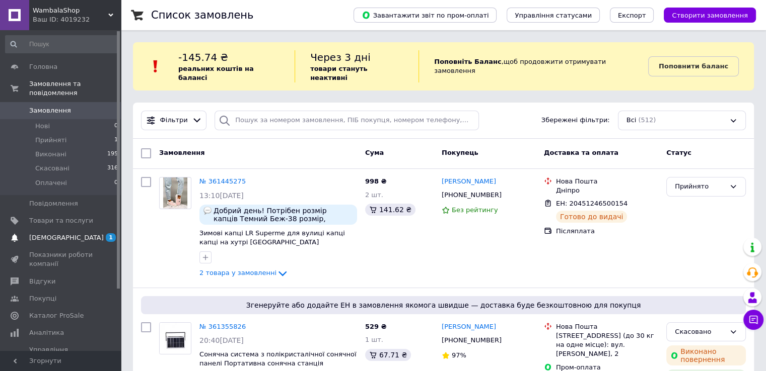
click at [51, 234] on span "[DEMOGRAPHIC_DATA]" at bounding box center [66, 238] width 74 height 9
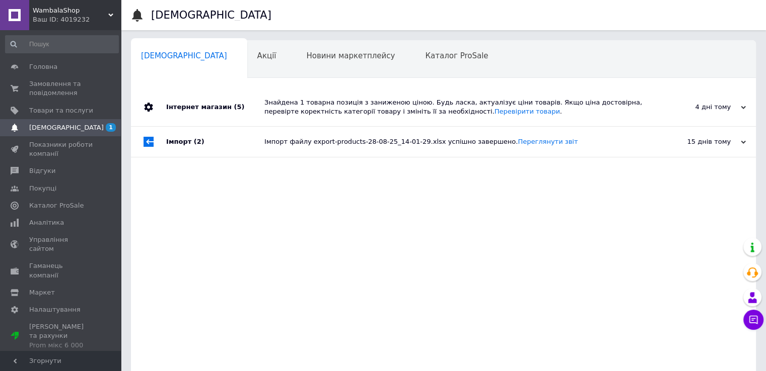
click at [193, 109] on div "Інтернет магазин (5)" at bounding box center [215, 107] width 98 height 38
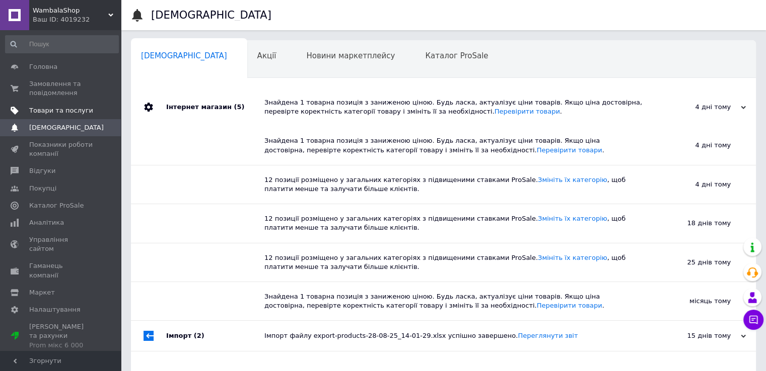
click at [57, 113] on span "Товари та послуги" at bounding box center [61, 110] width 64 height 9
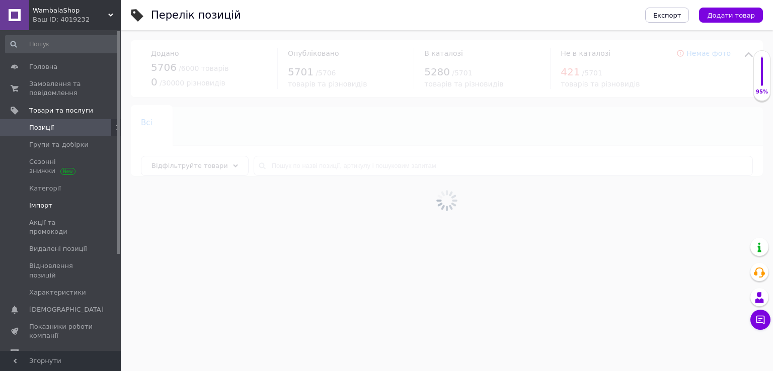
click at [43, 208] on span "Імпорт" at bounding box center [40, 205] width 23 height 9
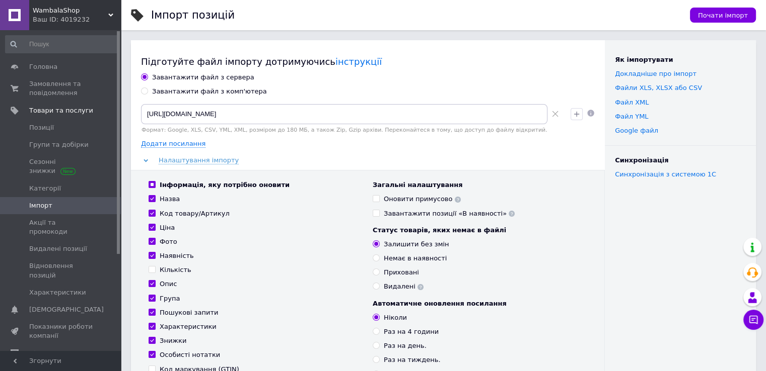
click at [147, 93] on input "Завантажити файл з комп'ютера" at bounding box center [144, 91] width 7 height 7
radio input "true"
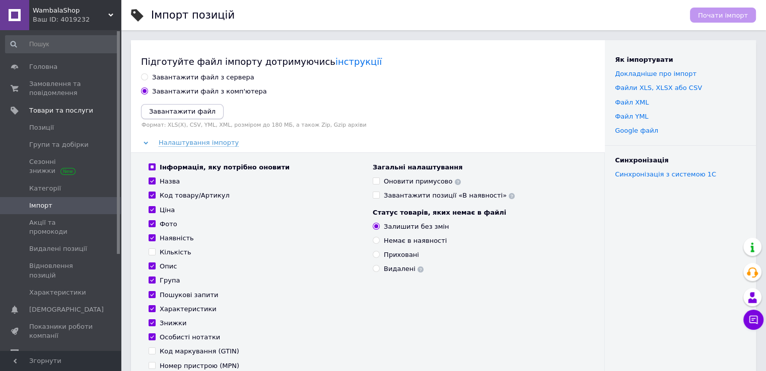
click at [158, 108] on icon "Завантажити файл" at bounding box center [182, 112] width 66 height 8
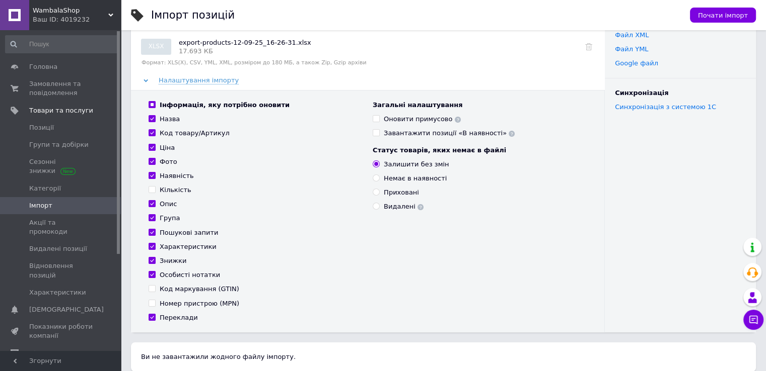
scroll to position [50, 0]
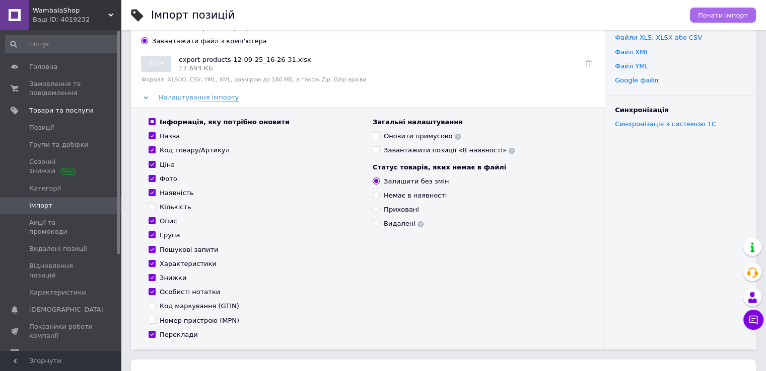
click at [713, 16] on span "Почати імпорт" at bounding box center [723, 16] width 50 height 8
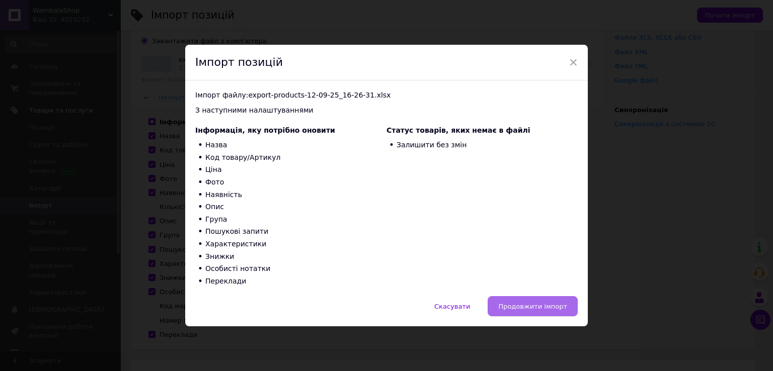
click at [525, 304] on span "Продовжити імпорт" at bounding box center [532, 307] width 69 height 8
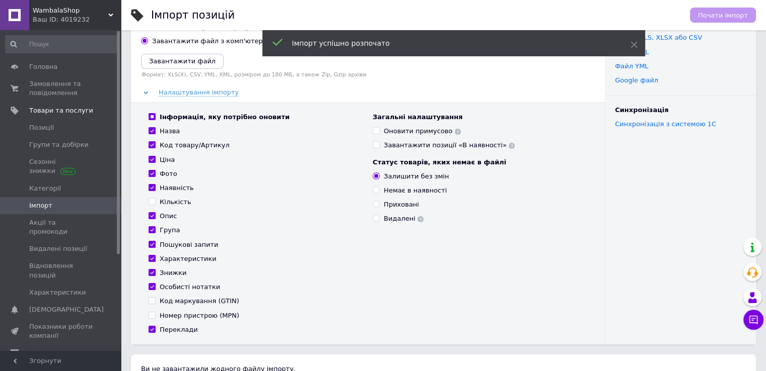
click at [43, 11] on span "WambalaShop" at bounding box center [70, 10] width 75 height 9
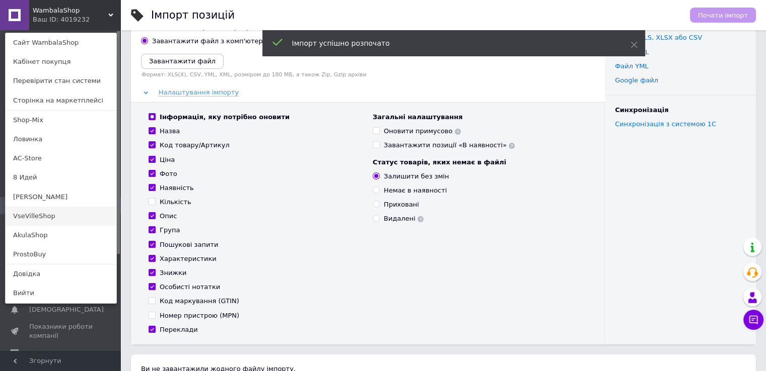
click at [39, 218] on link "VseVilleShop" at bounding box center [61, 216] width 111 height 19
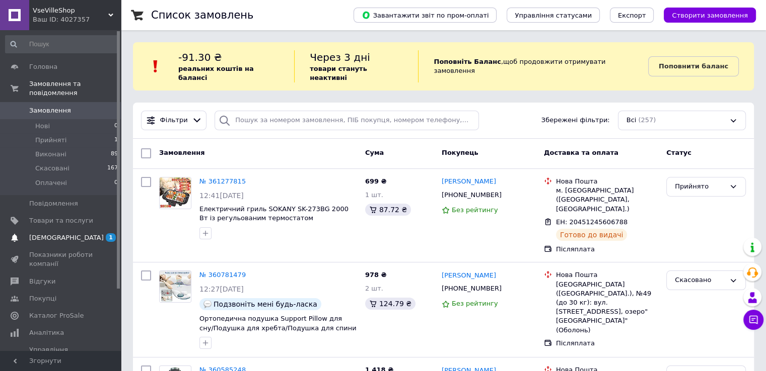
click at [52, 234] on span "[DEMOGRAPHIC_DATA]" at bounding box center [66, 238] width 74 height 9
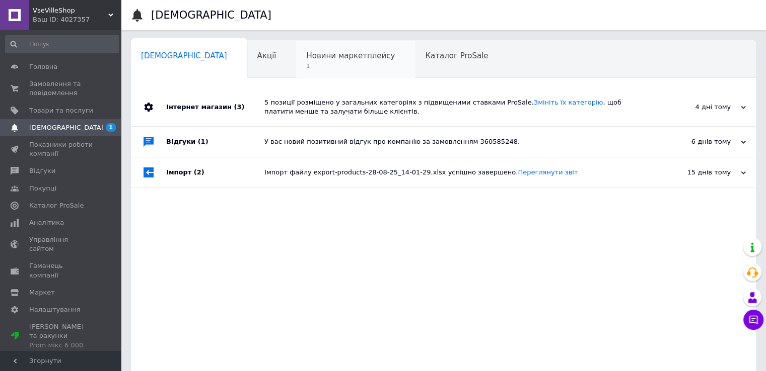
click at [306, 67] on span "1" at bounding box center [350, 66] width 89 height 8
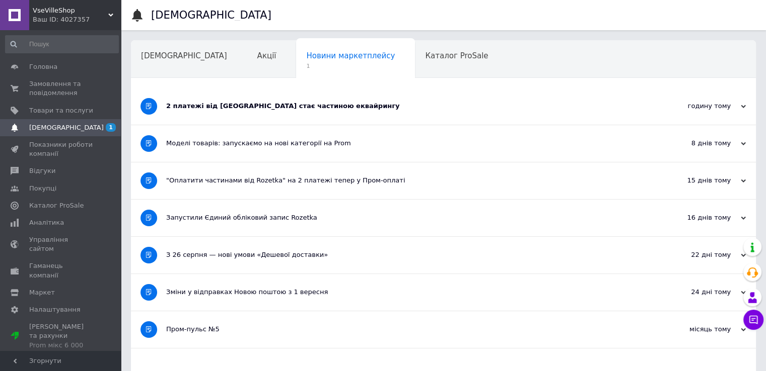
click at [223, 107] on div "2 платежі від [GEOGRAPHIC_DATA] стає частиною еквайрингу" at bounding box center [405, 106] width 479 height 9
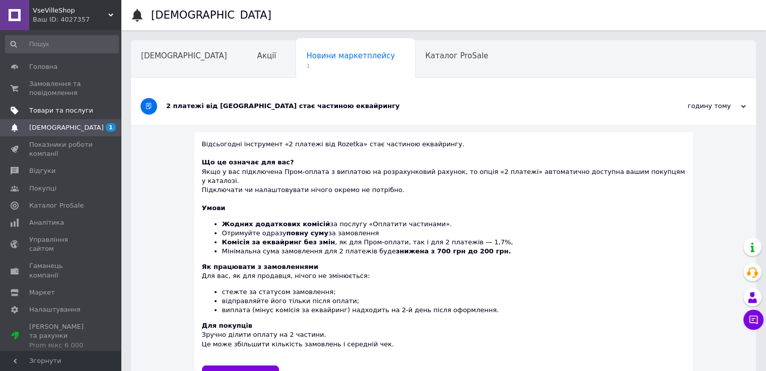
click at [43, 107] on span "Товари та послуги" at bounding box center [61, 110] width 64 height 9
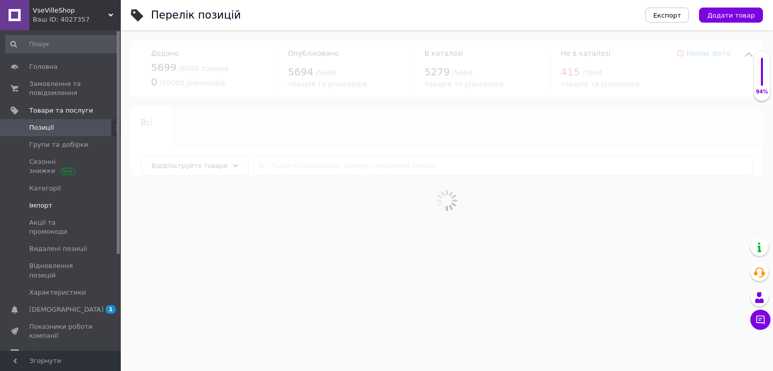
click at [41, 205] on span "Імпорт" at bounding box center [40, 205] width 23 height 9
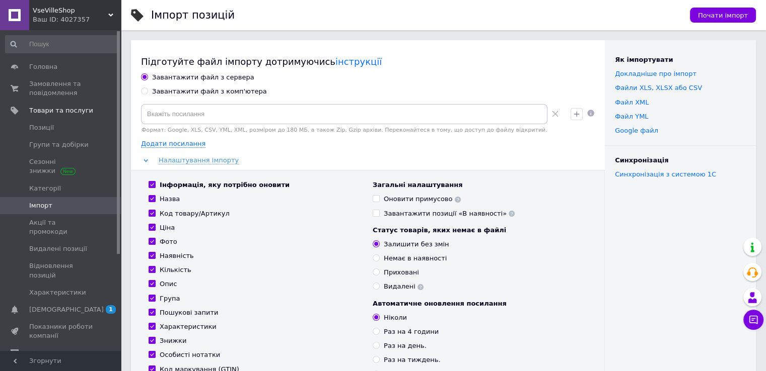
click at [143, 90] on input "Завантажити файл з комп'ютера" at bounding box center [144, 91] width 7 height 7
radio input "true"
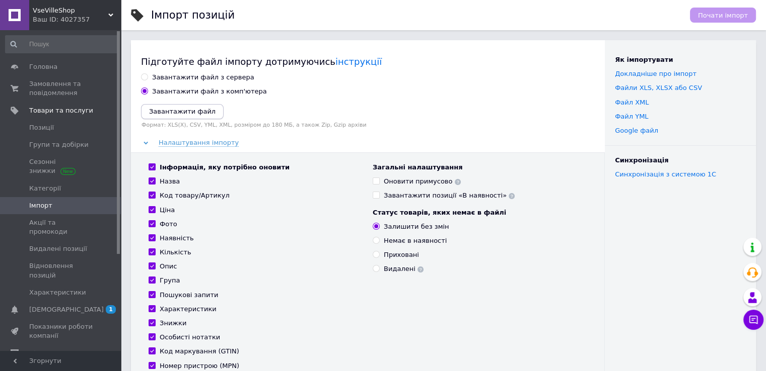
click at [163, 109] on icon "Завантажити файл" at bounding box center [182, 112] width 66 height 8
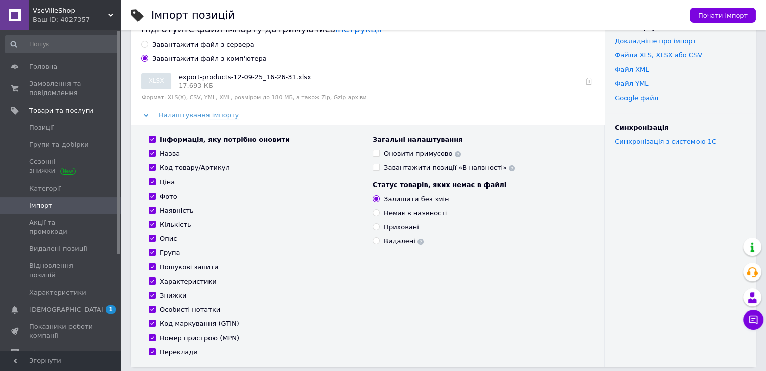
scroll to position [50, 0]
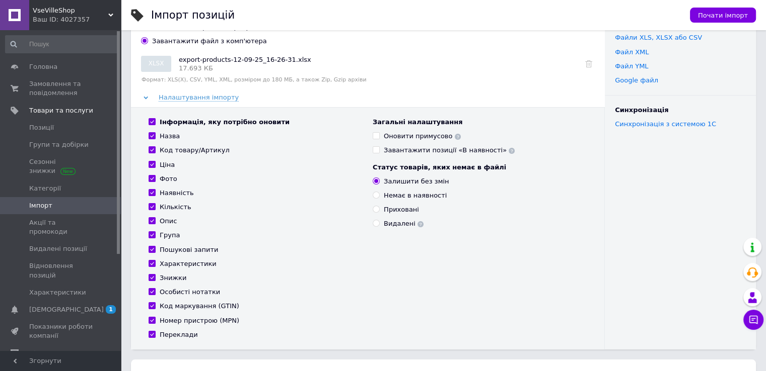
click at [153, 204] on input "Кількість" at bounding box center [151, 206] width 7 height 7
checkbox input "false"
click at [153, 307] on input "Код маркування (GTIN)" at bounding box center [151, 305] width 7 height 7
checkbox input "false"
click at [153, 320] on input "Номер пристрою (MPN)" at bounding box center [151, 320] width 7 height 7
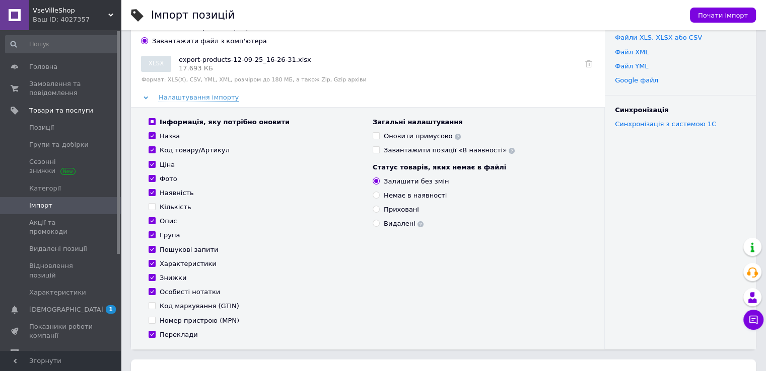
checkbox input "false"
click at [710, 20] on button "Почати імпорт" at bounding box center [723, 15] width 66 height 15
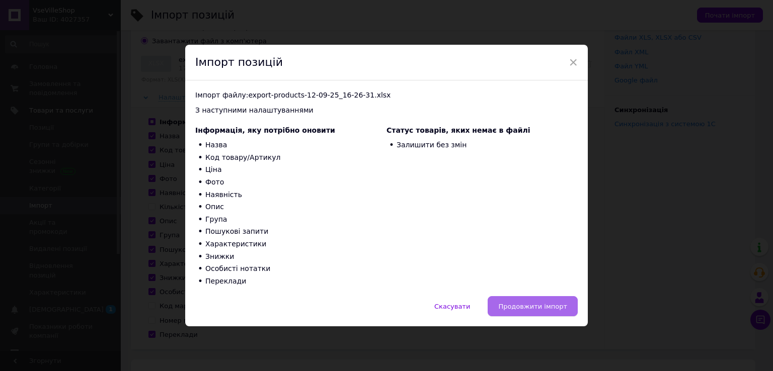
click at [505, 306] on button "Продовжити імпорт" at bounding box center [533, 306] width 90 height 20
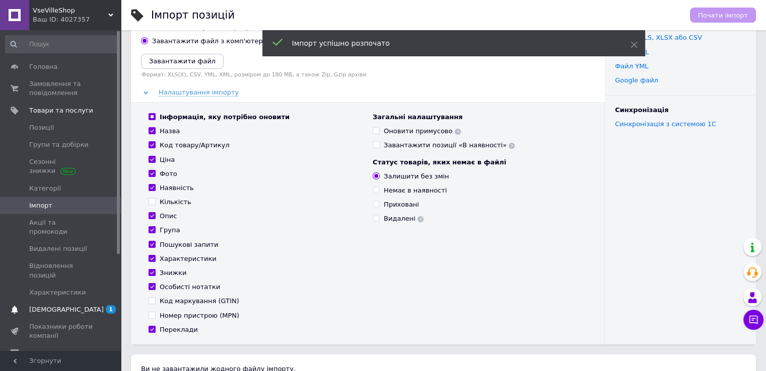
click at [58, 306] on span "[DEMOGRAPHIC_DATA]" at bounding box center [66, 310] width 74 height 9
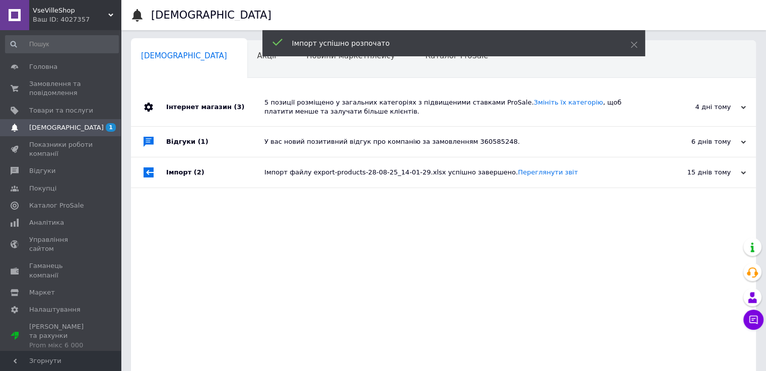
click at [172, 111] on div "Інтернет магазин (3)" at bounding box center [215, 107] width 98 height 38
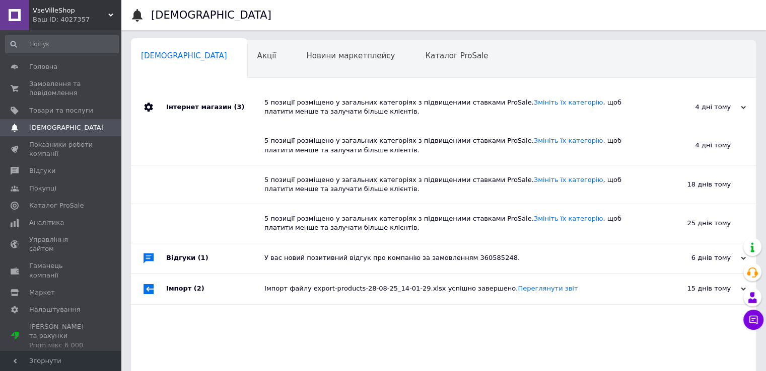
click at [47, 11] on span "VseVilleShop" at bounding box center [70, 10] width 75 height 9
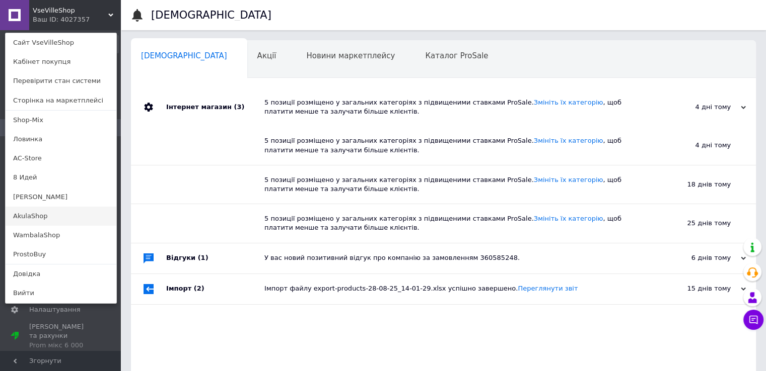
click at [31, 216] on link "AkulaShop" at bounding box center [61, 216] width 111 height 19
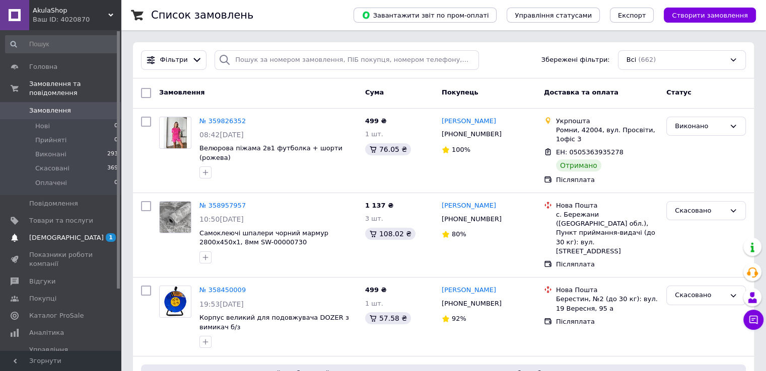
click at [45, 234] on span "[DEMOGRAPHIC_DATA]" at bounding box center [66, 238] width 74 height 9
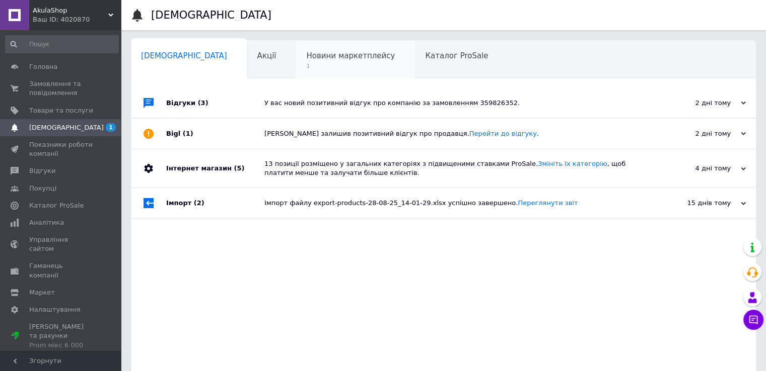
click at [306, 69] on span "1" at bounding box center [350, 66] width 89 height 8
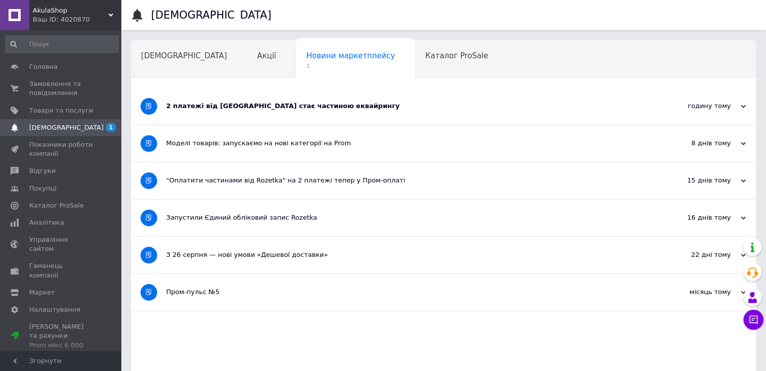
click at [182, 103] on div "2 платежі від Rozetka стає частиною еквайрингу" at bounding box center [405, 106] width 479 height 9
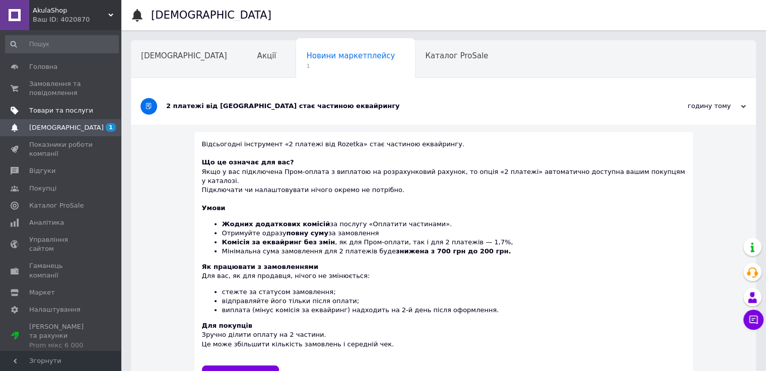
click at [48, 107] on span "Товари та послуги" at bounding box center [61, 110] width 64 height 9
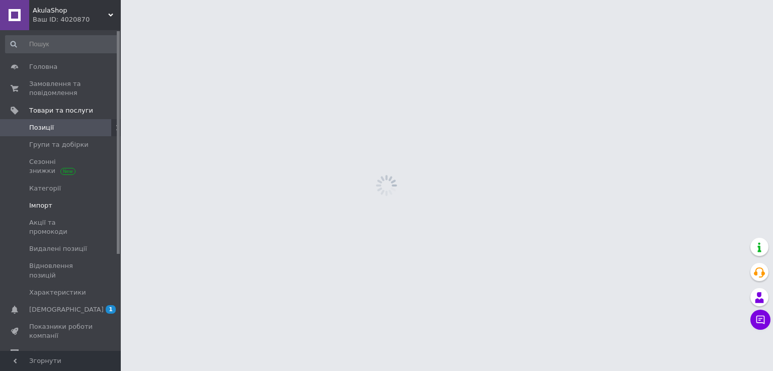
click at [45, 206] on span "Імпорт" at bounding box center [40, 205] width 23 height 9
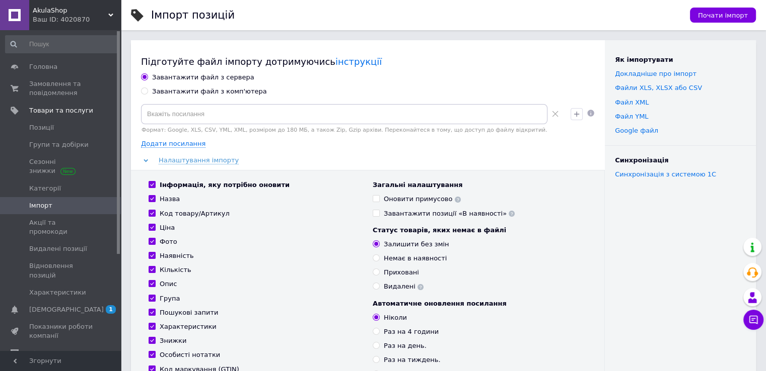
click at [144, 93] on input "Завантажити файл з комп'ютера" at bounding box center [144, 91] width 7 height 7
radio input "true"
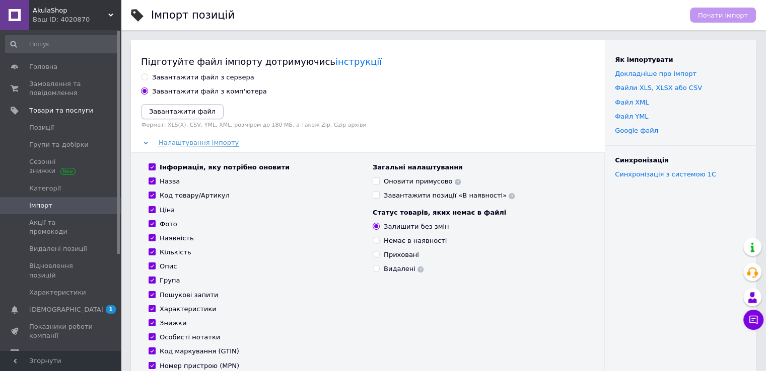
click at [182, 113] on icon "Завантажити файл" at bounding box center [182, 112] width 66 height 8
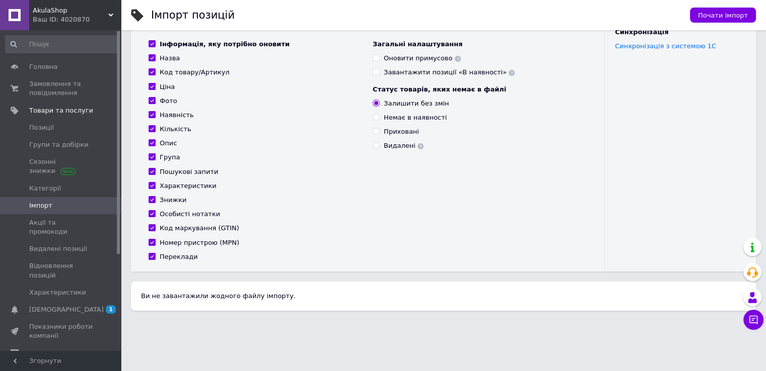
scroll to position [129, 0]
click at [153, 127] on input "Кількість" at bounding box center [151, 128] width 7 height 7
checkbox input "false"
click at [153, 225] on input "Код маркування (GTIN)" at bounding box center [151, 227] width 7 height 7
checkbox input "false"
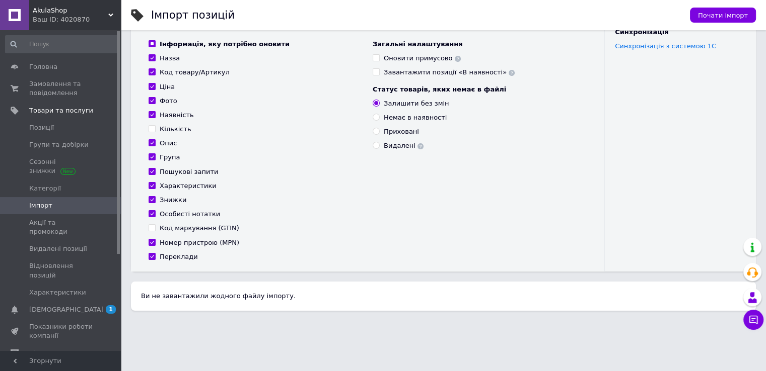
click at [153, 242] on input "Номер пристрою (MPN)" at bounding box center [151, 242] width 7 height 7
checkbox input "false"
click at [703, 13] on button "Почати імпорт" at bounding box center [723, 15] width 66 height 15
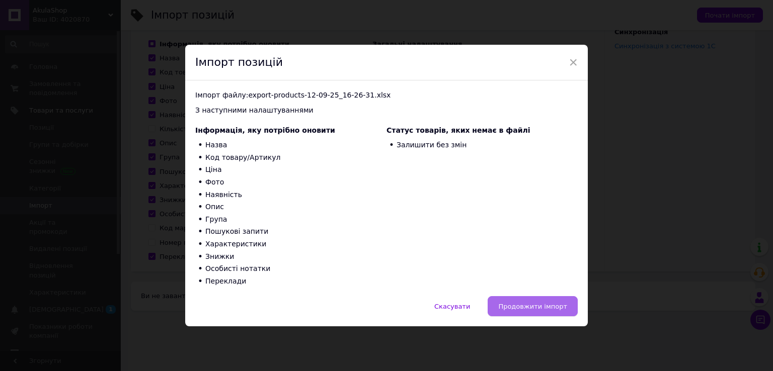
click at [516, 299] on button "Продовжити імпорт" at bounding box center [533, 306] width 90 height 20
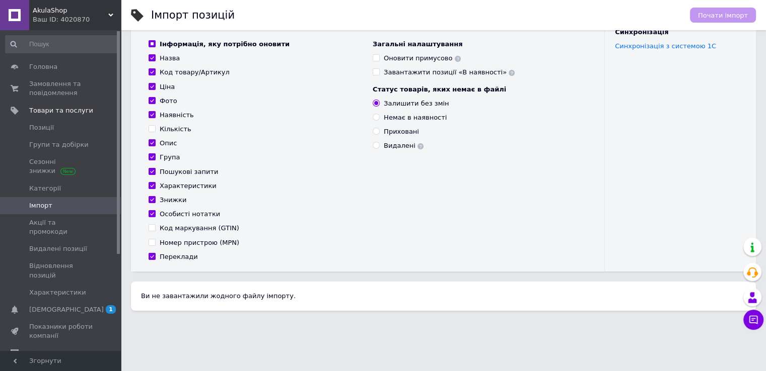
scroll to position [123, 0]
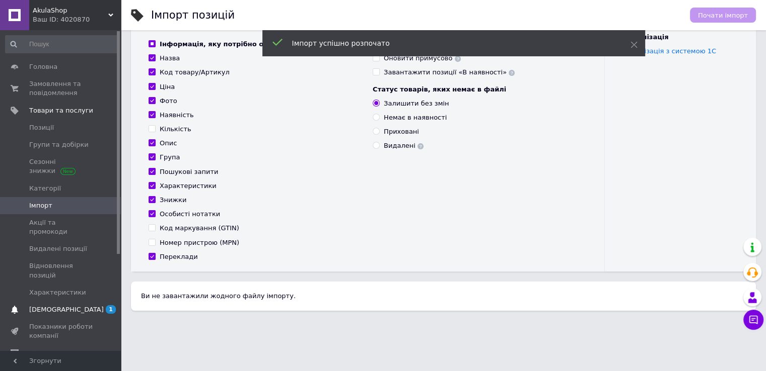
click at [66, 306] on span "[DEMOGRAPHIC_DATA]" at bounding box center [61, 310] width 64 height 9
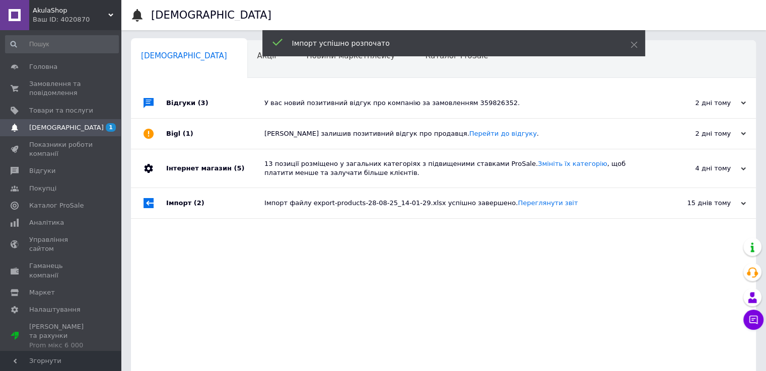
click at [187, 100] on div "Відгуки (3)" at bounding box center [215, 103] width 98 height 30
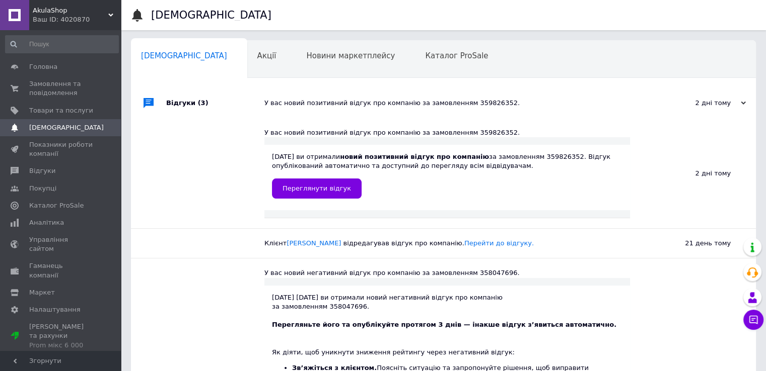
click at [42, 9] on span "AkulaShop" at bounding box center [70, 10] width 75 height 9
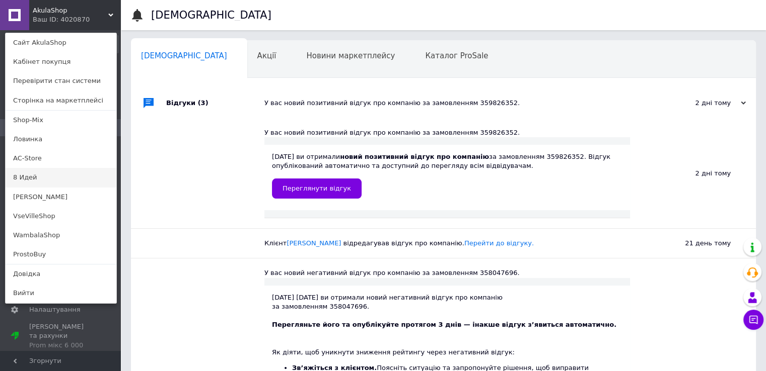
click at [34, 176] on link "8 Идей" at bounding box center [61, 177] width 111 height 19
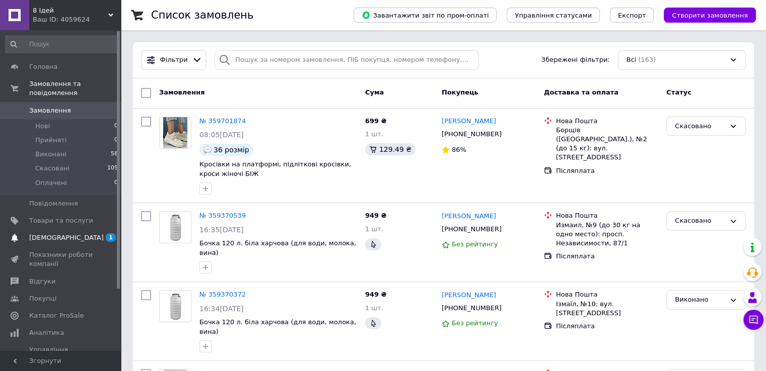
click at [42, 234] on span "[DEMOGRAPHIC_DATA]" at bounding box center [66, 238] width 74 height 9
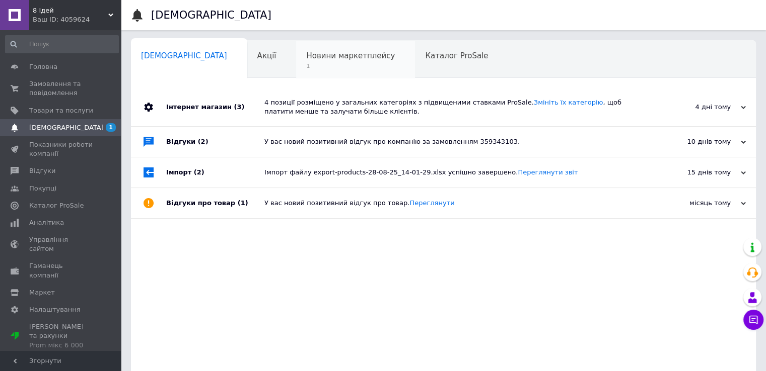
click at [306, 69] on span "1" at bounding box center [350, 66] width 89 height 8
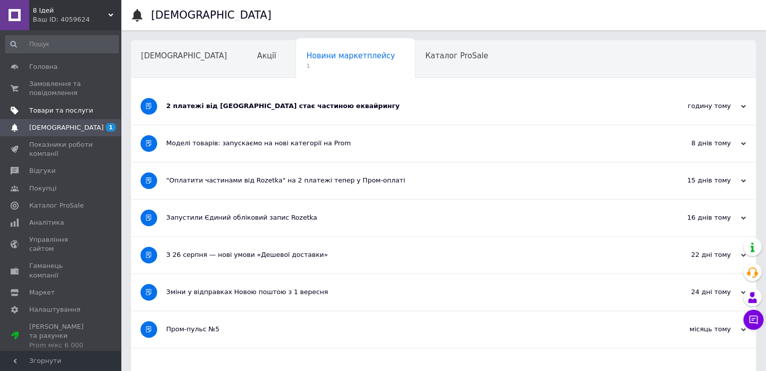
click at [54, 111] on span "Товари та послуги" at bounding box center [61, 110] width 64 height 9
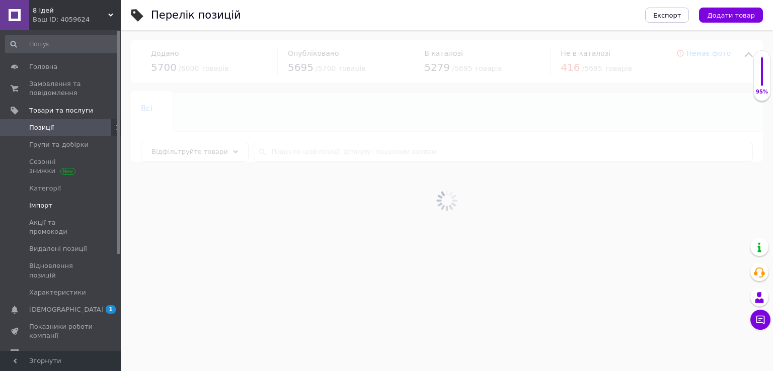
click at [38, 204] on span "Імпорт" at bounding box center [40, 205] width 23 height 9
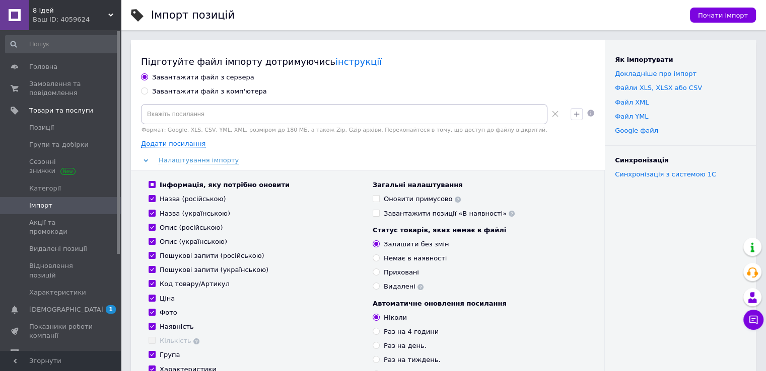
click at [144, 91] on input "Завантажити файл з комп'ютера" at bounding box center [144, 91] width 7 height 7
radio input "true"
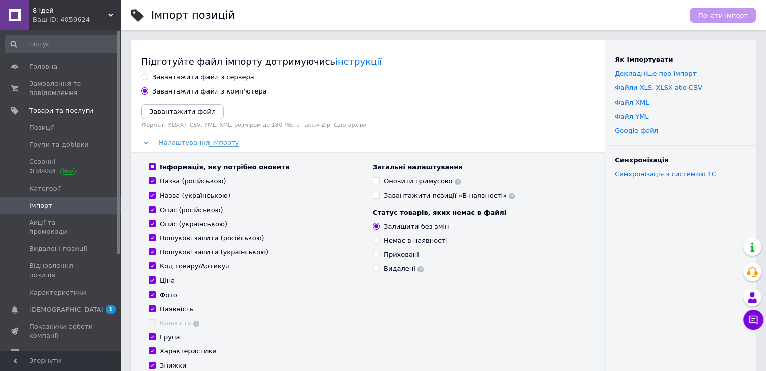
click at [169, 113] on icon "Завантажити файл" at bounding box center [182, 112] width 66 height 8
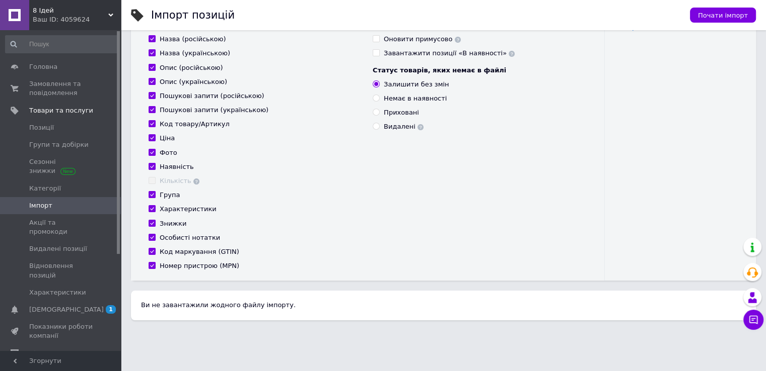
scroll to position [151, 0]
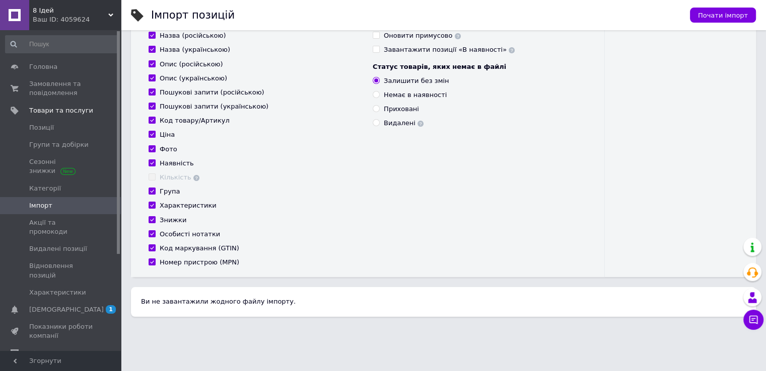
click at [153, 247] on input "Код маркування (GTIN)" at bounding box center [151, 248] width 7 height 7
checkbox input "false"
click at [153, 260] on input "Номер пристрою (MPN)" at bounding box center [151, 262] width 7 height 7
checkbox input "false"
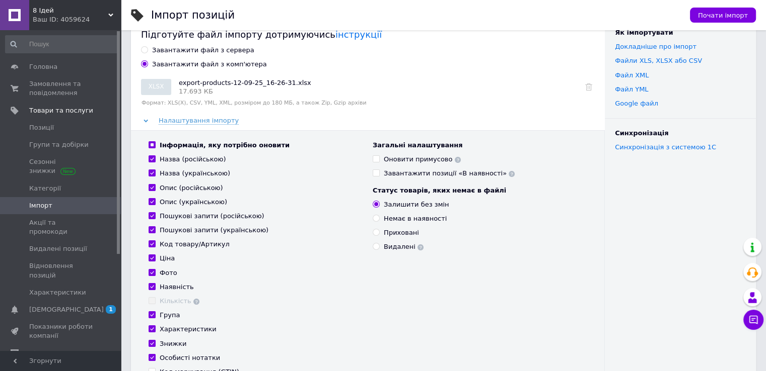
scroll to position [0, 0]
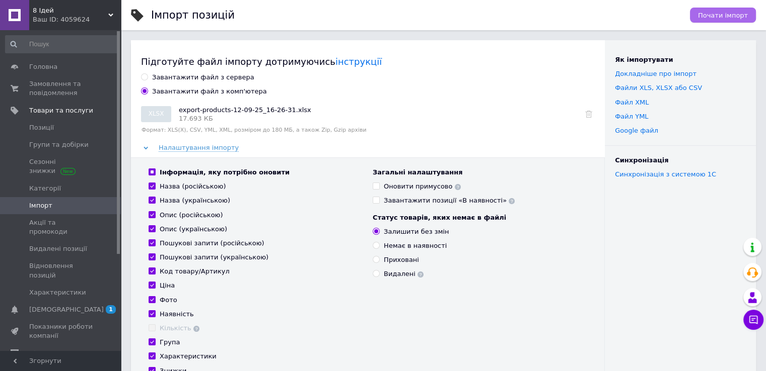
click at [710, 13] on span "Почати імпорт" at bounding box center [723, 16] width 50 height 8
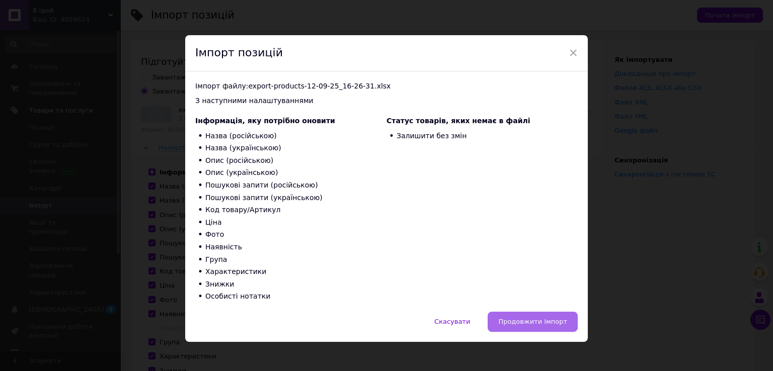
click at [516, 316] on button "Продовжити імпорт" at bounding box center [533, 322] width 90 height 20
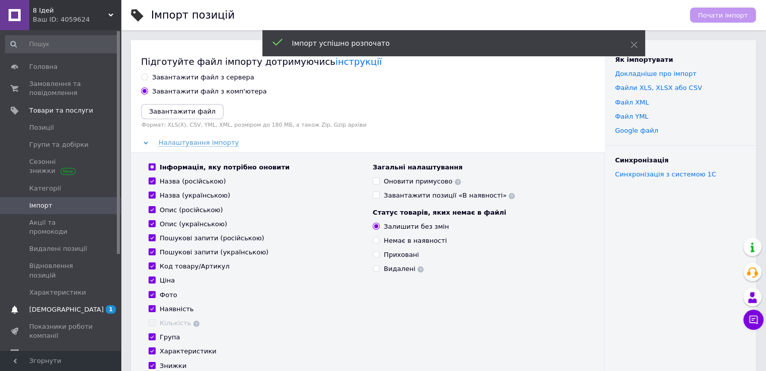
click at [58, 306] on span "[DEMOGRAPHIC_DATA]" at bounding box center [66, 310] width 74 height 9
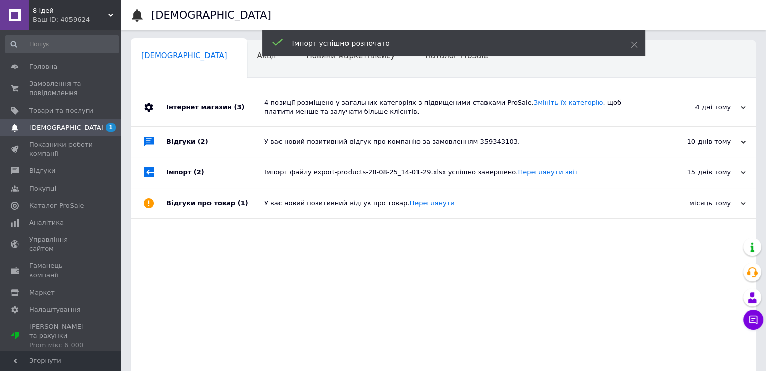
click at [221, 107] on div "Інтернет магазин (3)" at bounding box center [215, 107] width 98 height 38
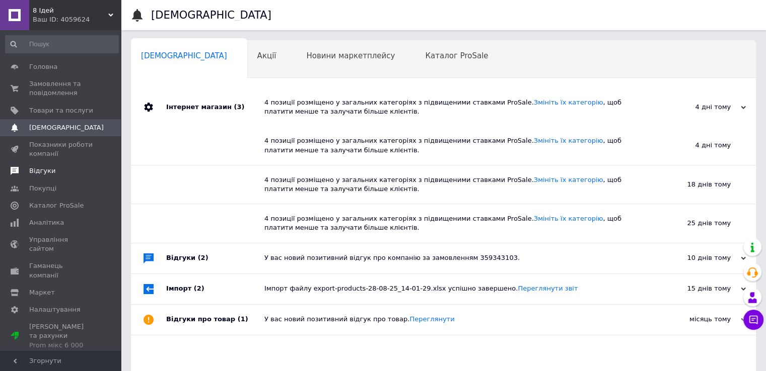
click at [44, 174] on span "Відгуки" at bounding box center [42, 171] width 26 height 9
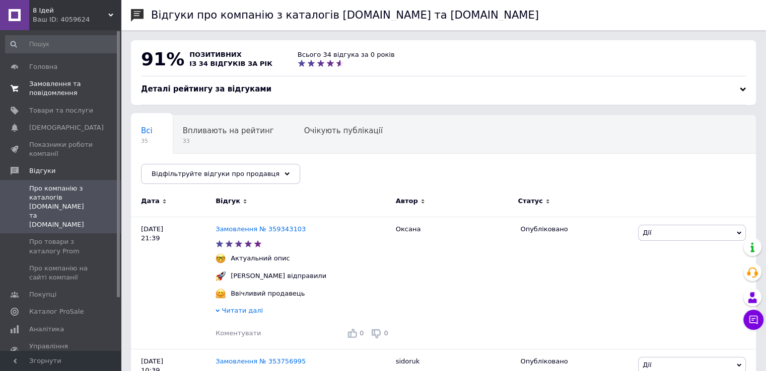
click at [50, 87] on span "Замовлення та повідомлення" at bounding box center [61, 89] width 64 height 18
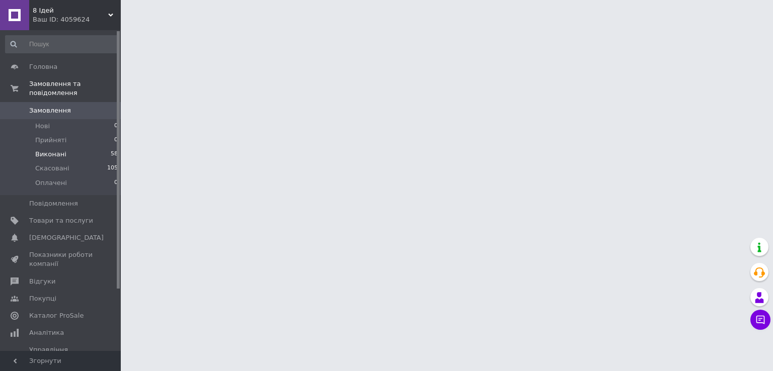
click at [52, 150] on span "Виконані" at bounding box center [50, 154] width 31 height 9
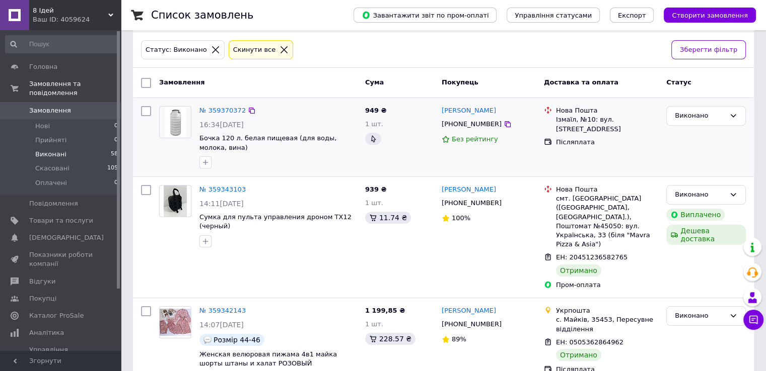
scroll to position [101, 0]
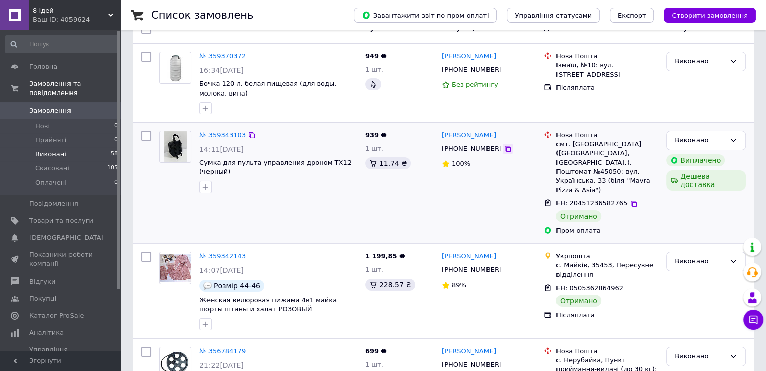
click at [503, 150] on icon at bounding box center [507, 149] width 8 height 8
click at [231, 131] on link "№ 359343103" at bounding box center [222, 135] width 46 height 8
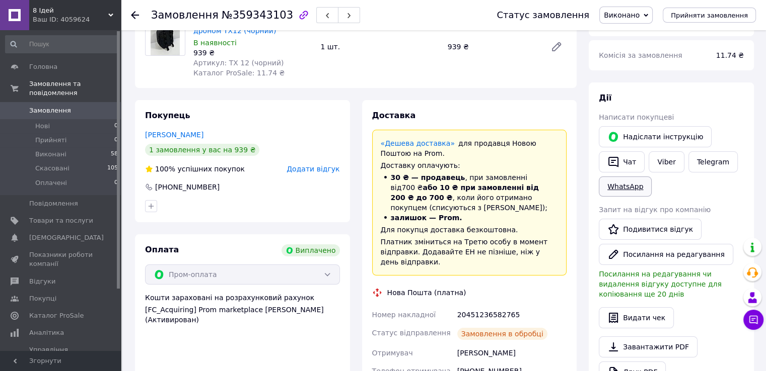
scroll to position [83, 0]
click at [629, 185] on link "WhatsApp" at bounding box center [624, 187] width 53 height 20
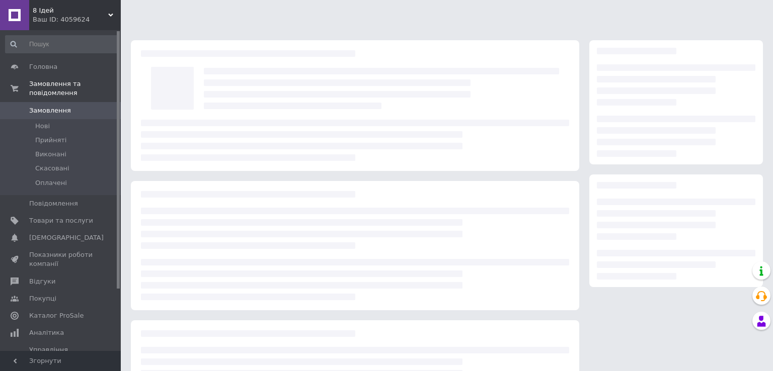
click at [54, 150] on span "Виконані" at bounding box center [50, 154] width 31 height 9
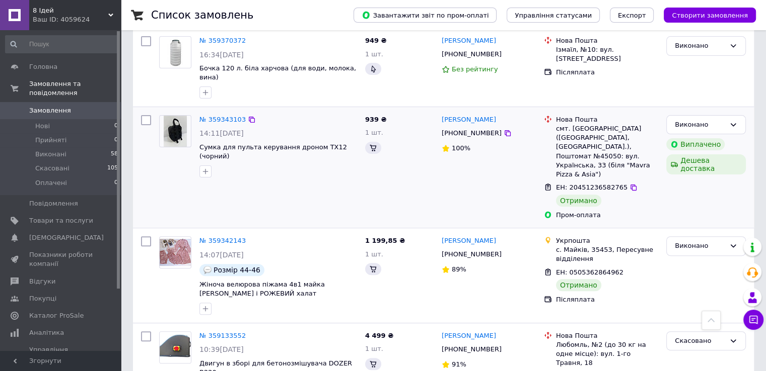
scroll to position [302, 0]
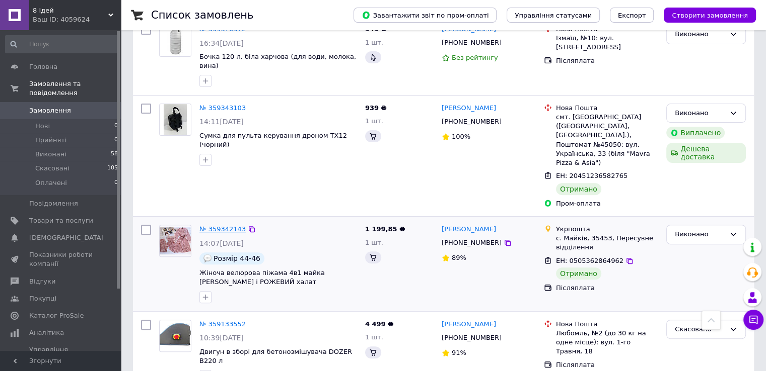
click at [220, 225] on link "№ 359342143" at bounding box center [222, 229] width 46 height 8
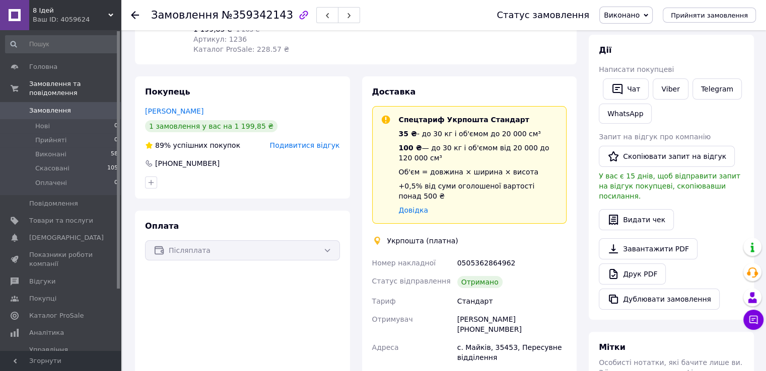
scroll to position [252, 0]
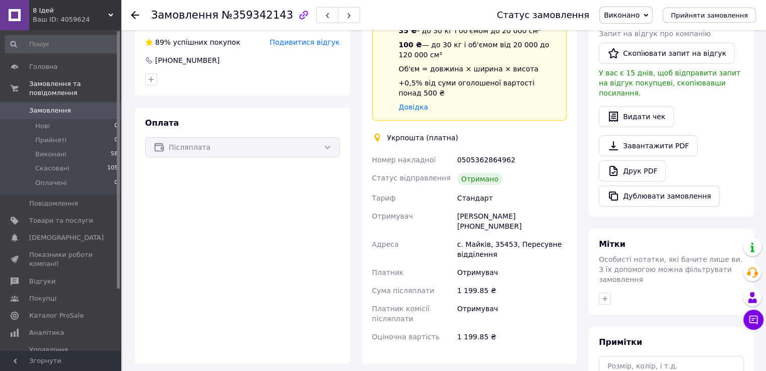
drag, startPoint x: 562, startPoint y: 195, endPoint x: 511, endPoint y: 198, distance: 50.4
click at [511, 207] on div "Тетяна Уласенко +380966659753" at bounding box center [511, 221] width 113 height 28
copy div "[PHONE_NUMBER]"
click at [132, 338] on div "Замовлення з каталогу Розмір 44-46 28.08.2025 | 14:07 Товари в замовленні (1) -…" at bounding box center [355, 150] width 453 height 718
click at [50, 150] on span "Виконані" at bounding box center [50, 154] width 31 height 9
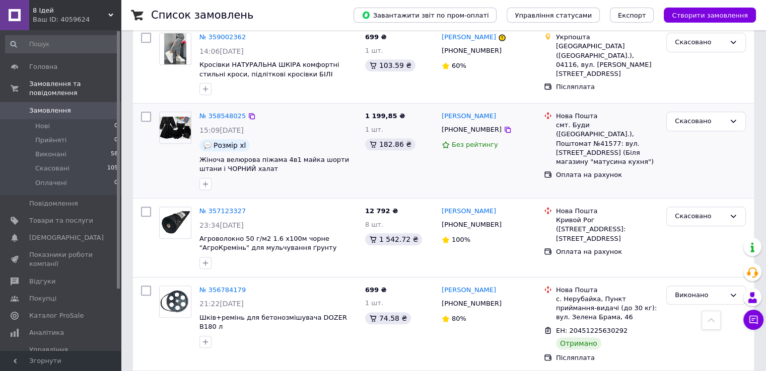
scroll to position [705, 0]
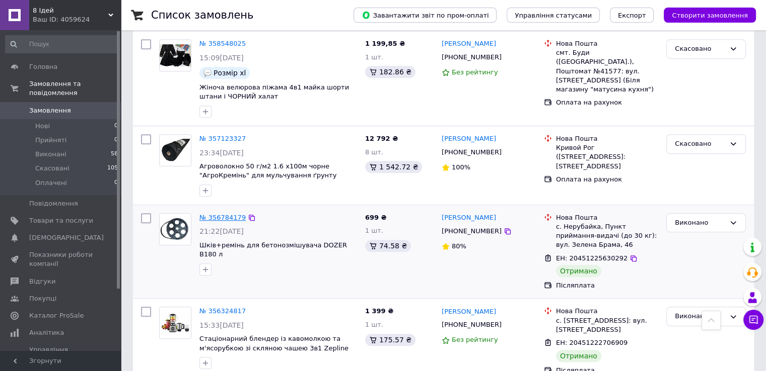
click at [227, 214] on link "№ 356784179" at bounding box center [222, 218] width 46 height 8
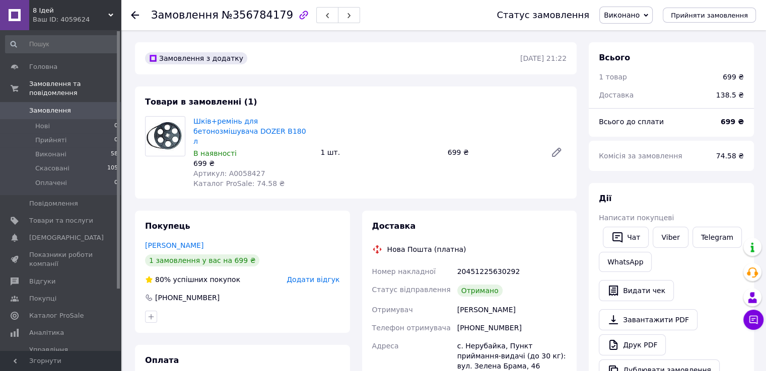
click at [40, 10] on span "8 Ідей" at bounding box center [70, 10] width 75 height 9
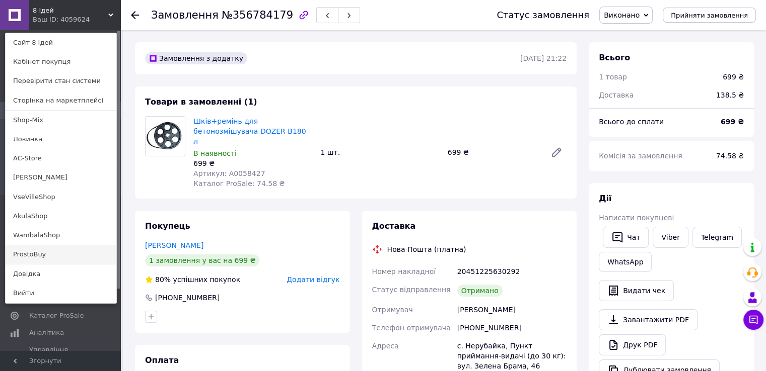
click at [45, 253] on link "ProstoBuy" at bounding box center [61, 254] width 111 height 19
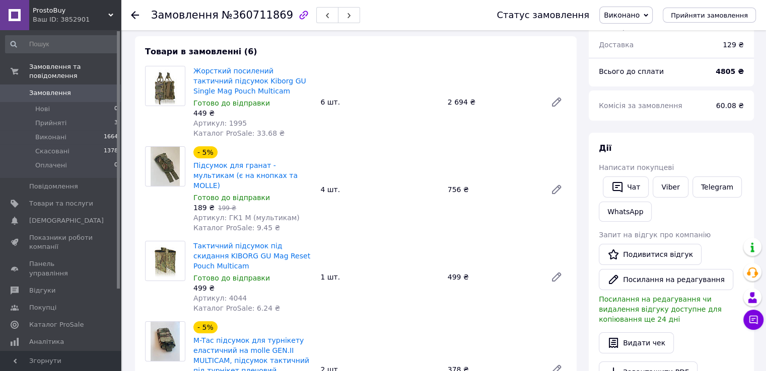
scroll to position [50, 0]
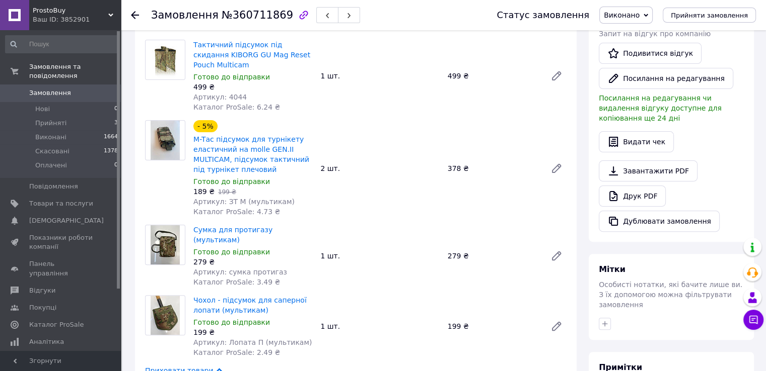
scroll to position [151, 0]
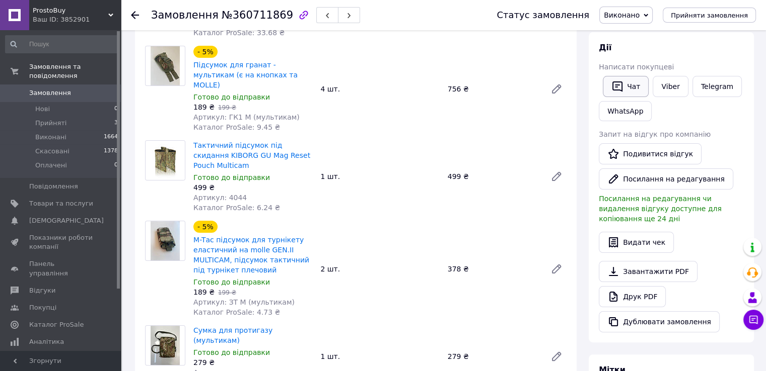
click at [626, 90] on button "Чат" at bounding box center [625, 86] width 46 height 21
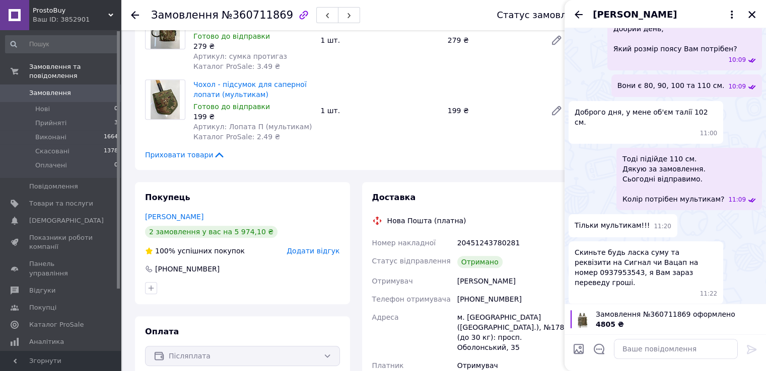
scroll to position [503, 0]
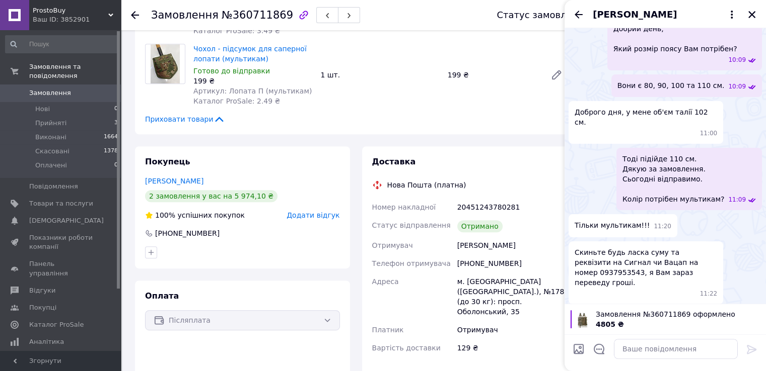
click at [127, 258] on div "Замовлення №360711869 Статус замовлення Виконано Прийнято Скасовано Оплачено Пр…" at bounding box center [444, 42] width 643 height 1030
click at [749, 15] on icon "Закрити" at bounding box center [751, 14] width 9 height 9
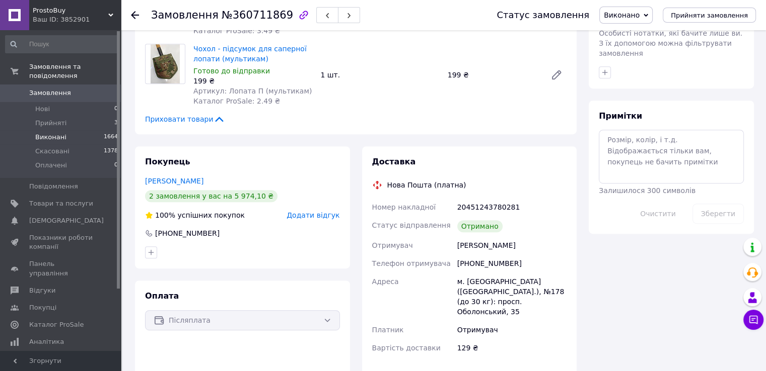
click at [52, 133] on span "Виконані" at bounding box center [50, 137] width 31 height 9
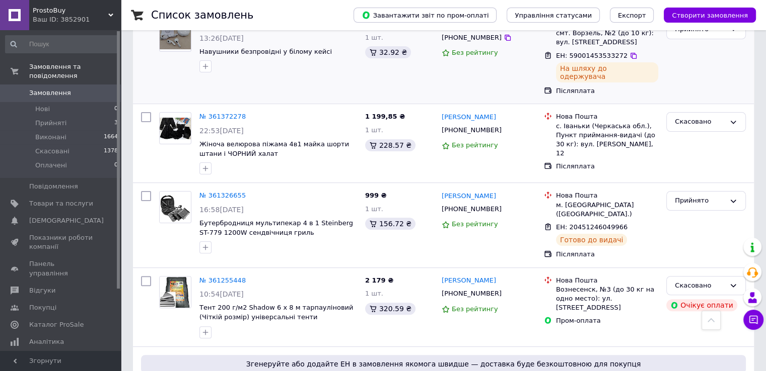
scroll to position [252, 0]
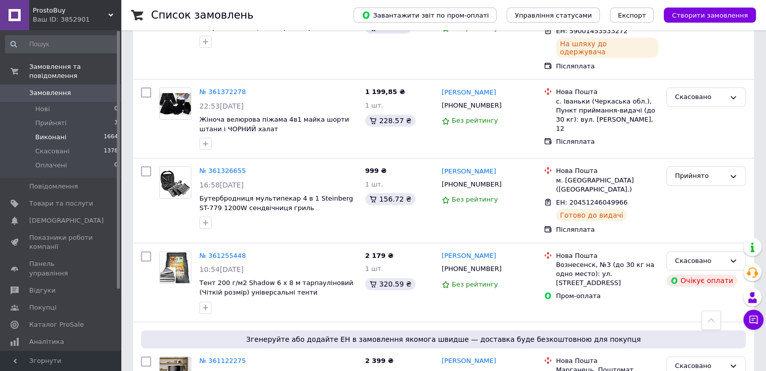
click at [45, 133] on span "Виконані" at bounding box center [50, 137] width 31 height 9
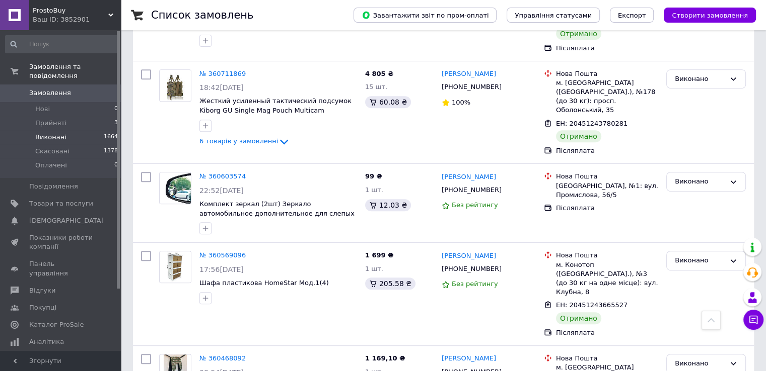
scroll to position [453, 0]
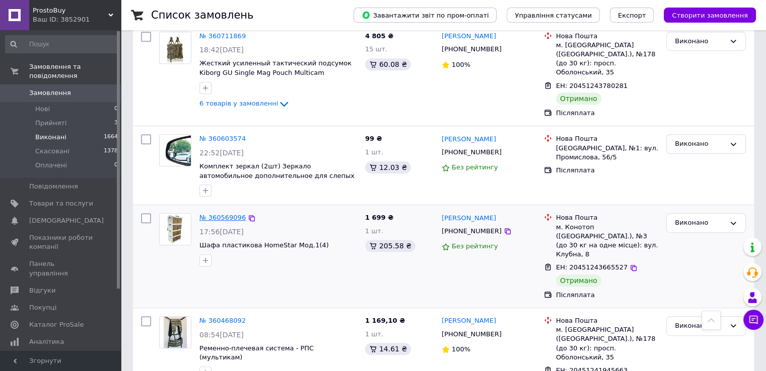
click at [231, 214] on link "№ 360569096" at bounding box center [222, 218] width 46 height 8
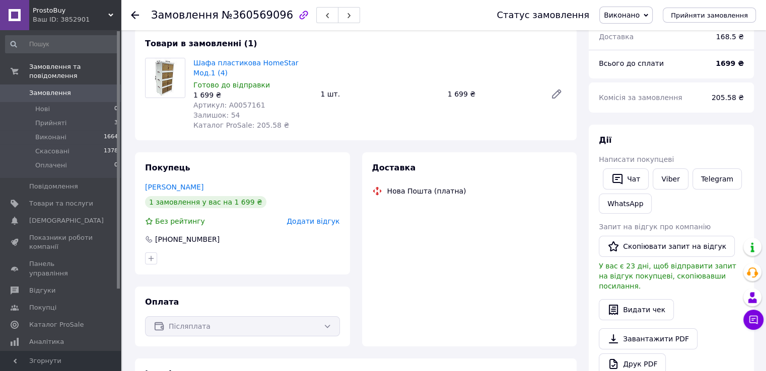
scroll to position [60, 0]
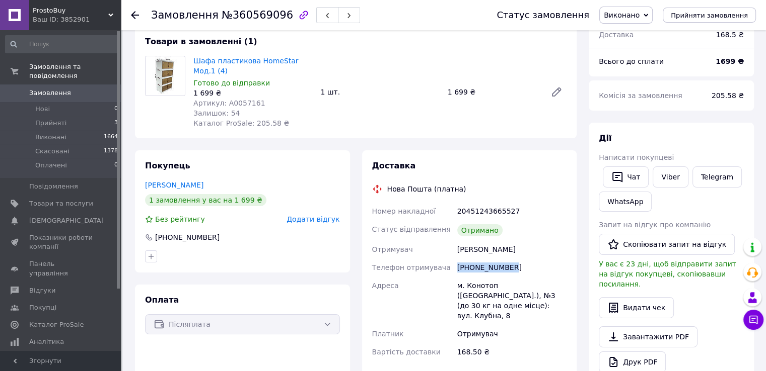
drag, startPoint x: 507, startPoint y: 270, endPoint x: 459, endPoint y: 270, distance: 48.8
click at [459, 270] on div "[PHONE_NUMBER]" at bounding box center [511, 268] width 113 height 18
click at [41, 119] on span "Прийняті" at bounding box center [50, 123] width 31 height 9
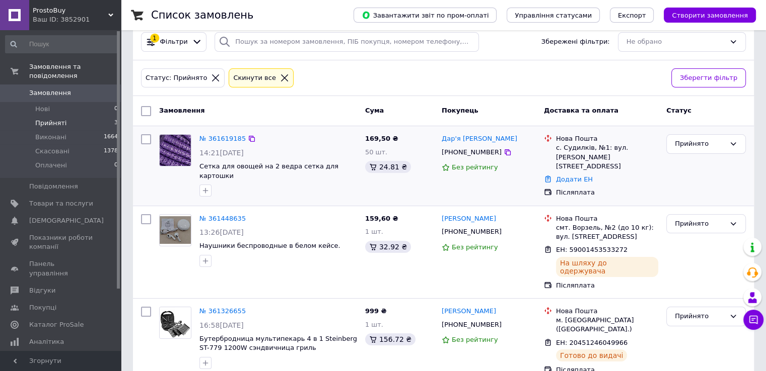
scroll to position [68, 0]
click at [629, 339] on icon at bounding box center [633, 343] width 8 height 8
click at [44, 12] on span "ProstoBuy" at bounding box center [70, 10] width 75 height 9
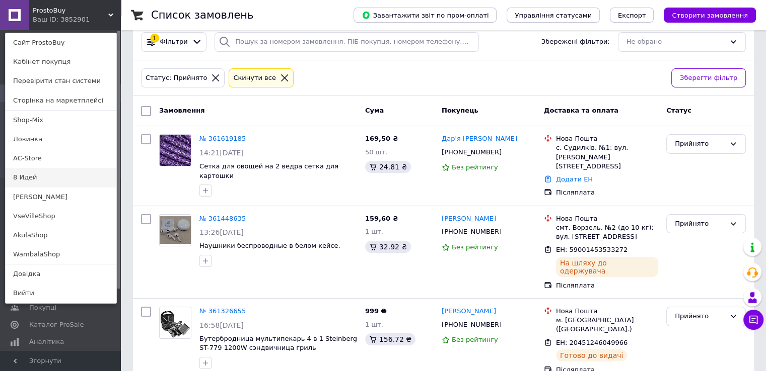
click at [23, 168] on link "8 Идей" at bounding box center [61, 177] width 111 height 19
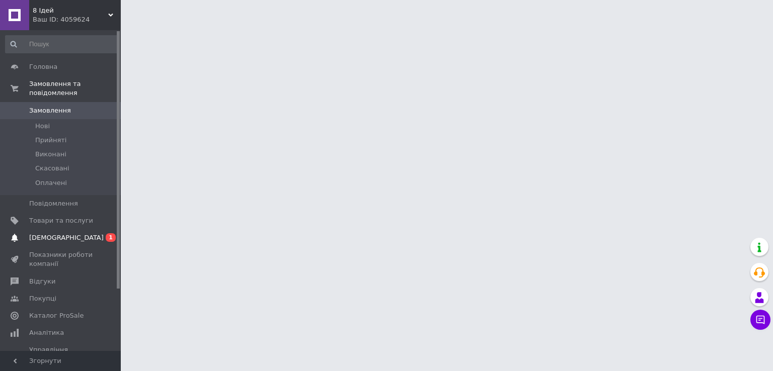
click at [49, 234] on span "[DEMOGRAPHIC_DATA]" at bounding box center [66, 238] width 74 height 9
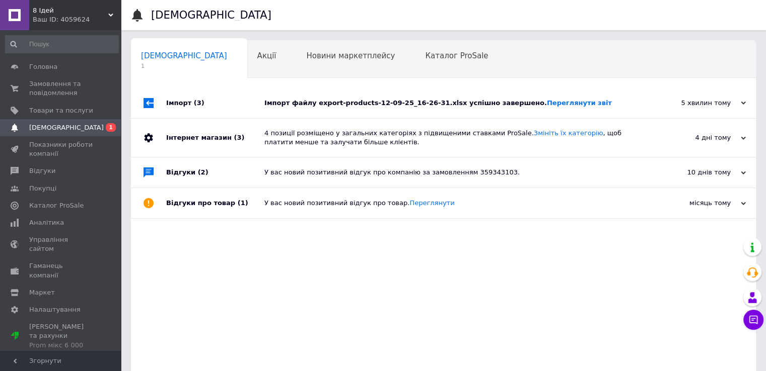
click at [184, 103] on div "Імпорт (3)" at bounding box center [215, 103] width 98 height 30
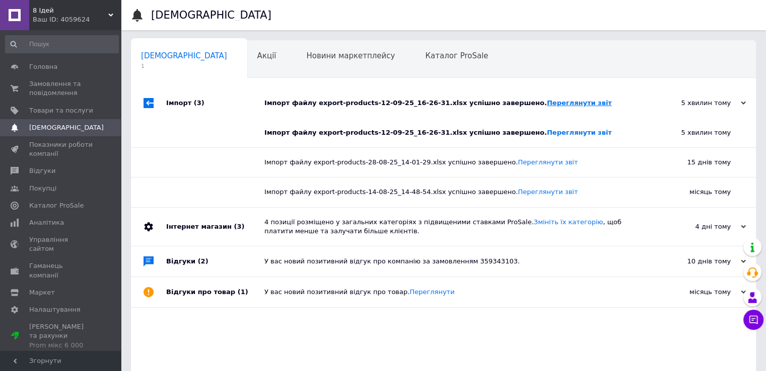
click at [547, 104] on link "Переглянути звіт" at bounding box center [579, 103] width 65 height 8
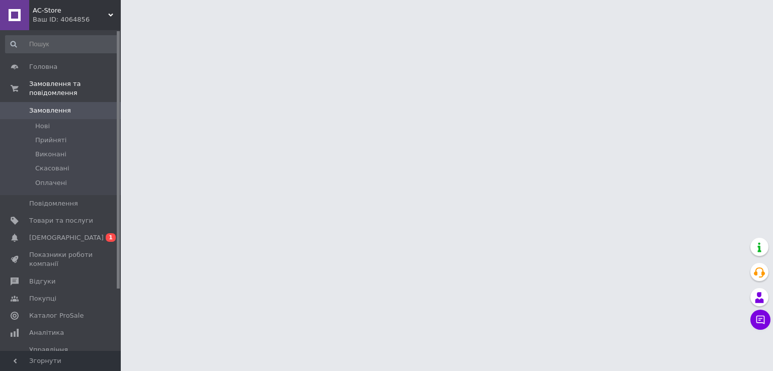
click at [59, 234] on span "[DEMOGRAPHIC_DATA]" at bounding box center [66, 238] width 74 height 9
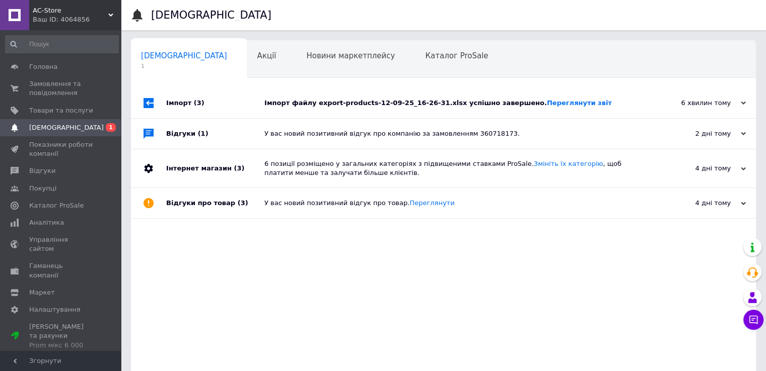
click at [182, 103] on div "Імпорт (3)" at bounding box center [215, 103] width 98 height 30
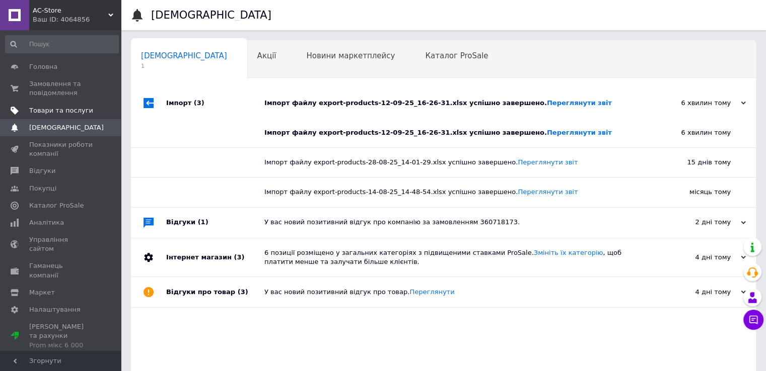
click at [39, 111] on span "Товари та послуги" at bounding box center [61, 110] width 64 height 9
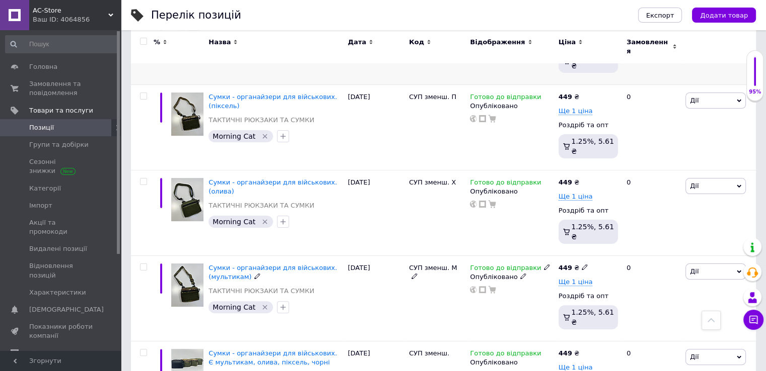
scroll to position [50, 0]
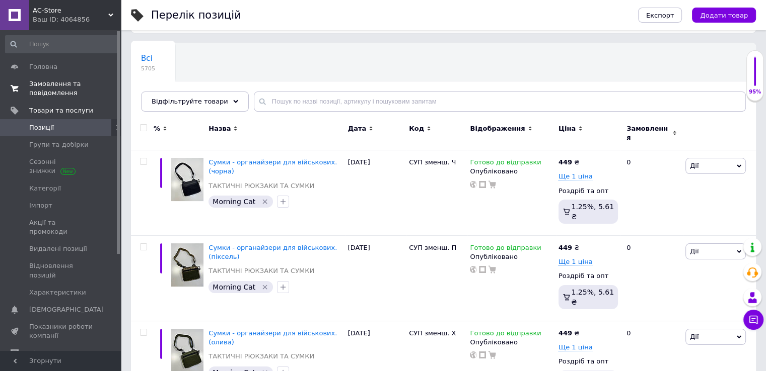
click at [42, 84] on span "Замовлення та повідомлення" at bounding box center [61, 89] width 64 height 18
